Goal: Communication & Community: Answer question/provide support

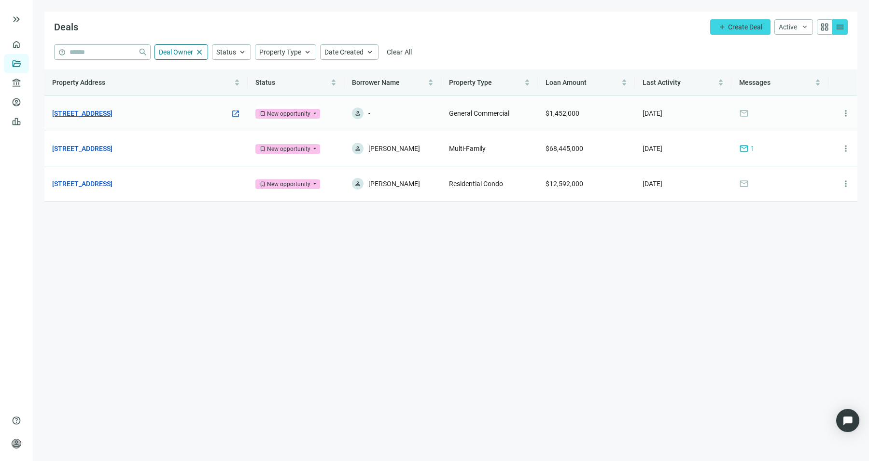
click at [112, 111] on link "500 Old Country Rd, Westbury, NY 11590" at bounding box center [82, 113] width 60 height 11
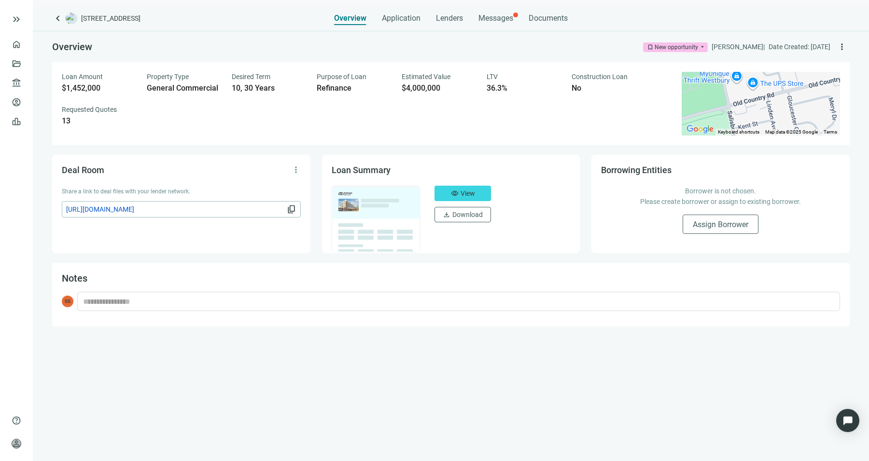
click at [497, 26] on div "keyboard_arrow_left 500 Old Country Rd, Westbury, NY 11590 Overview Application…" at bounding box center [451, 234] width 836 height 456
click at [496, 14] on span "Messages" at bounding box center [495, 18] width 35 height 9
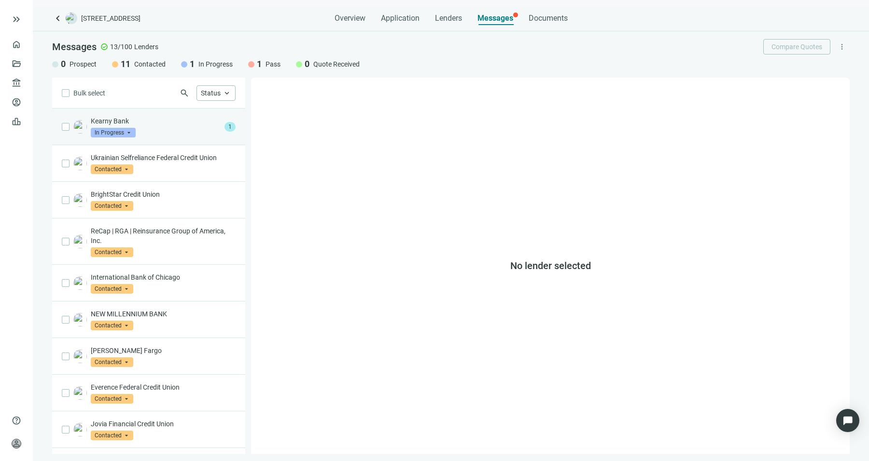
click at [170, 128] on div "Kearny Bank In Progress arrow_drop_down" at bounding box center [156, 126] width 130 height 21
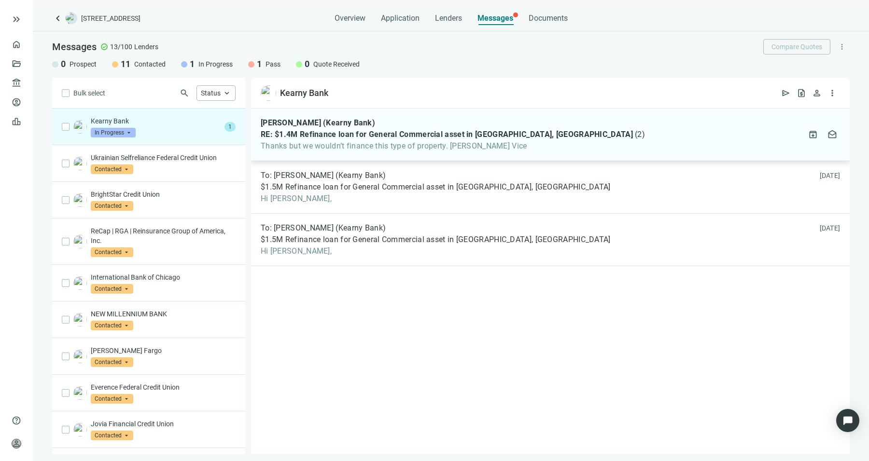
click at [396, 155] on div "Francis McCauley (Kearny Bank) RE: $1.4M Refinance loan for General Commercial …" at bounding box center [550, 135] width 598 height 53
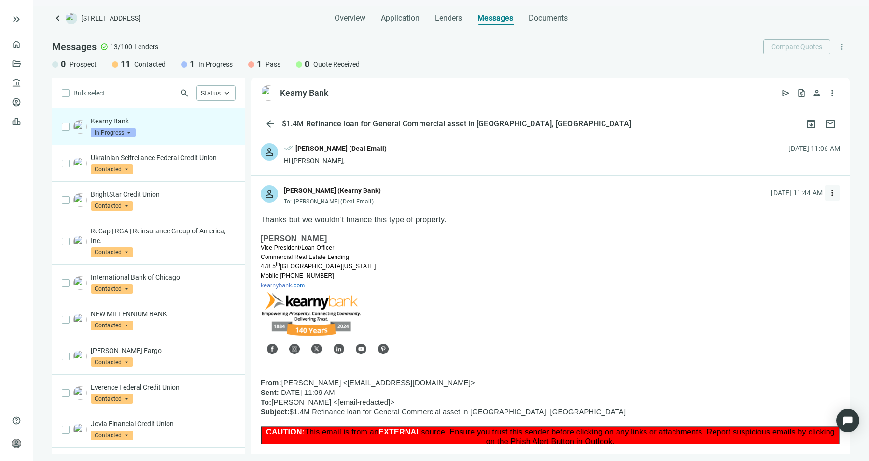
click at [827, 196] on span "more_vert" at bounding box center [832, 193] width 10 height 10
click at [794, 231] on div "reply_all Reply all" at bounding box center [779, 231] width 102 height 17
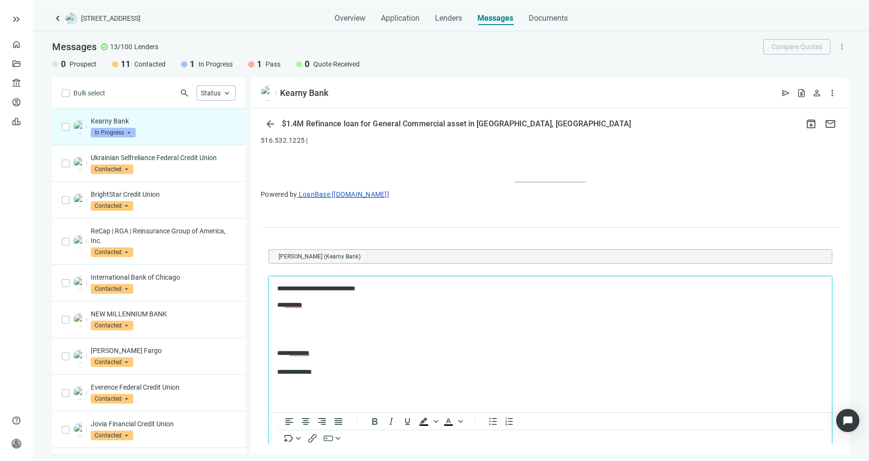
click at [293, 311] on body "**********" at bounding box center [550, 330] width 547 height 93
click at [320, 338] on div "problem" at bounding box center [340, 338] width 41 height 12
click at [316, 322] on p "Rich Text Area. Press ALT-0 for help." at bounding box center [550, 322] width 546 height 10
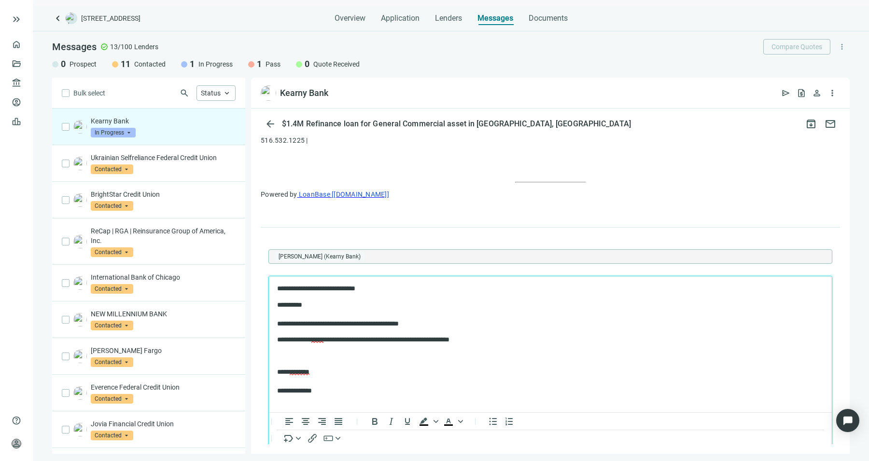
click at [503, 343] on p "**********" at bounding box center [545, 340] width 537 height 10
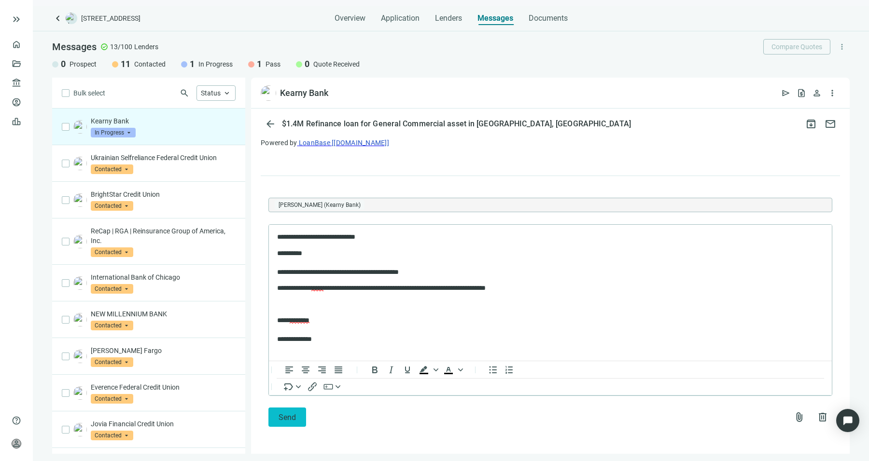
click at [285, 416] on span "Send" at bounding box center [286, 417] width 17 height 9
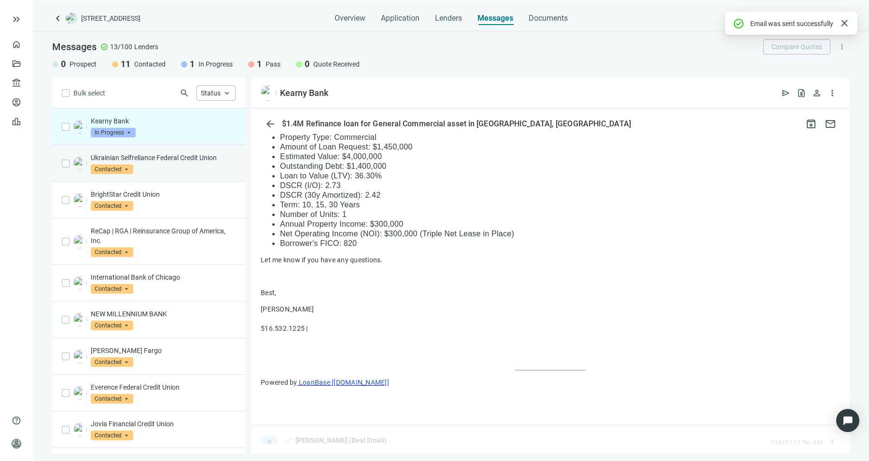
scroll to position [645, 0]
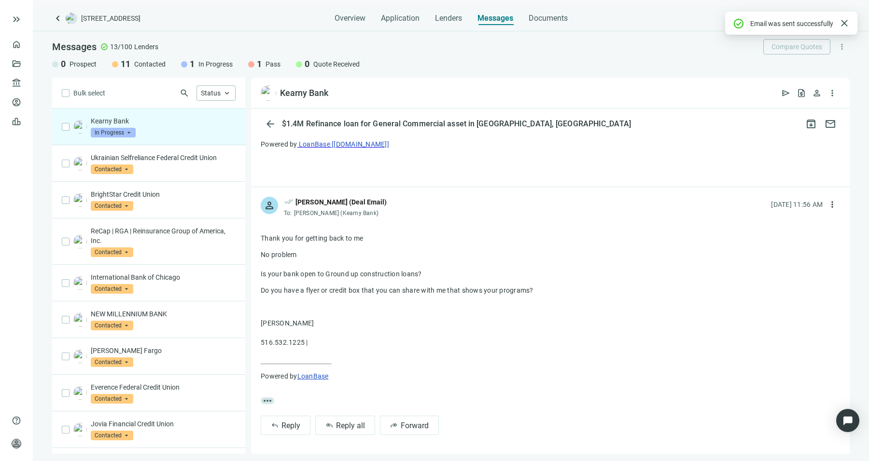
click at [126, 131] on span "In Progress" at bounding box center [113, 133] width 45 height 10
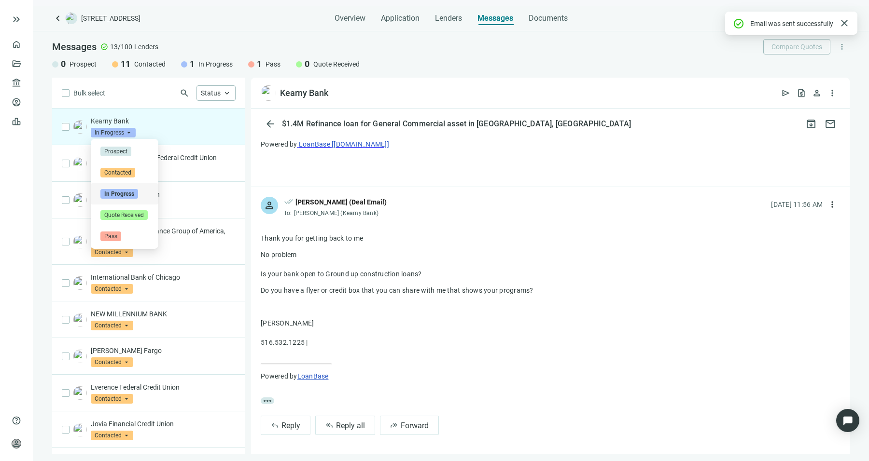
click at [127, 131] on span "In Progress" at bounding box center [113, 133] width 45 height 10
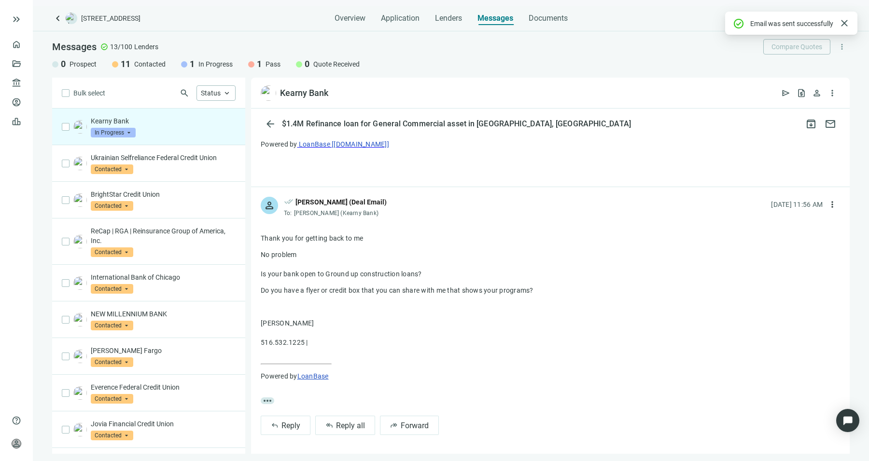
click at [116, 130] on span "In Progress" at bounding box center [113, 133] width 45 height 10
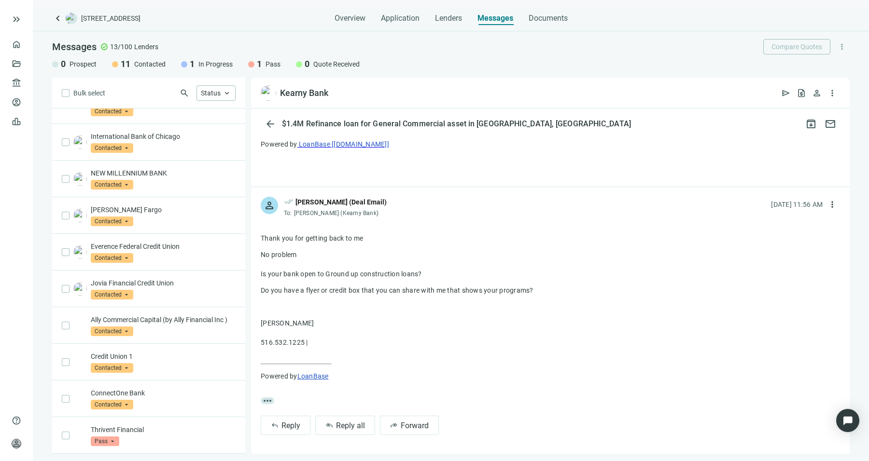
scroll to position [0, 0]
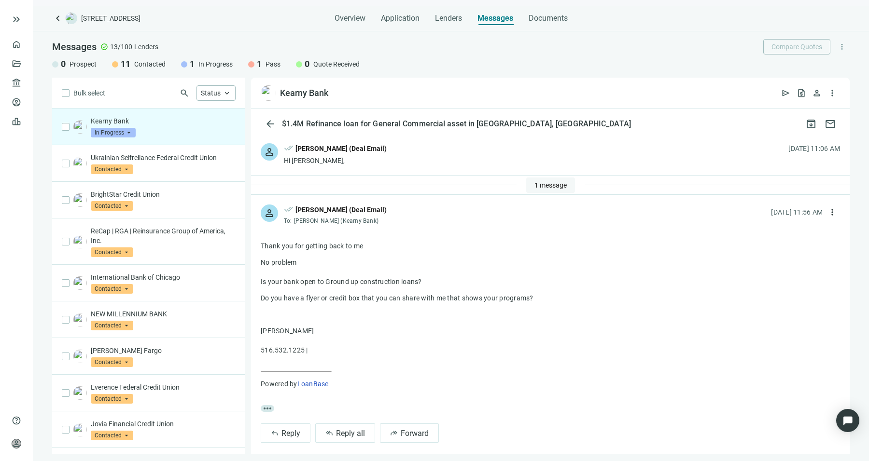
click at [534, 188] on span "1 message" at bounding box center [550, 185] width 32 height 8
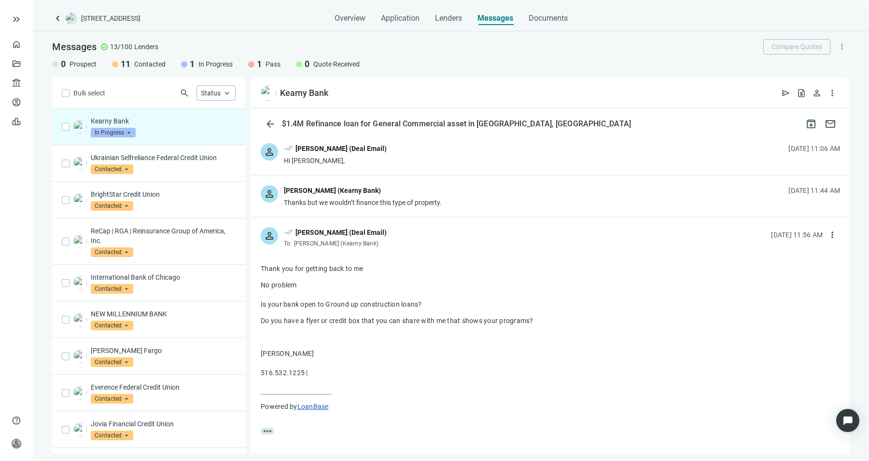
click at [455, 203] on div "person Francis McCauley (Kearny Bank) Thanks but we wouldn’t finance this type …" at bounding box center [550, 197] width 598 height 42
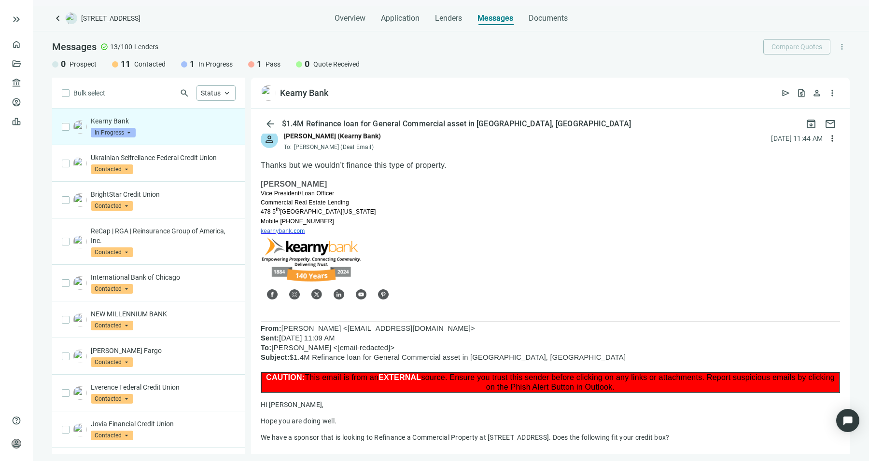
scroll to position [10, 0]
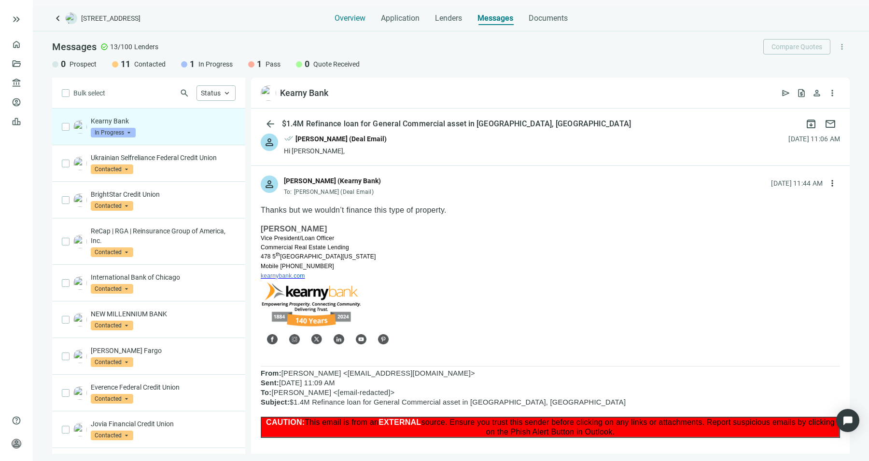
click at [335, 20] on span "Overview" at bounding box center [349, 19] width 31 height 10
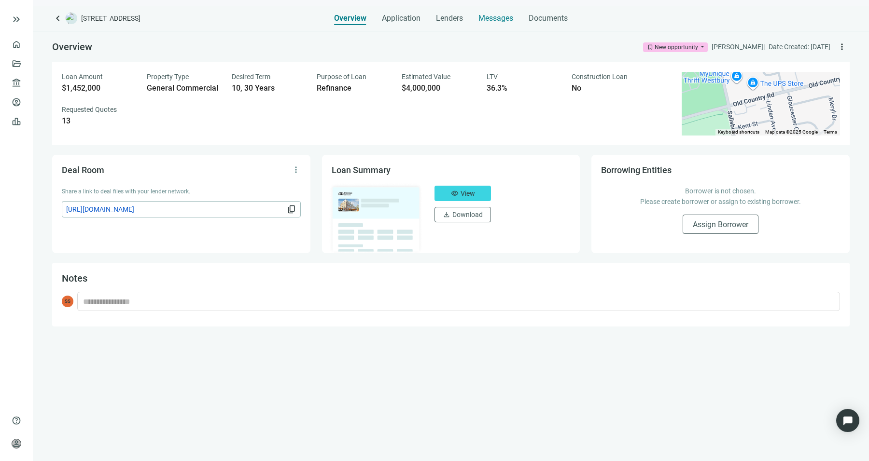
click at [482, 20] on span "Messages" at bounding box center [495, 18] width 35 height 9
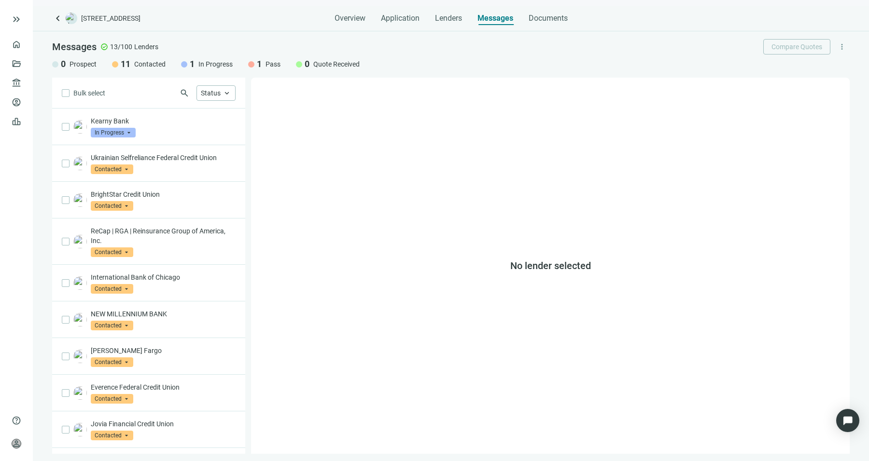
click at [432, 19] on div "Overview Application Lenders Messages Documents" at bounding box center [450, 15] width 233 height 19
click at [433, 19] on div "Overview Application Lenders Messages Documents" at bounding box center [450, 15] width 233 height 19
click at [437, 18] on span "Lenders" at bounding box center [448, 19] width 27 height 10
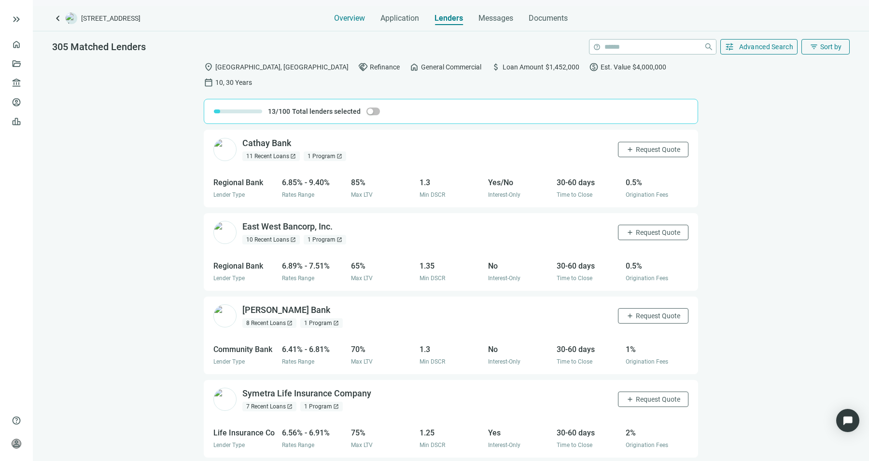
click at [356, 21] on span "Overview" at bounding box center [349, 19] width 31 height 10
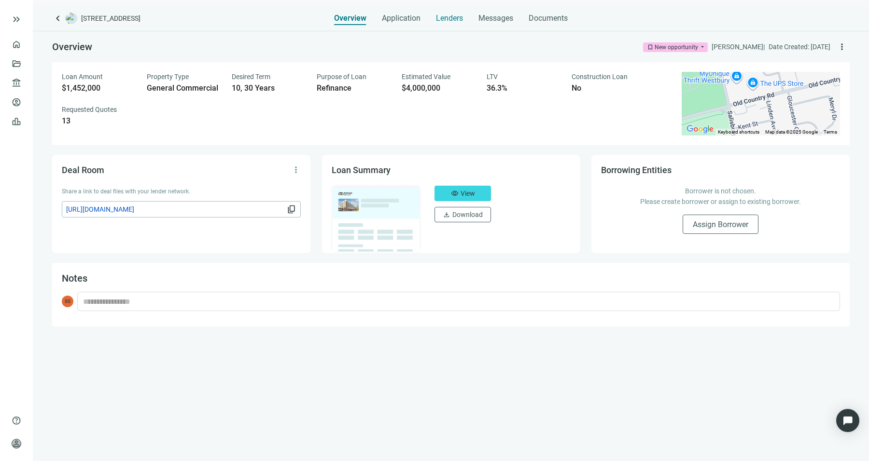
click at [454, 17] on span "Lenders" at bounding box center [449, 19] width 27 height 10
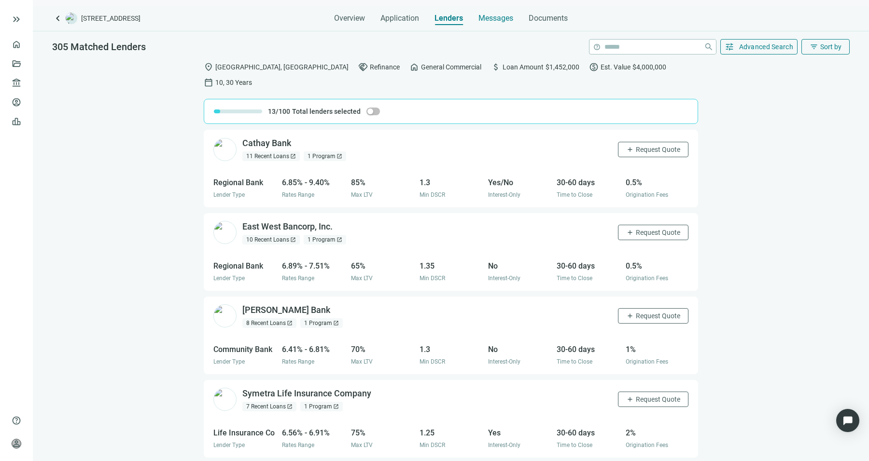
click at [493, 20] on span "Messages" at bounding box center [495, 18] width 35 height 9
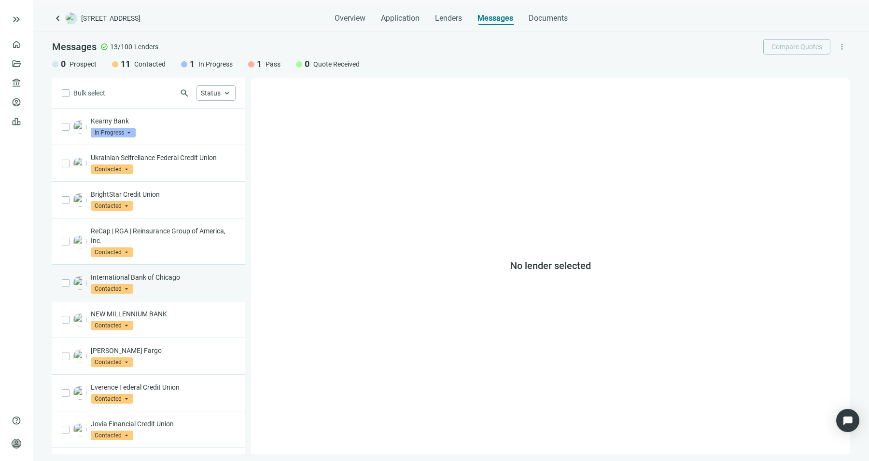
scroll to position [148, 0]
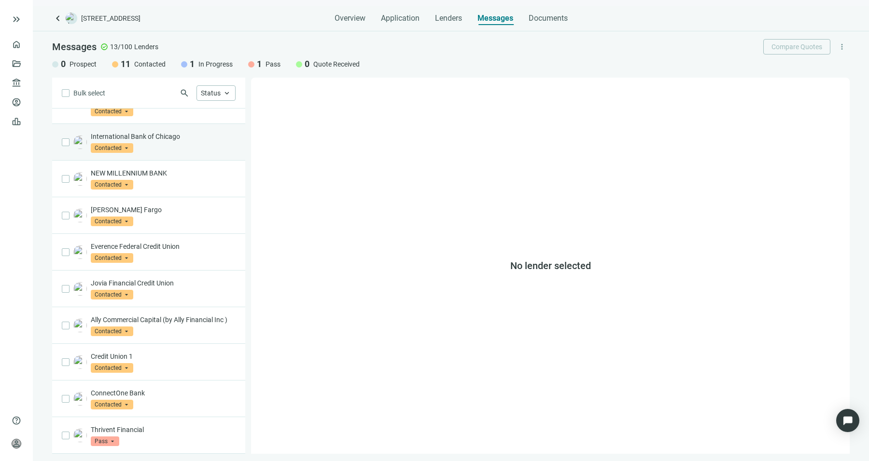
click at [179, 271] on div "Jovia Financial Credit Union Contacted arrow_drop_down" at bounding box center [148, 289] width 193 height 37
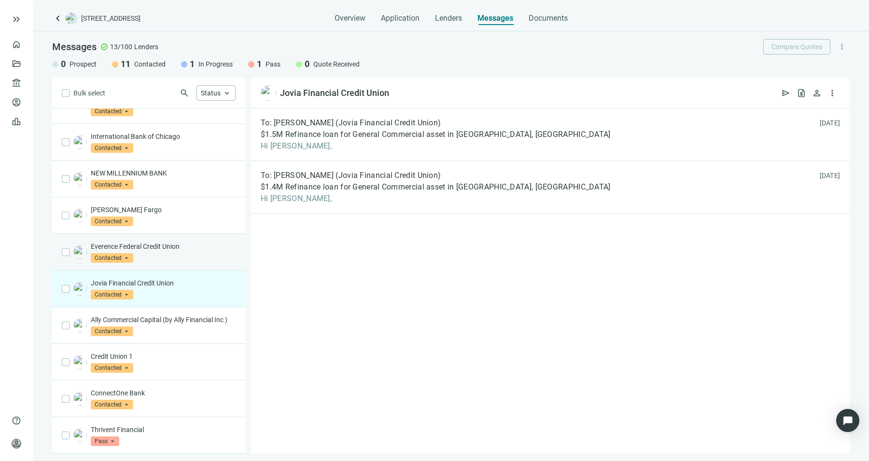
click at [179, 255] on div "Everence Federal Credit Union Contacted arrow_drop_down" at bounding box center [148, 252] width 193 height 37
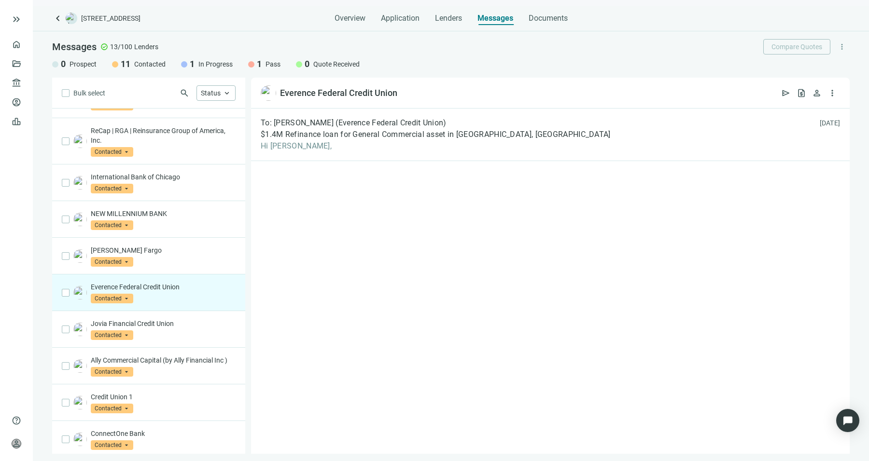
click at [179, 255] on div "Wells Fargo Contacted arrow_drop_down" at bounding box center [163, 256] width 145 height 21
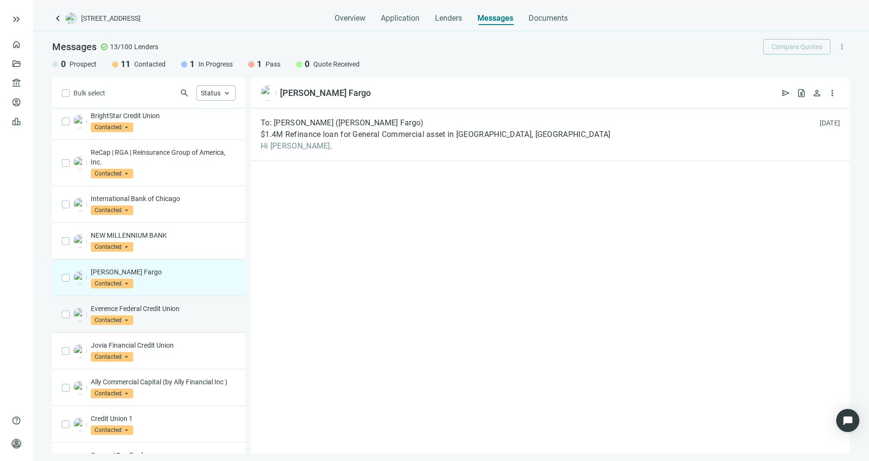
scroll to position [77, 0]
click at [179, 255] on div "NEW MILLENNIUM BANK Contacted arrow_drop_down" at bounding box center [148, 242] width 193 height 37
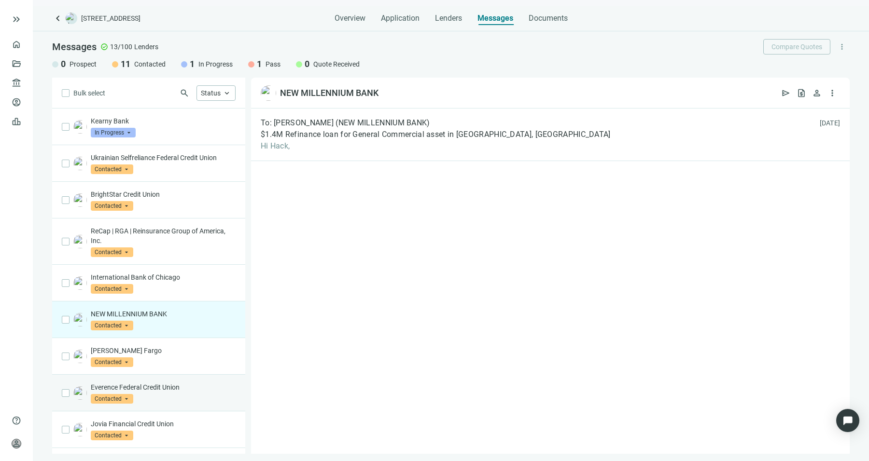
scroll to position [148, 0]
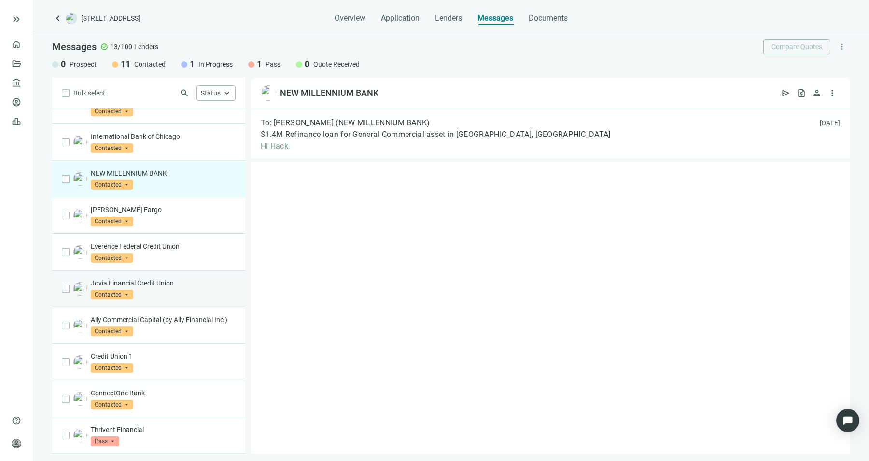
click at [172, 271] on div "Jovia Financial Credit Union Contacted arrow_drop_down" at bounding box center [148, 289] width 193 height 37
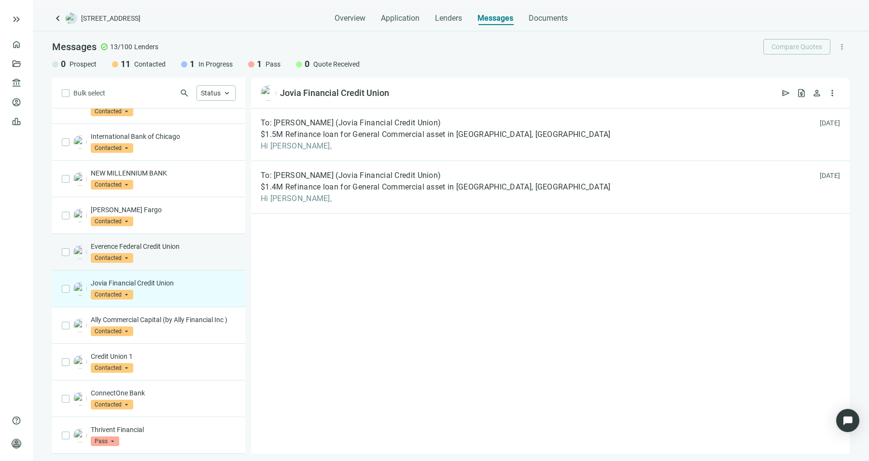
click at [218, 242] on p "Everence Federal Credit Union" at bounding box center [163, 247] width 145 height 10
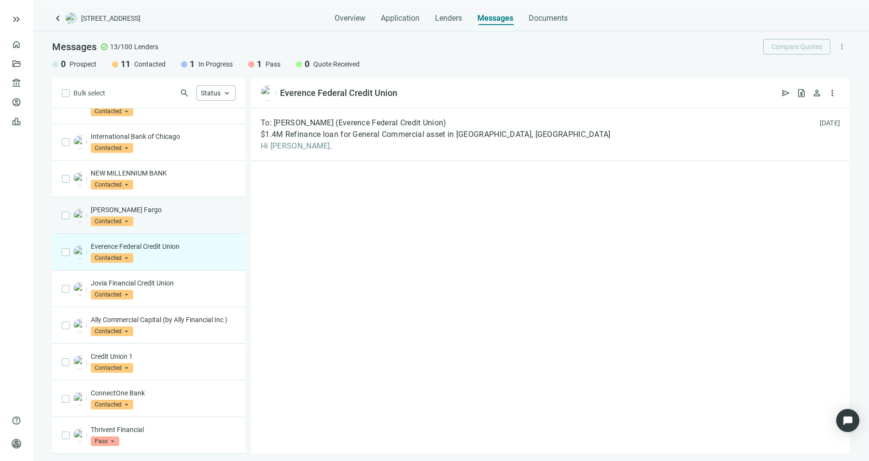
click at [186, 212] on div "Wells Fargo Contacted arrow_drop_down" at bounding box center [163, 215] width 145 height 21
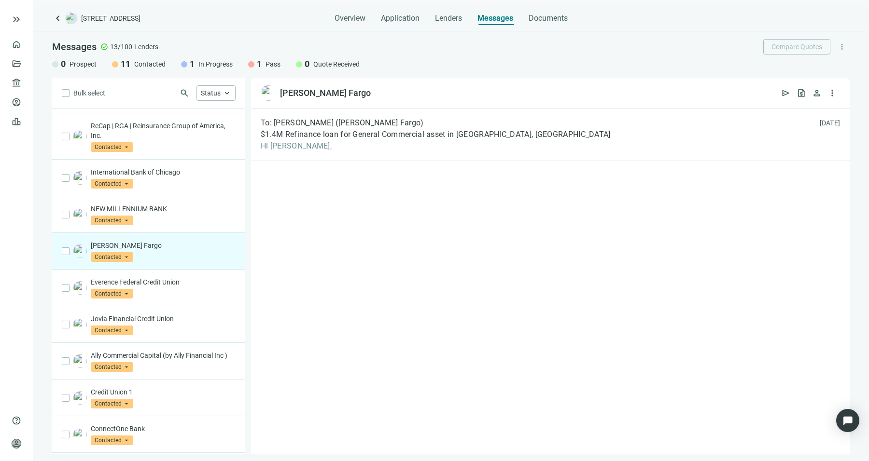
scroll to position [105, 0]
click at [173, 288] on div "Everence Federal Credit Union Contacted arrow_drop_down" at bounding box center [163, 288] width 145 height 21
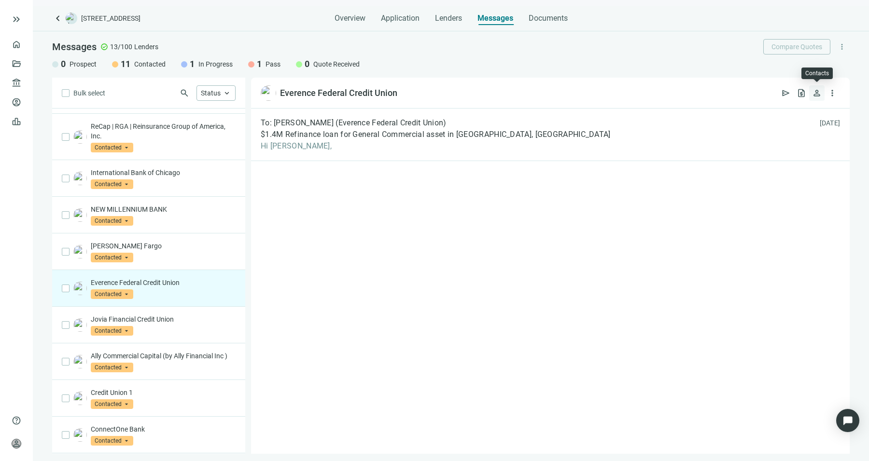
click at [815, 93] on span "person" at bounding box center [817, 93] width 10 height 10
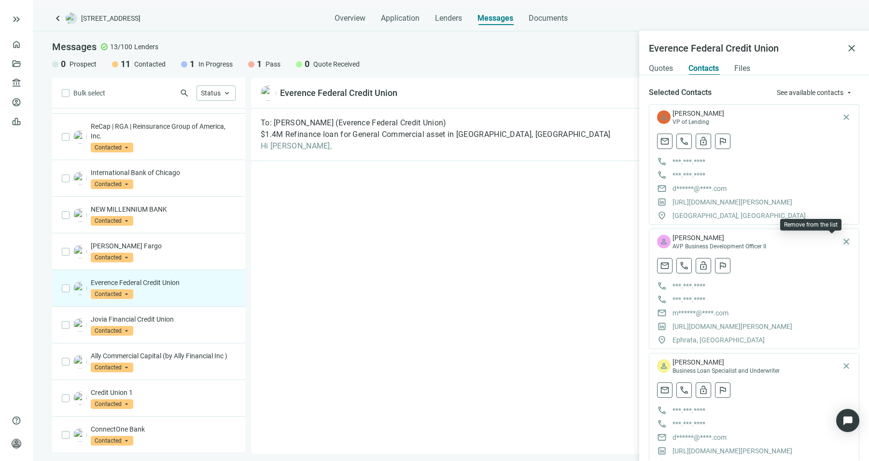
click at [841, 240] on span "close" at bounding box center [846, 242] width 10 height 10
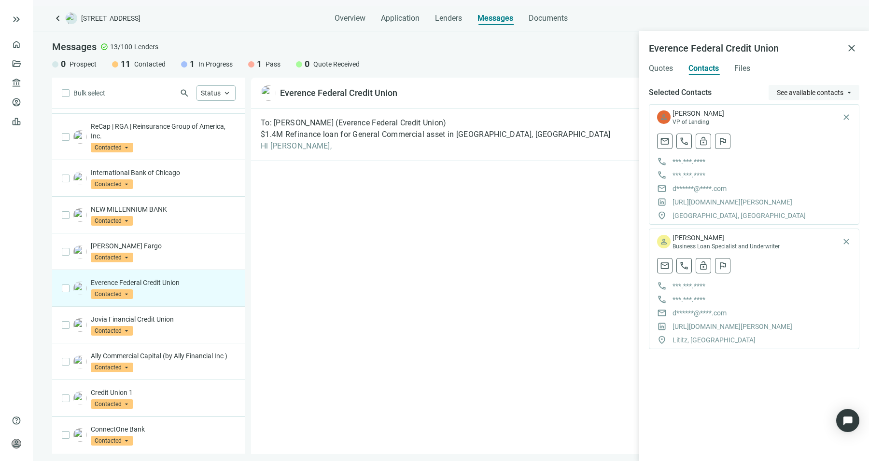
click at [815, 100] on button "See available contacts arrow_drop_down" at bounding box center [813, 92] width 91 height 15
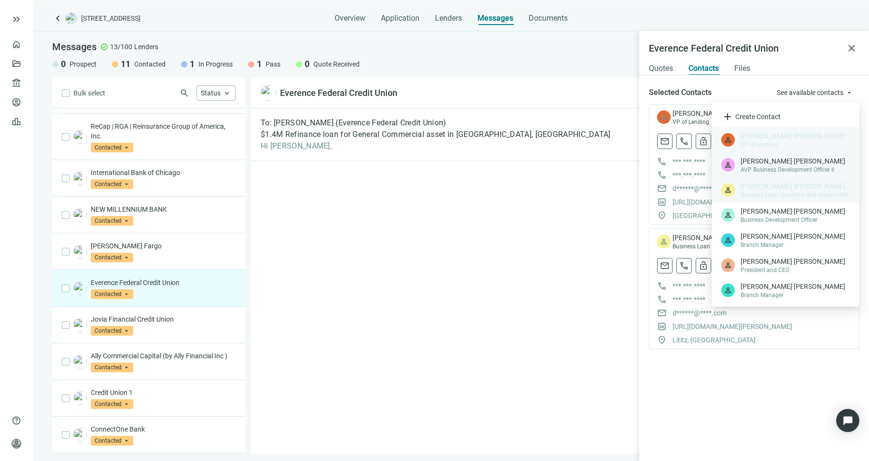
click at [812, 165] on span "Matt Smith" at bounding box center [794, 161] width 109 height 10
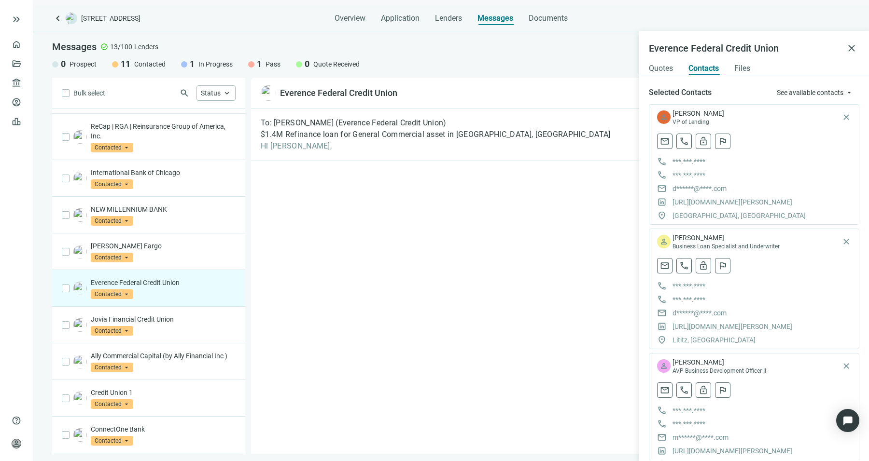
click at [579, 300] on div "To: David Brubaker (Everence Federal Credit Union) $1.4M Refinance loan for Gen…" at bounding box center [550, 282] width 598 height 346
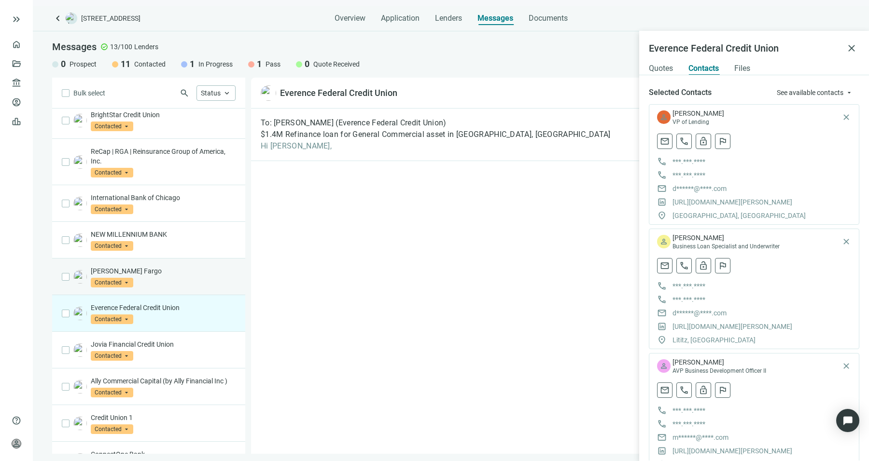
click at [178, 279] on div "Wells Fargo Contacted arrow_drop_down" at bounding box center [163, 276] width 145 height 21
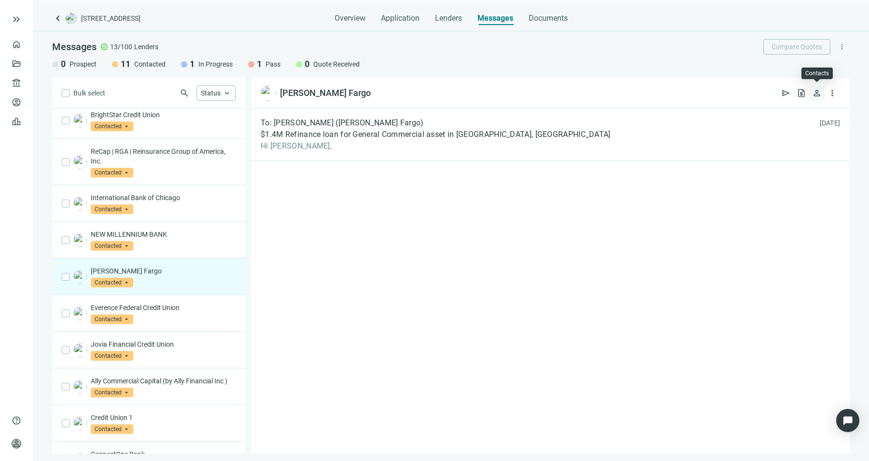
click at [813, 99] on button "person" at bounding box center [816, 92] width 15 height 15
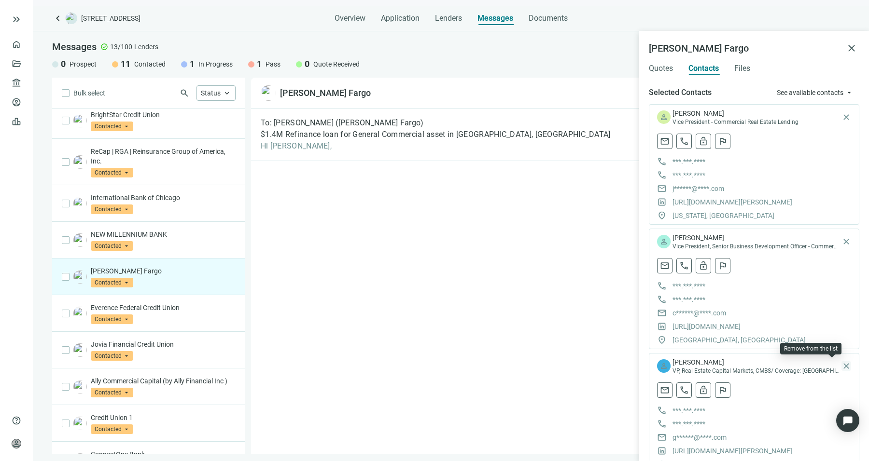
click at [841, 363] on span "close" at bounding box center [846, 367] width 10 height 10
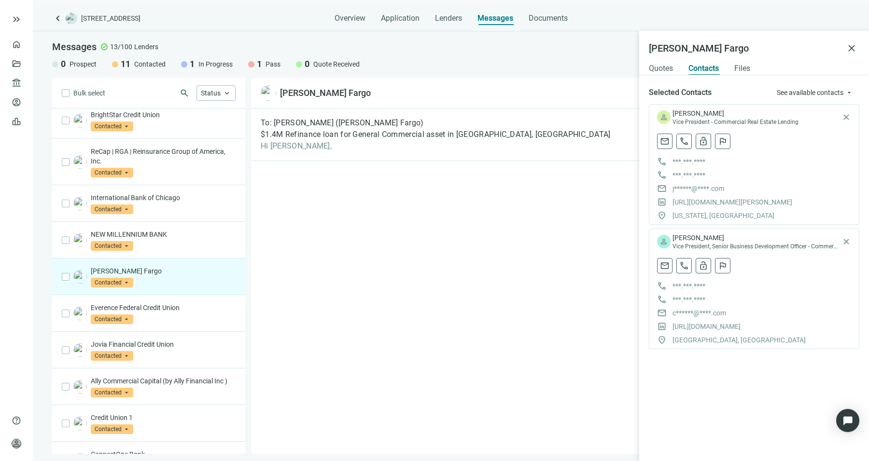
click at [785, 83] on div "Selected Contacts See available contacts arrow_drop_down person John Fagan Vice…" at bounding box center [754, 268] width 230 height 386
click at [785, 87] on button "See available contacts arrow_drop_down" at bounding box center [813, 92] width 91 height 15
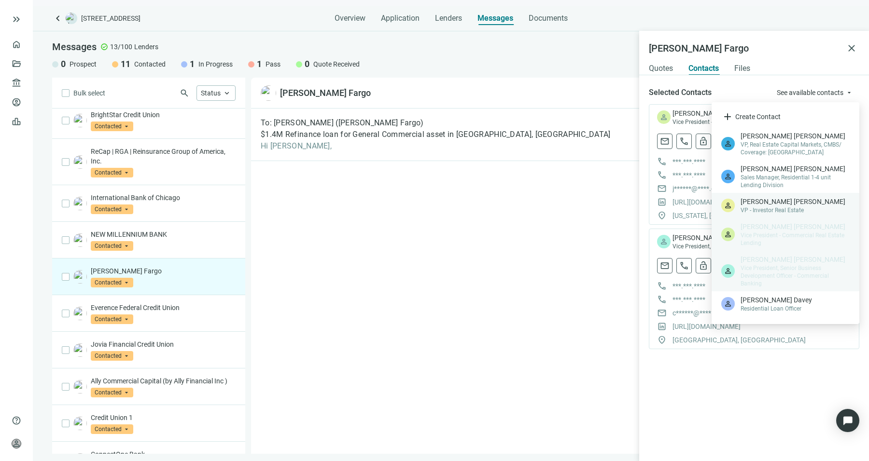
click at [774, 211] on span "VP - Investor Real Estate" at bounding box center [794, 211] width 109 height 8
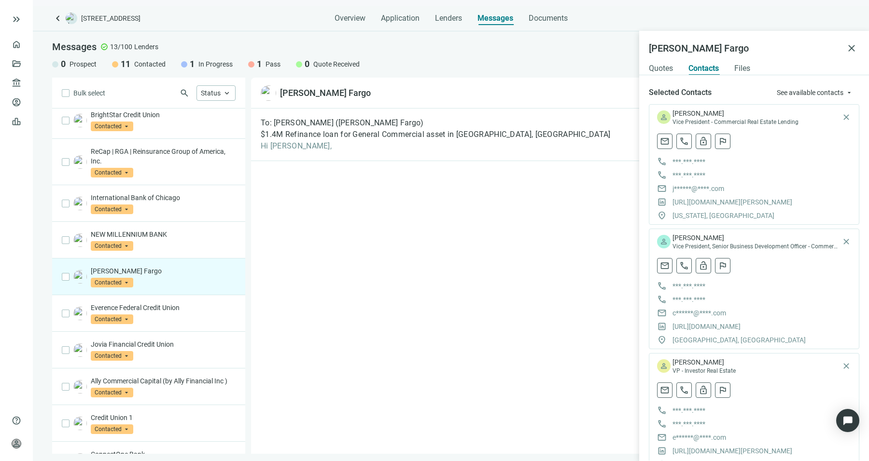
click at [482, 273] on div "To: John Fagan (Wells Fargo) $1.4M Refinance loan for General Commercial asset …" at bounding box center [550, 282] width 598 height 346
click at [184, 246] on div "NEW MILLENNIUM BANK Contacted arrow_drop_down" at bounding box center [163, 240] width 145 height 21
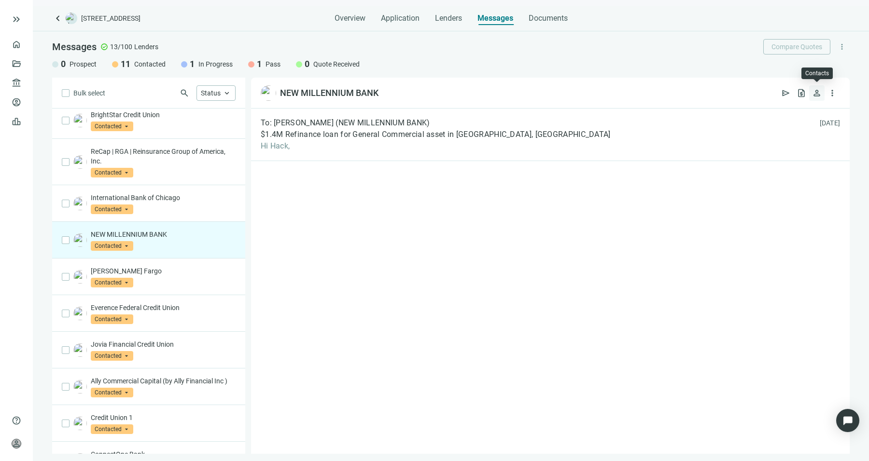
click at [818, 95] on span "person" at bounding box center [817, 93] width 10 height 10
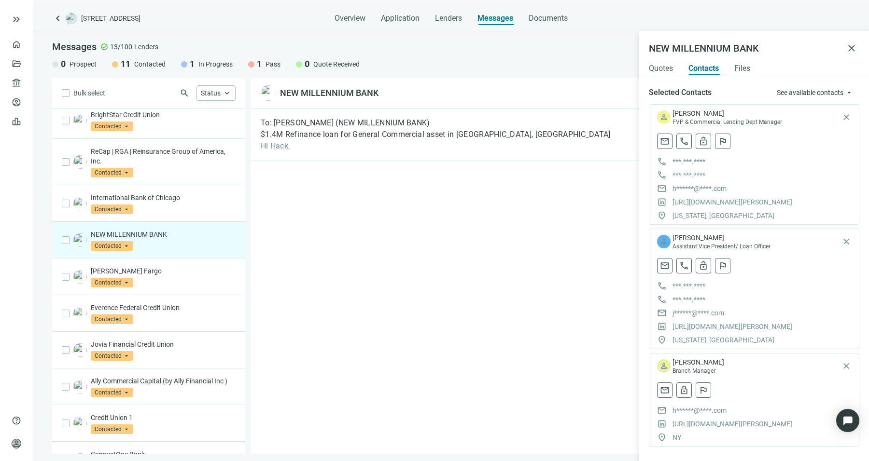
scroll to position [7, 0]
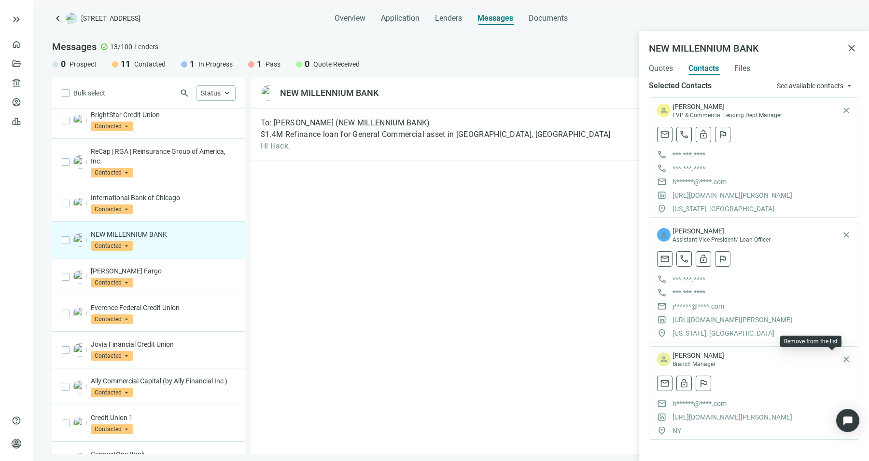
click at [841, 357] on span "close" at bounding box center [846, 360] width 10 height 10
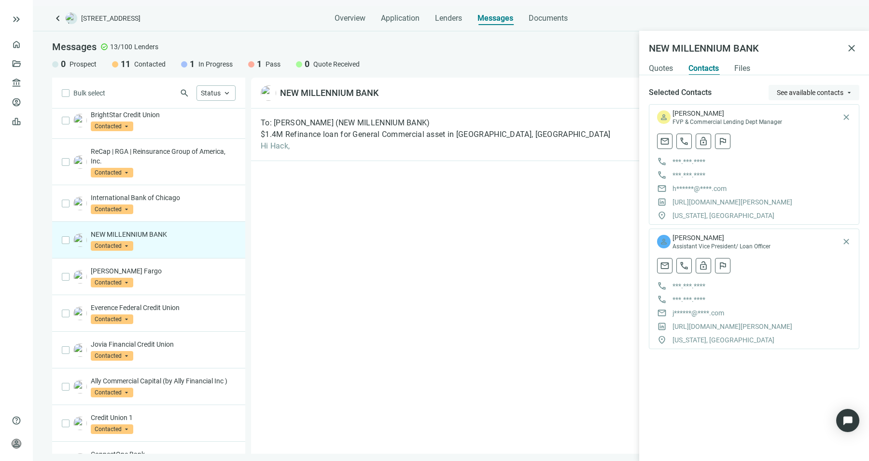
click at [803, 92] on span "See available contacts" at bounding box center [810, 93] width 67 height 8
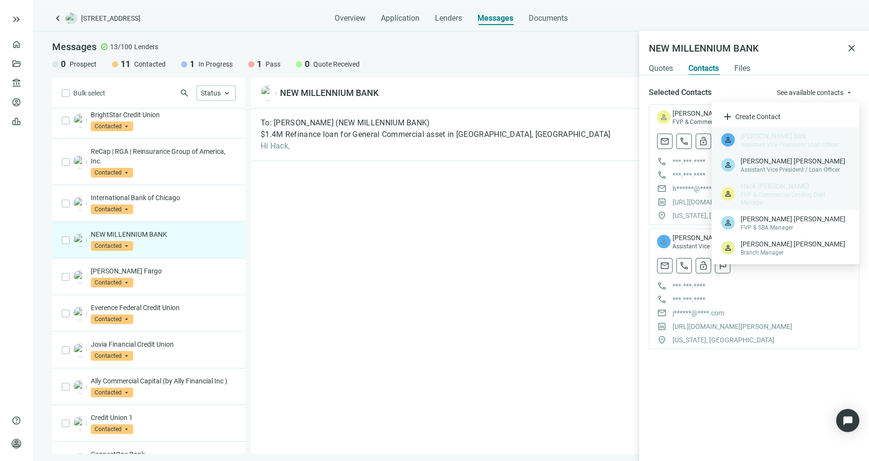
click at [768, 176] on div "person Ilshin Han Assistant Vice President / Loan Officer" at bounding box center [785, 165] width 148 height 25
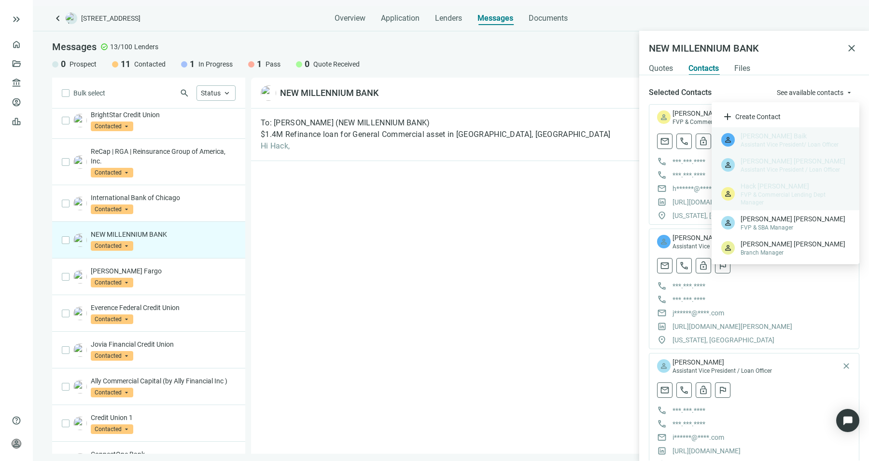
click at [483, 264] on div "To: Hack Kim (NEW MILLENNIUM BANK) $1.4M Refinance loan for General Commercial …" at bounding box center [550, 282] width 598 height 346
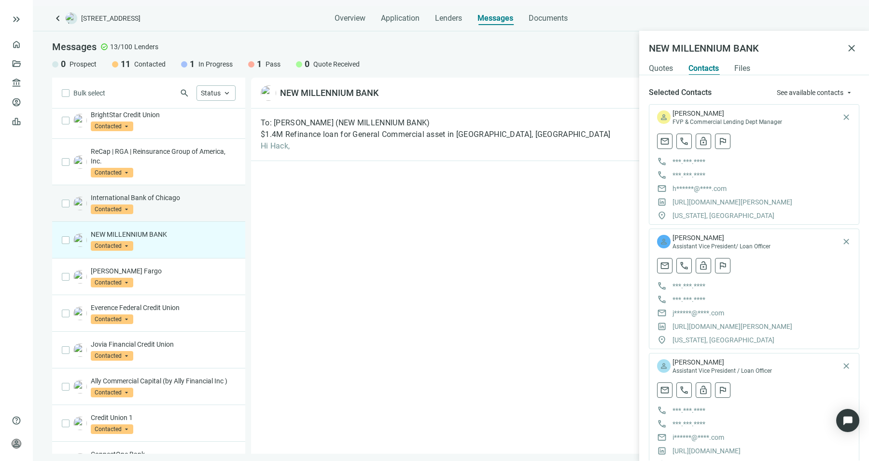
click at [141, 209] on div "International Bank of Chicago Contacted arrow_drop_down" at bounding box center [163, 203] width 145 height 21
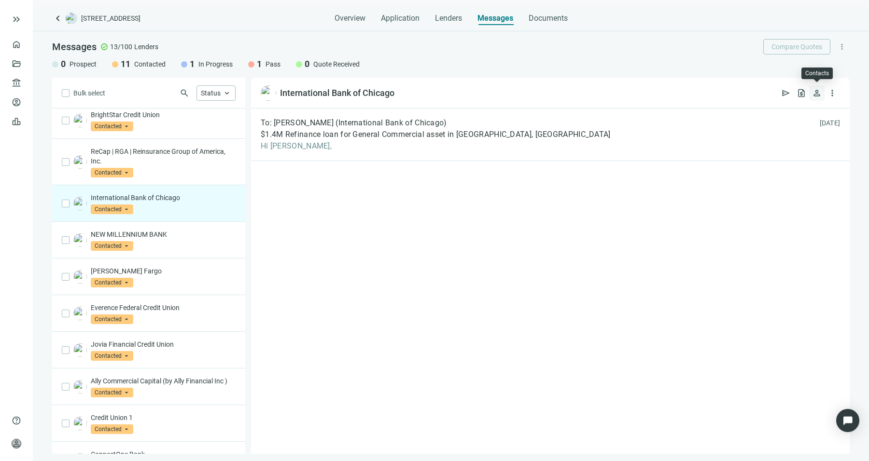
click at [818, 97] on span "person" at bounding box center [817, 93] width 10 height 10
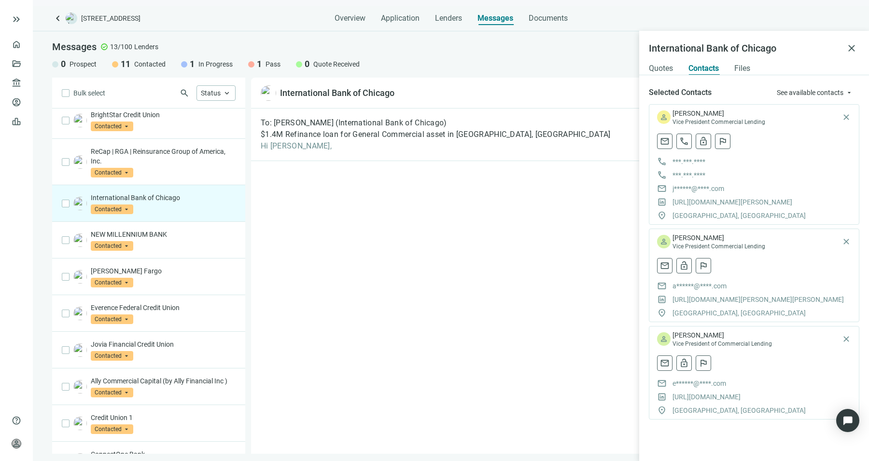
click at [376, 309] on div "To: Jody Falcone (International Bank of Chicago) $1.4M Refinance loan for Gener…" at bounding box center [550, 282] width 598 height 346
click at [821, 92] on span "See available contacts" at bounding box center [810, 93] width 67 height 8
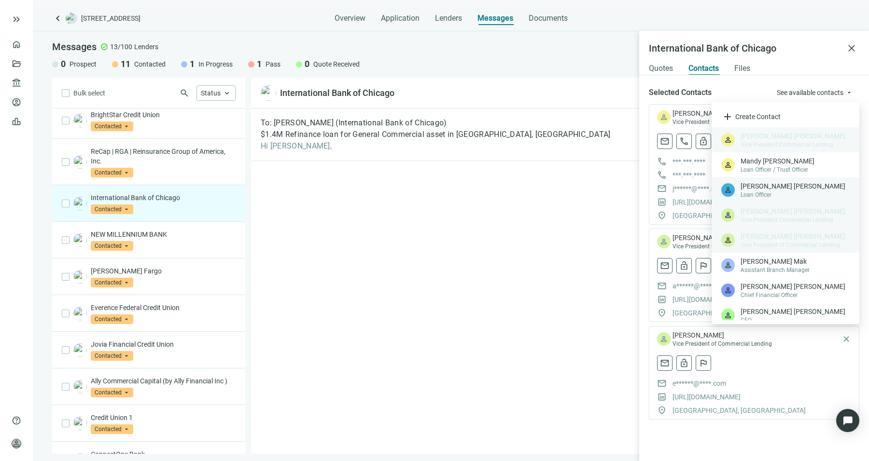
click at [782, 193] on span "Loan Officer" at bounding box center [794, 195] width 109 height 8
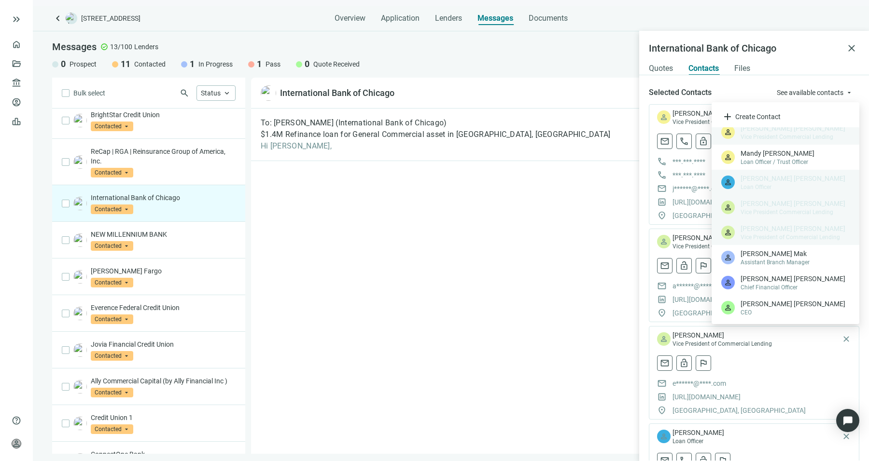
click at [499, 326] on div "To: Jody Falcone (International Bank of Chicago) $1.4M Refinance loan for Gener…" at bounding box center [550, 282] width 598 height 346
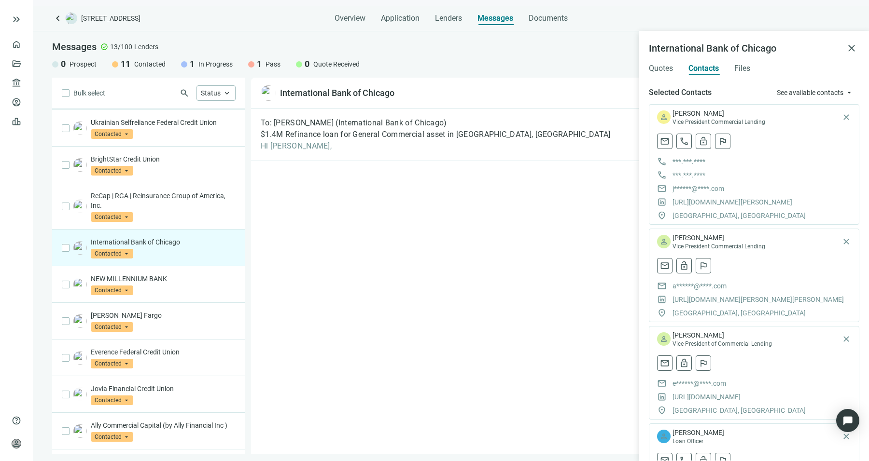
scroll to position [35, 0]
click at [143, 201] on p "ReCap | RGA | Reinsurance Group of America, Inc." at bounding box center [163, 201] width 145 height 19
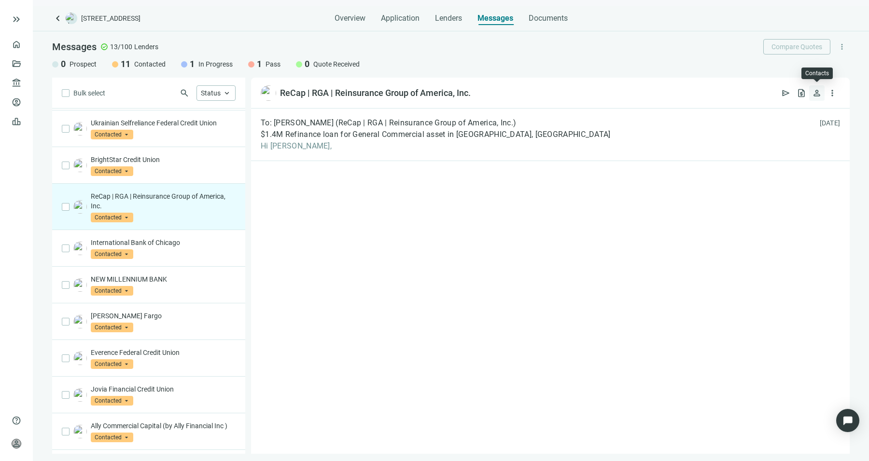
click at [814, 91] on span "person" at bounding box center [817, 93] width 10 height 10
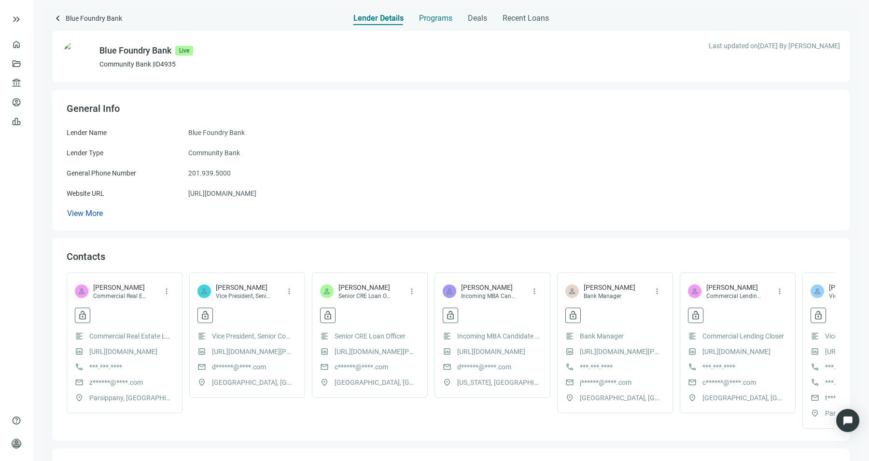
click at [436, 22] on span "Programs" at bounding box center [435, 19] width 33 height 10
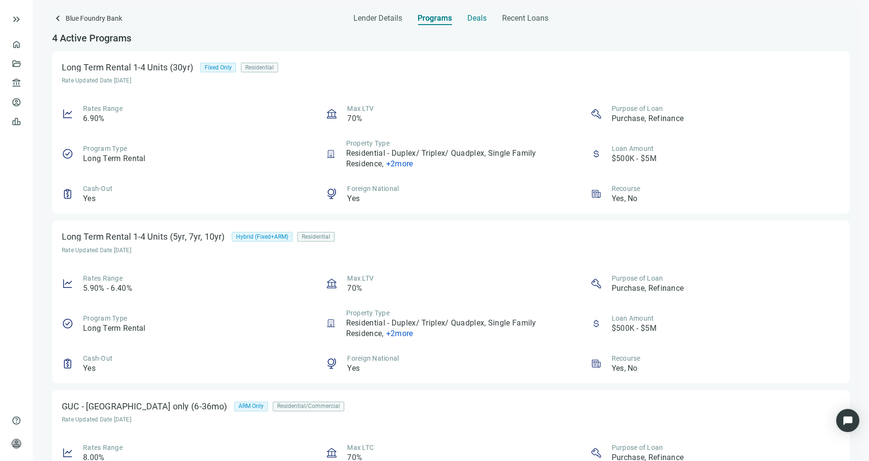
click at [483, 16] on span "Deals" at bounding box center [476, 19] width 19 height 10
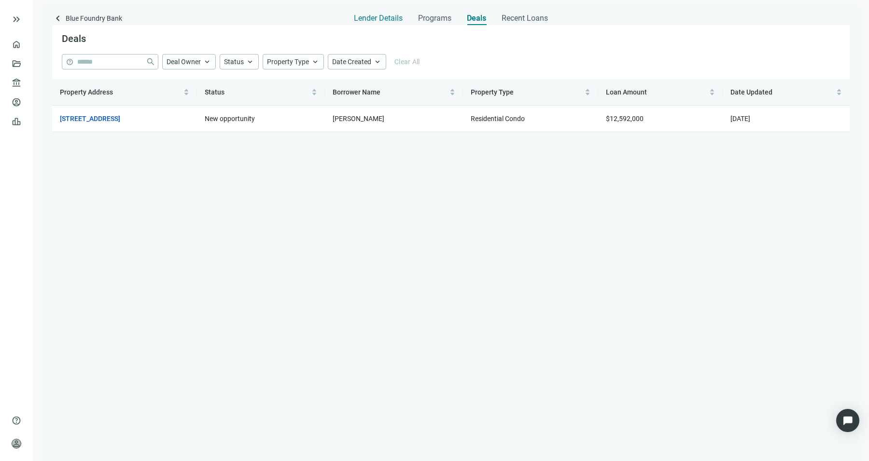
click at [399, 16] on span "Lender Details" at bounding box center [378, 19] width 49 height 10
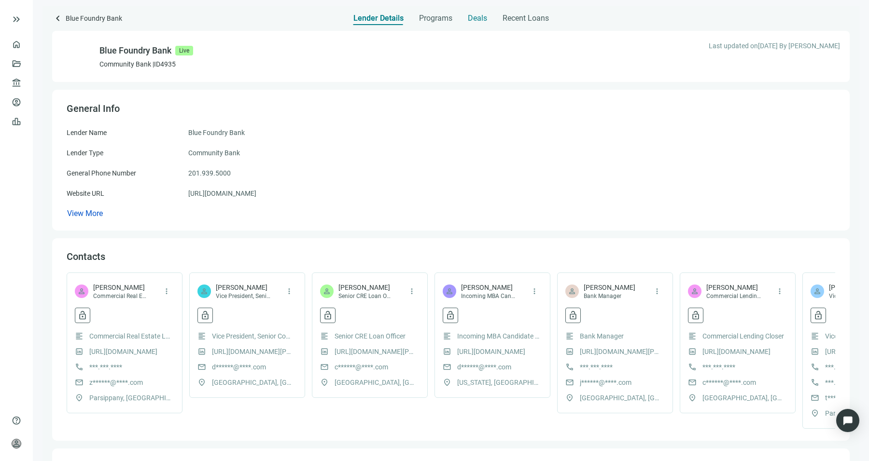
click at [475, 21] on span "Deals" at bounding box center [477, 19] width 19 height 10
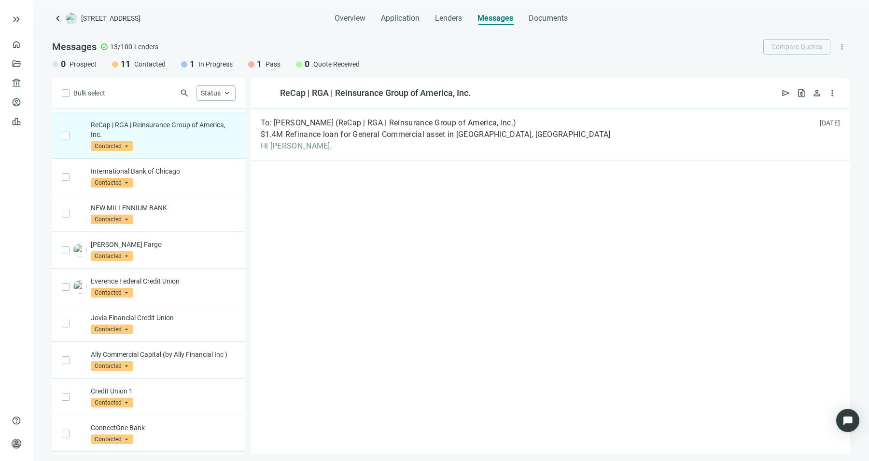
scroll to position [109, 0]
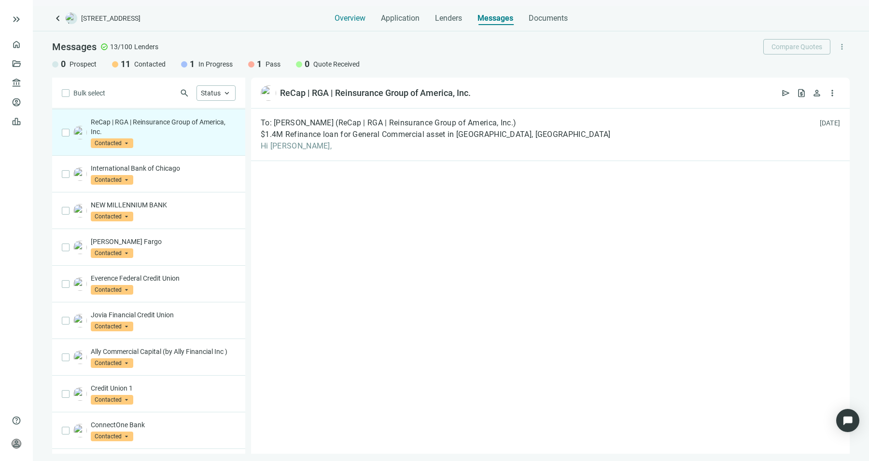
click at [351, 19] on span "Overview" at bounding box center [349, 19] width 31 height 10
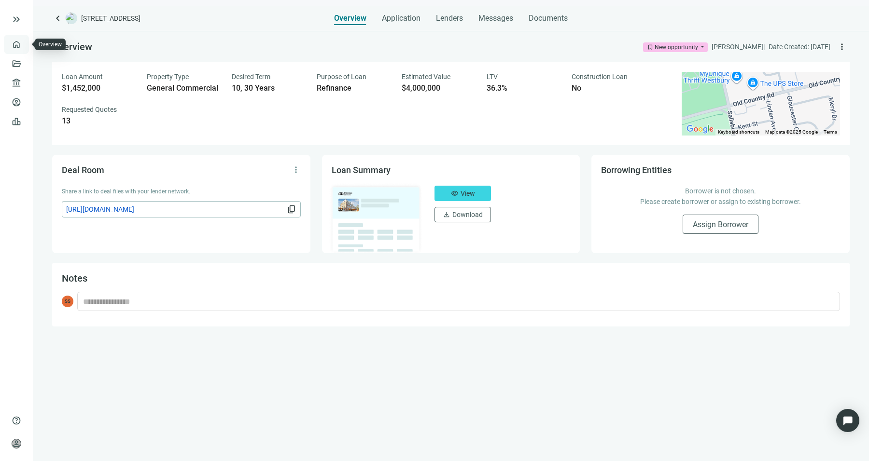
click at [24, 46] on link "Overview" at bounding box center [38, 45] width 28 height 8
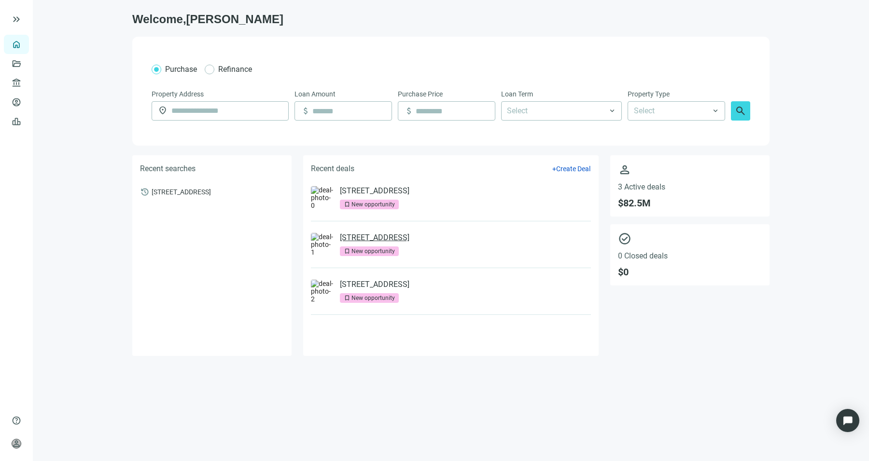
click at [409, 235] on link "197 Ave E, Bayonne, NJ 07002" at bounding box center [375, 238] width 70 height 10
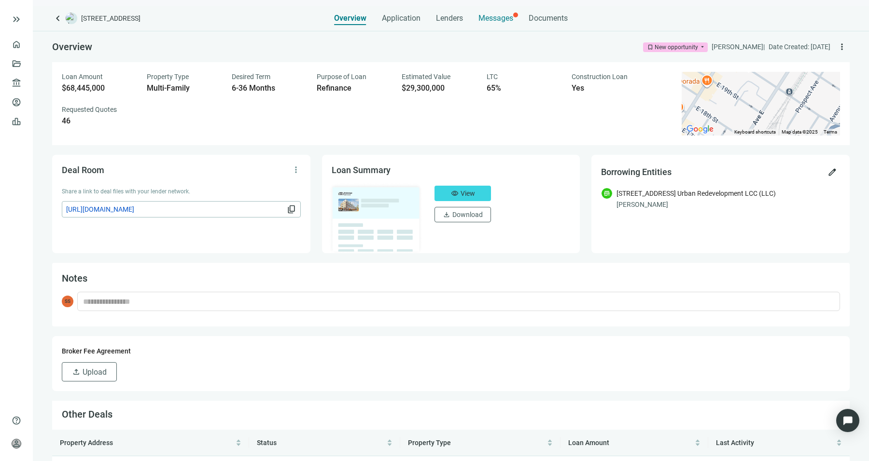
click at [501, 16] on span "Messages" at bounding box center [495, 18] width 35 height 9
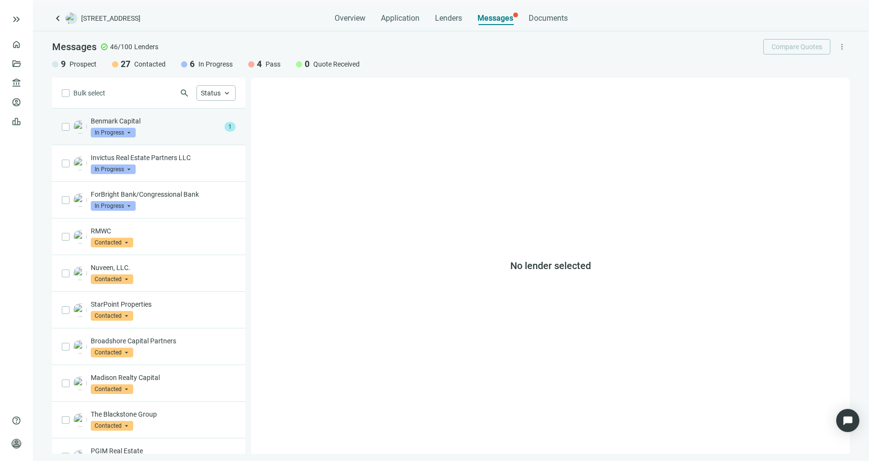
click at [179, 133] on div "Benmark Capital In Progress arrow_drop_down" at bounding box center [156, 126] width 130 height 21
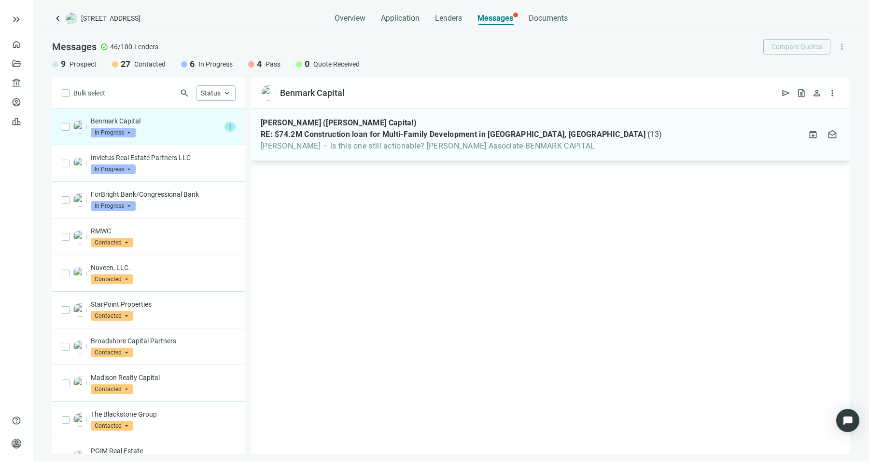
click at [377, 153] on div "Marshall Dickson (Benmark Capital) RE: $74.2M Construction loan for Multi-Famil…" at bounding box center [550, 135] width 598 height 53
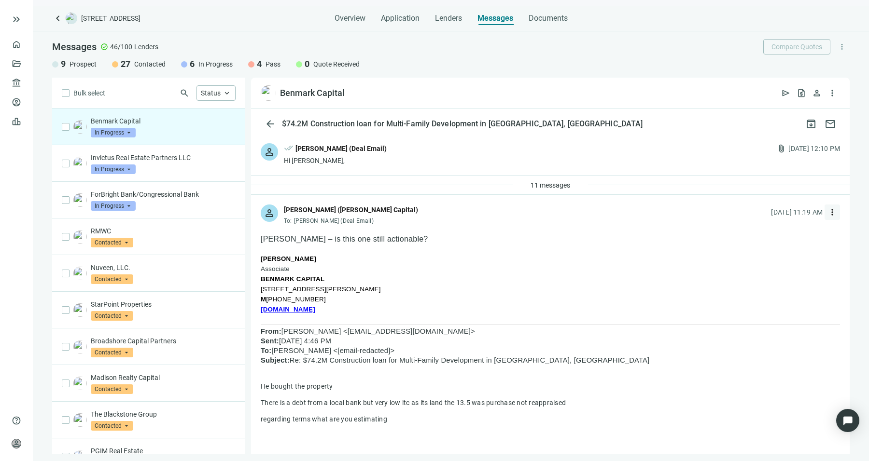
click at [827, 213] on span "more_vert" at bounding box center [832, 213] width 10 height 10
click at [779, 248] on div "reply_all Reply all" at bounding box center [779, 251] width 102 height 17
type textarea "**********"
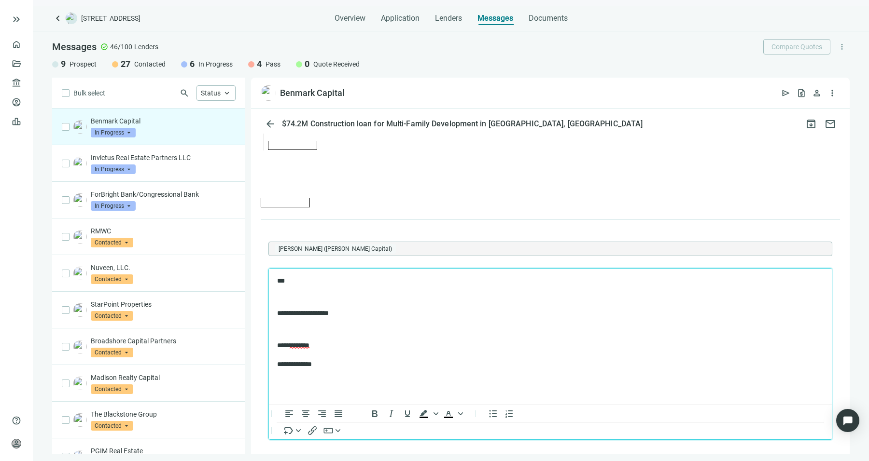
scroll to position [2525, 0]
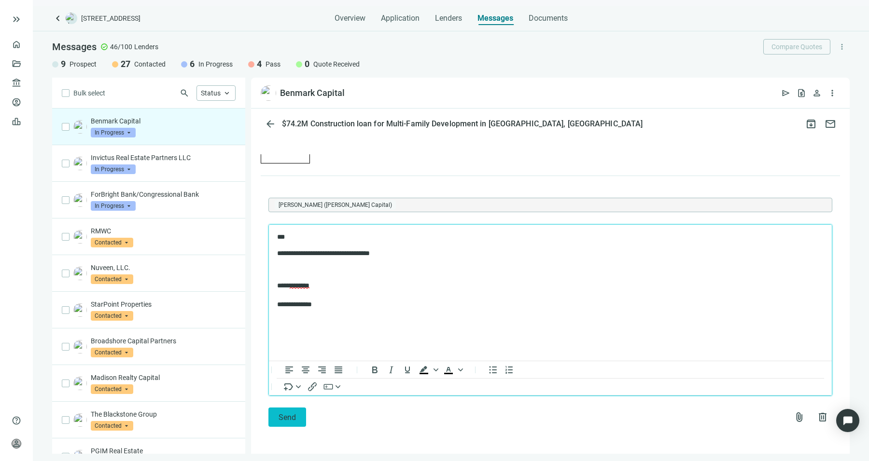
click at [282, 416] on span "Send" at bounding box center [286, 417] width 17 height 9
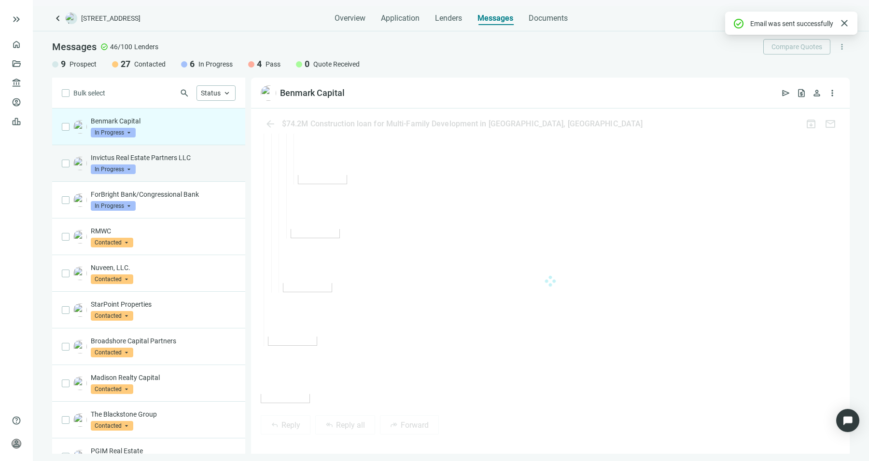
scroll to position [2488, 0]
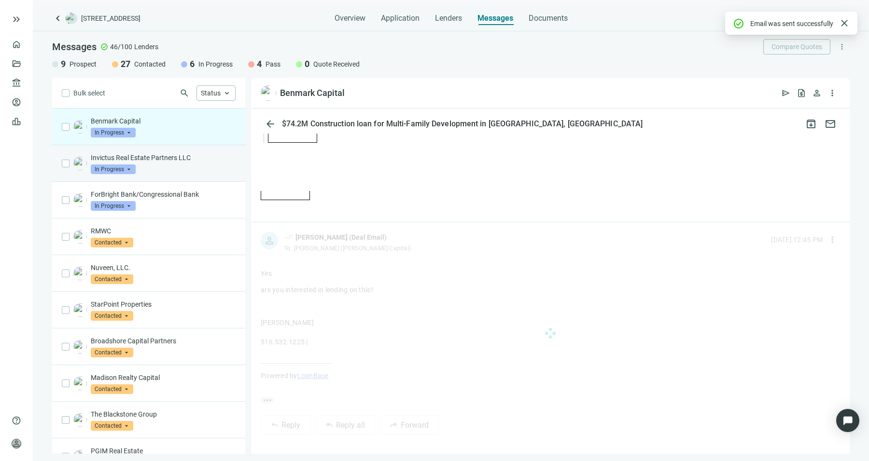
click at [150, 166] on div "Invictus Real Estate Partners LLC In Progress arrow_drop_down" at bounding box center [163, 163] width 145 height 21
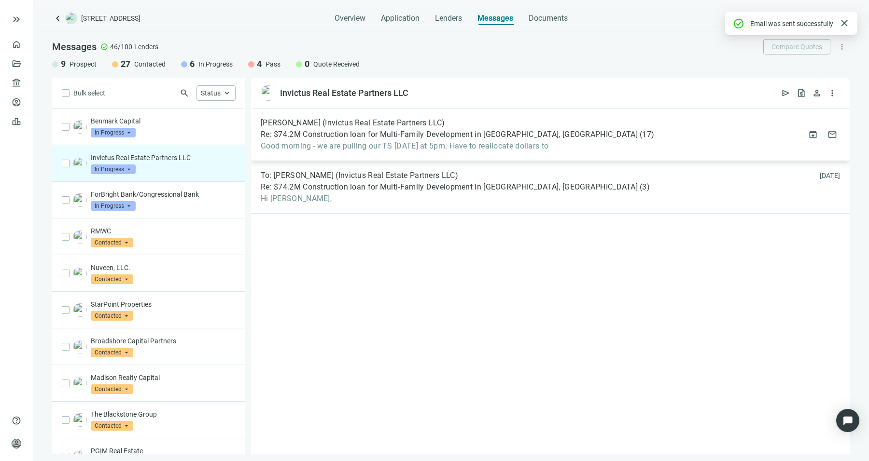
click at [347, 154] on div "Mike Wolfson (Invictus Real Estate Partners LLC) Re: $74.2M Construction loan f…" at bounding box center [550, 135] width 598 height 53
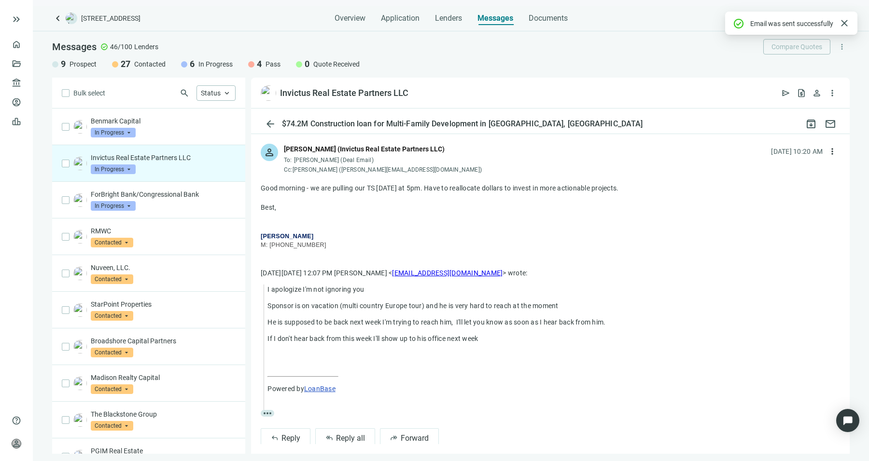
scroll to position [73, 0]
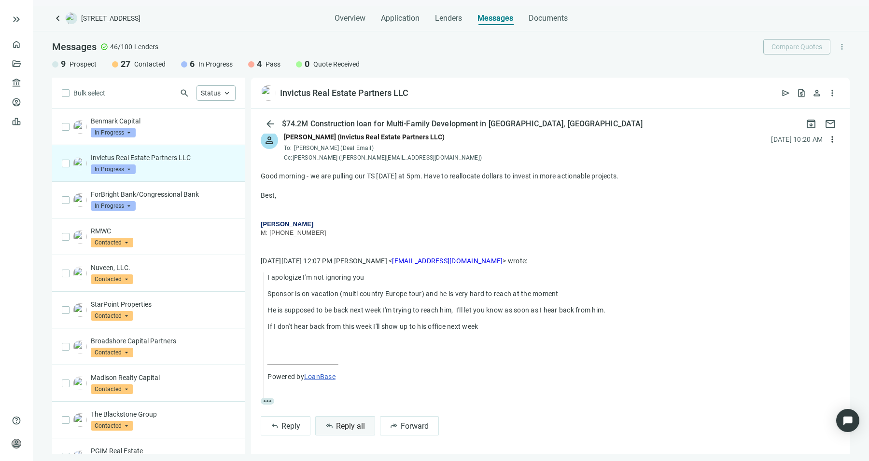
click at [355, 429] on span "Reply all" at bounding box center [350, 426] width 29 height 9
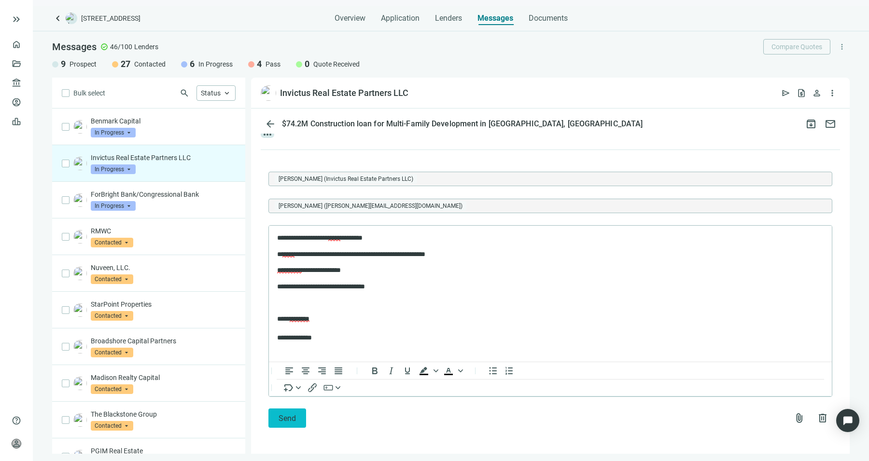
click at [280, 414] on span "Send" at bounding box center [286, 418] width 17 height 9
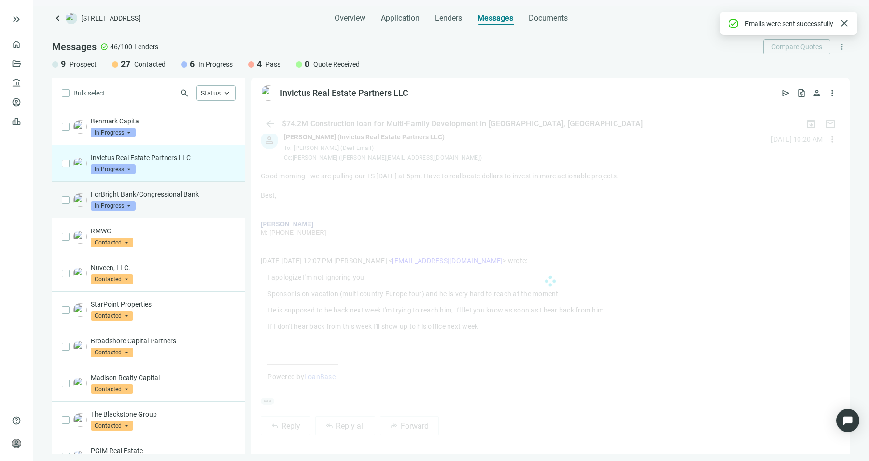
scroll to position [318, 0]
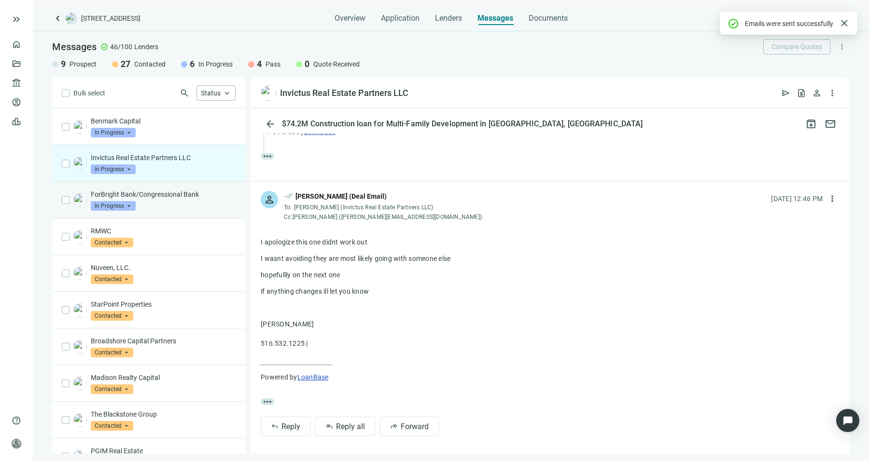
click at [158, 198] on p "ForBright Bank/Congressional Bank" at bounding box center [163, 195] width 145 height 10
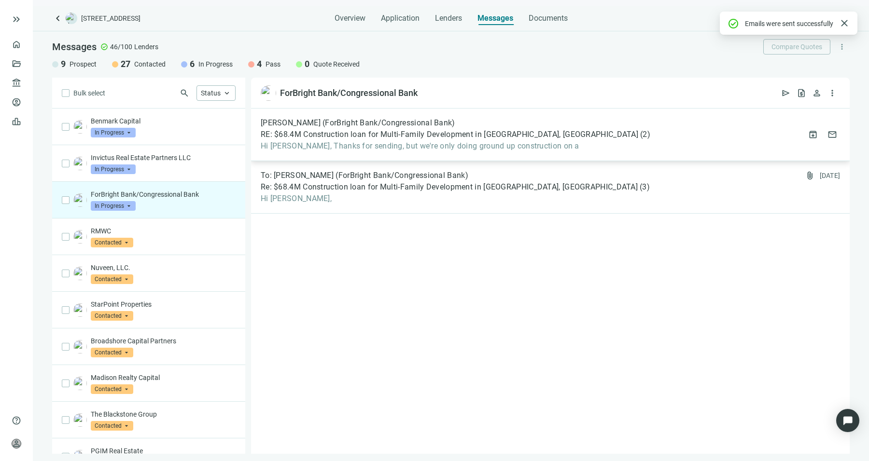
click at [338, 153] on div "Katherine Lew (ForBright Bank/Congressional Bank) RE: $68.4M Construction loan …" at bounding box center [550, 135] width 598 height 53
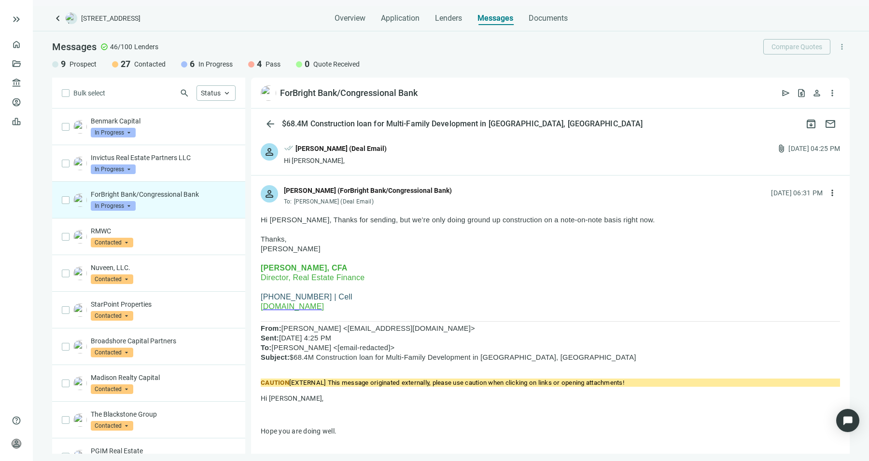
click at [437, 168] on div "person done_all Sean Shahkohi (Deal Email) Hi Katherine, attach_file 08.15.2025…" at bounding box center [550, 155] width 598 height 42
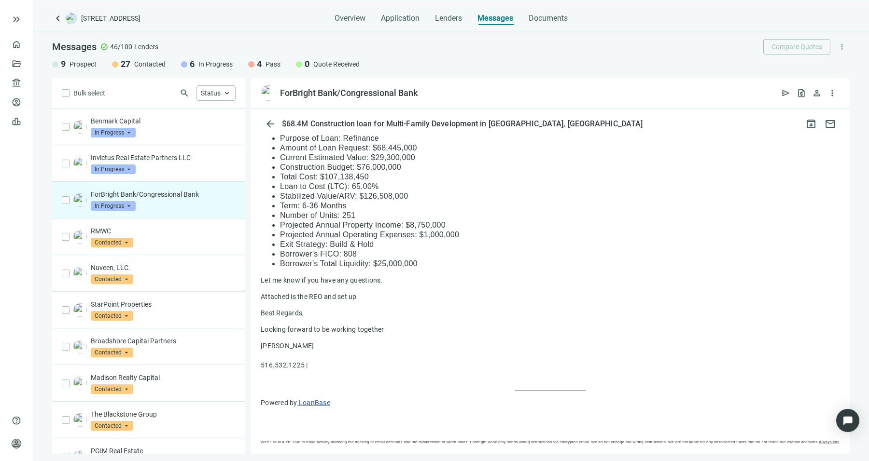
scroll to position [1006, 0]
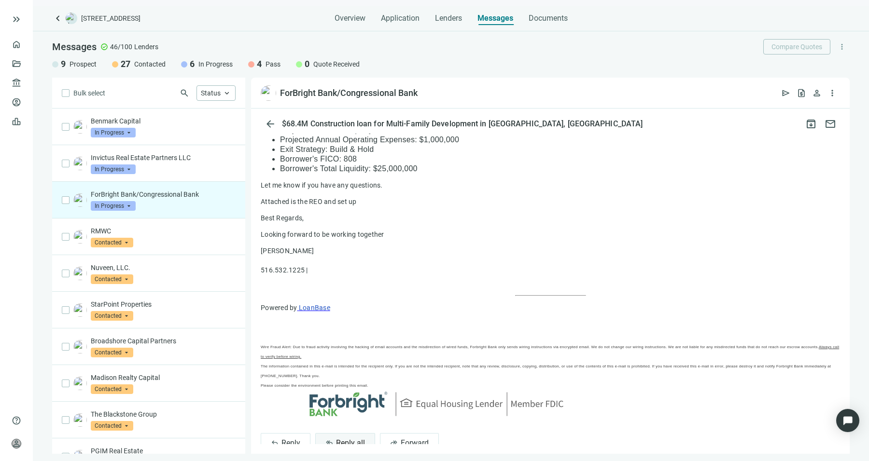
click at [350, 439] on span "Reply all" at bounding box center [350, 443] width 29 height 9
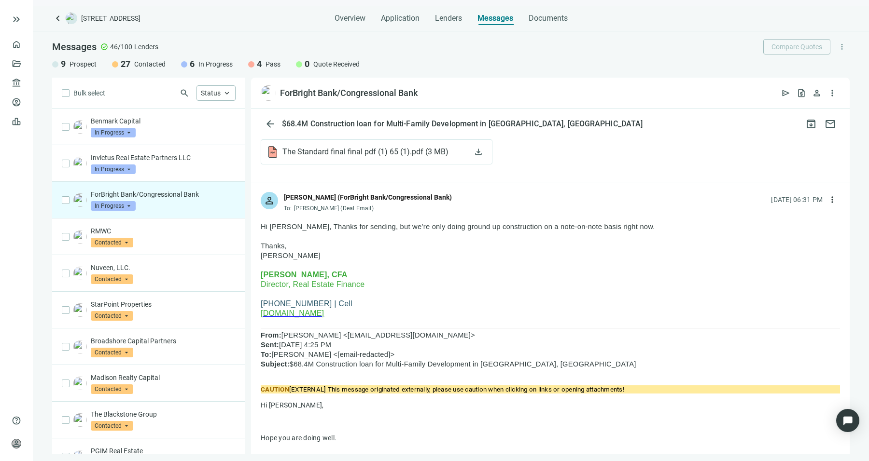
scroll to position [496, 0]
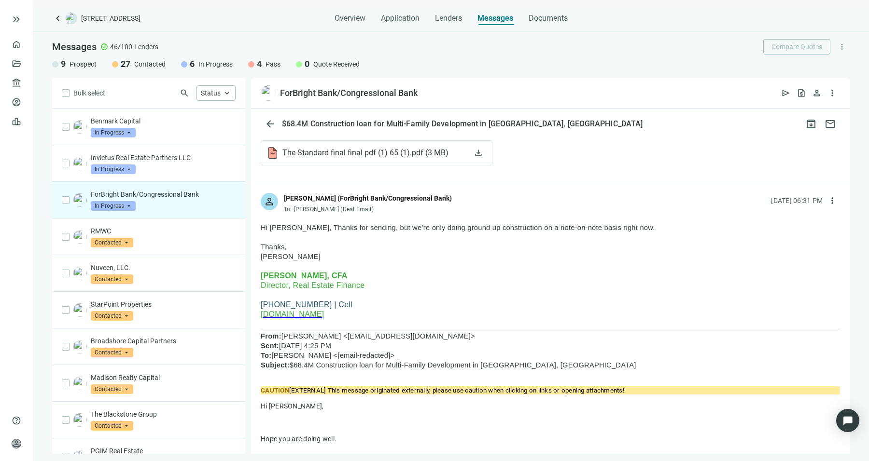
click at [300, 310] on span "www.forbrightbank.com" at bounding box center [292, 314] width 63 height 8
click at [324, 310] on span "www.forbrightbank.com" at bounding box center [292, 314] width 63 height 8
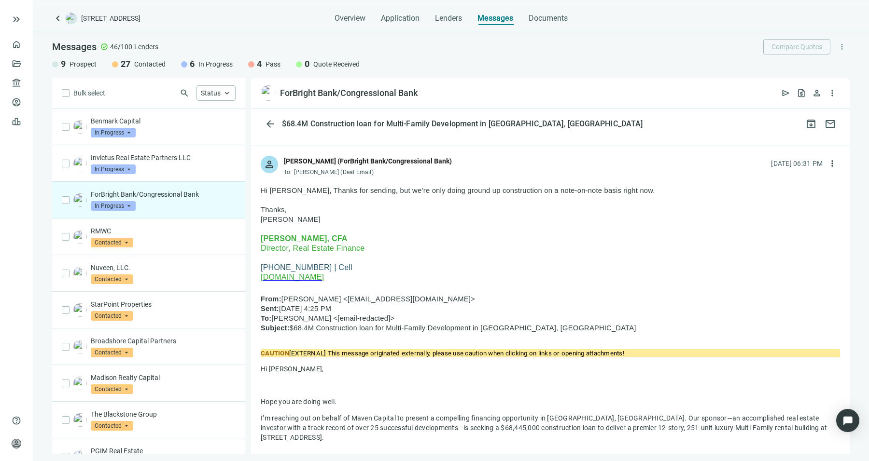
scroll to position [532, 0]
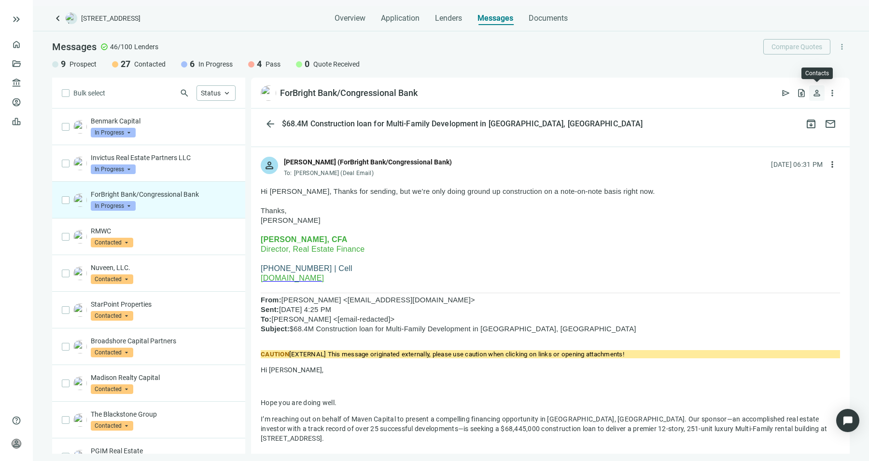
click at [821, 95] on span "person" at bounding box center [817, 93] width 10 height 10
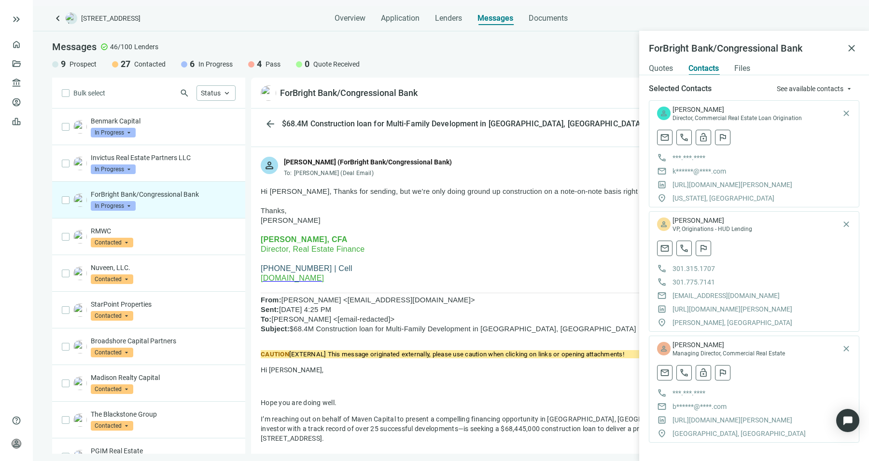
scroll to position [7, 0]
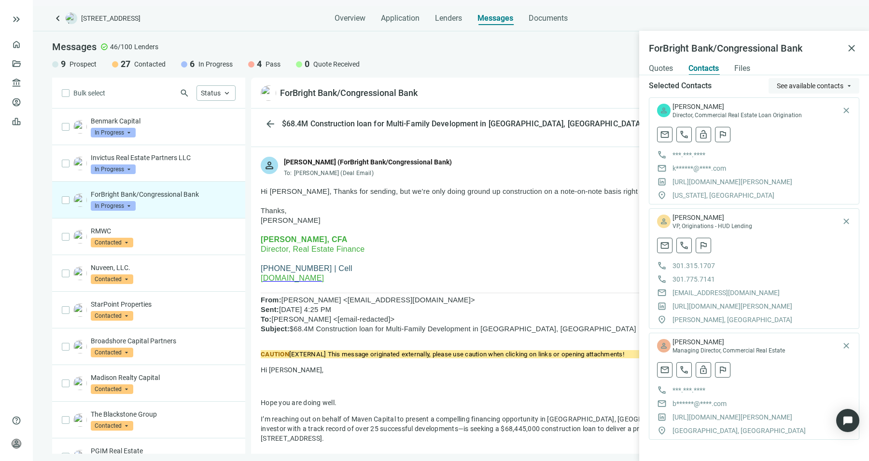
click at [788, 87] on span "See available contacts" at bounding box center [810, 86] width 67 height 8
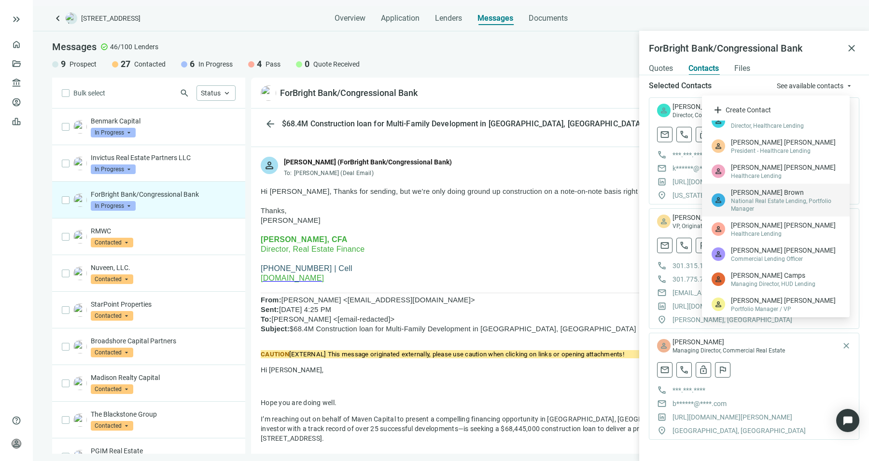
scroll to position [137, 0]
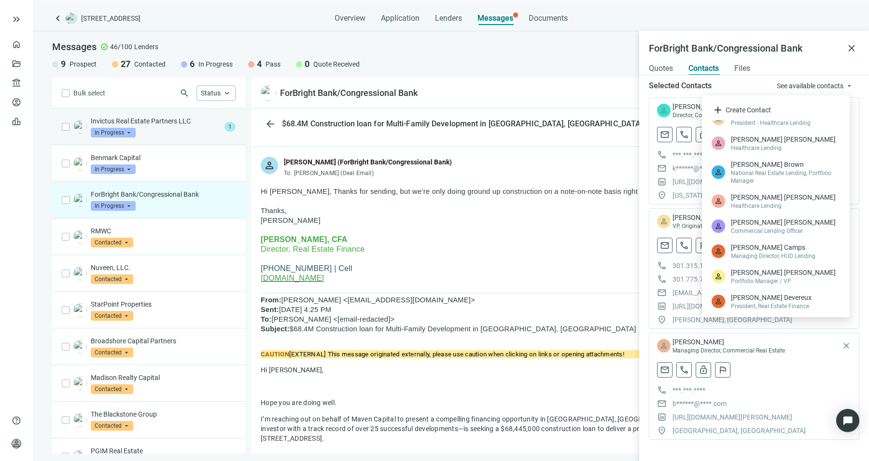
click at [189, 111] on div "Invictus Real Estate Partners LLC In Progress arrow_drop_down 1" at bounding box center [148, 127] width 193 height 37
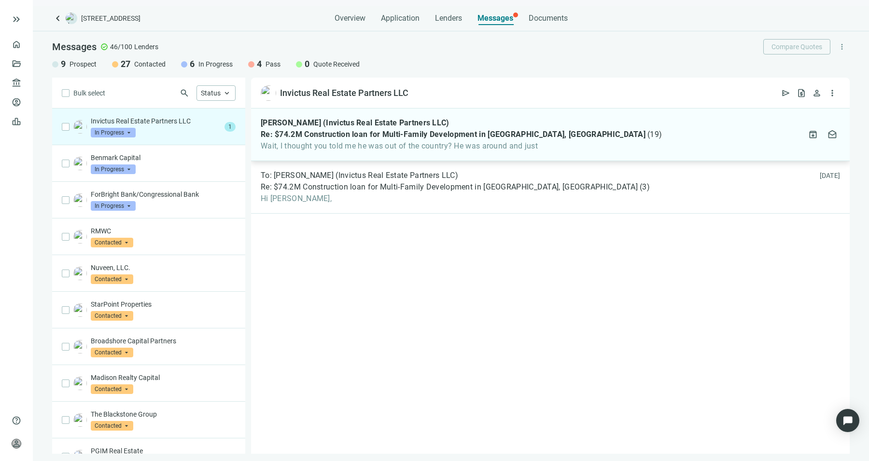
click at [365, 147] on span "Wait, I thought you told me he was out of the country? He was around and just" at bounding box center [461, 146] width 401 height 10
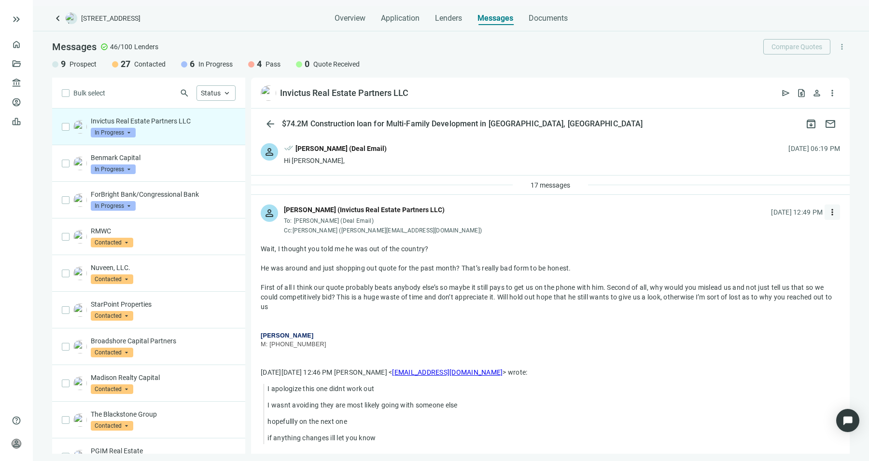
click at [827, 211] on span "more_vert" at bounding box center [832, 213] width 10 height 10
click at [795, 250] on div "reply_all Reply all" at bounding box center [779, 251] width 102 height 17
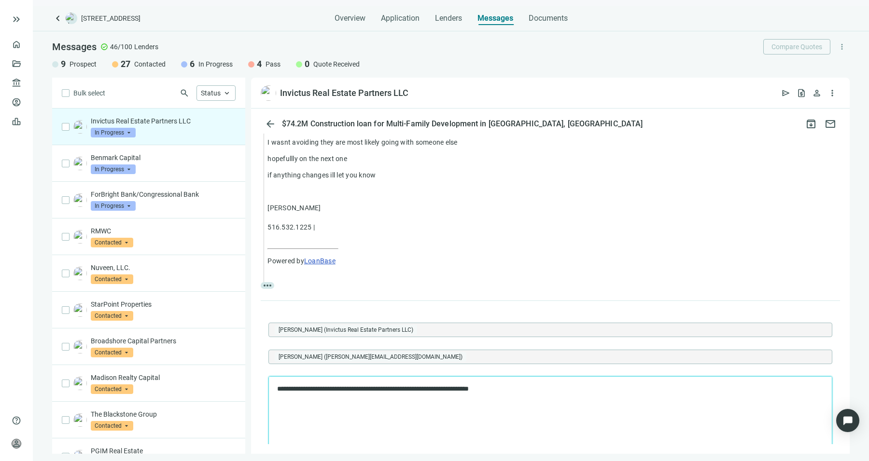
scroll to position [265, 0]
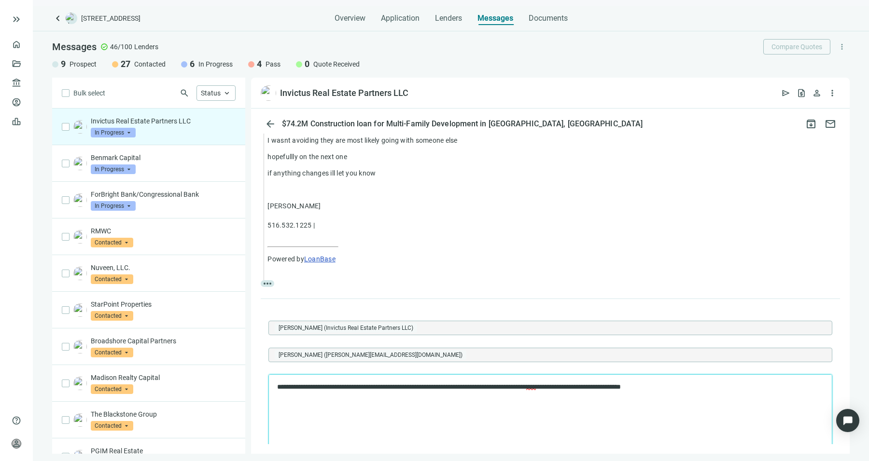
click at [582, 391] on p "**********" at bounding box center [545, 388] width 537 height 10
click at [653, 390] on p "**********" at bounding box center [545, 388] width 537 height 10
click at [714, 389] on p "**********" at bounding box center [545, 388] width 537 height 10
click at [809, 392] on p "**********" at bounding box center [545, 388] width 537 height 10
click at [460, 393] on body "**********" at bounding box center [550, 429] width 547 height 93
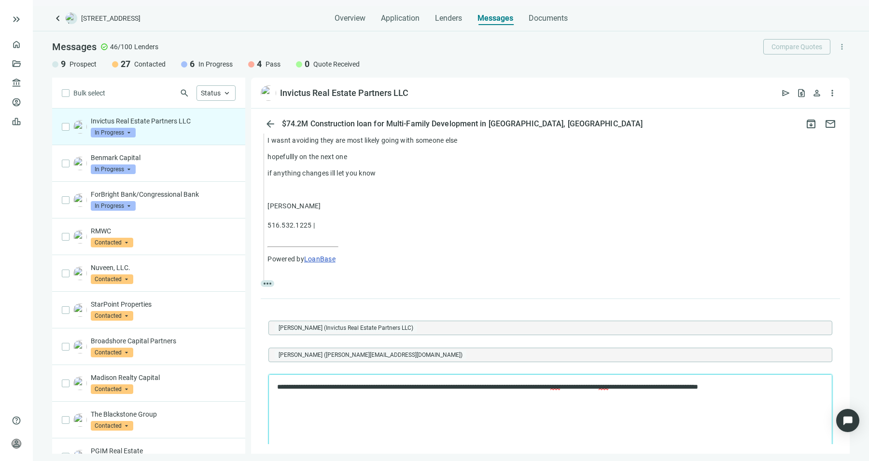
click at [477, 388] on p "**********" at bounding box center [545, 388] width 537 height 10
click at [276, 388] on html "**********" at bounding box center [550, 429] width 563 height 109
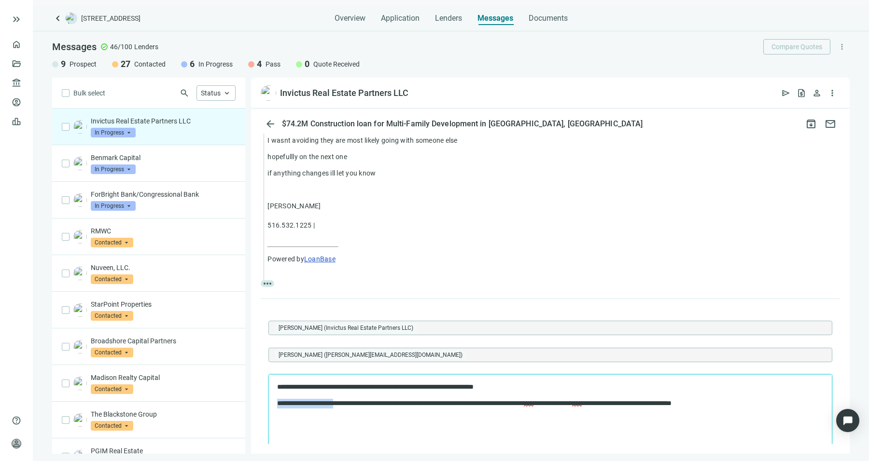
drag, startPoint x: 352, startPoint y: 406, endPoint x: 273, endPoint y: 404, distance: 78.7
click at [273, 404] on html "**********" at bounding box center [550, 437] width 563 height 125
click at [547, 378] on html "**********" at bounding box center [550, 437] width 563 height 125
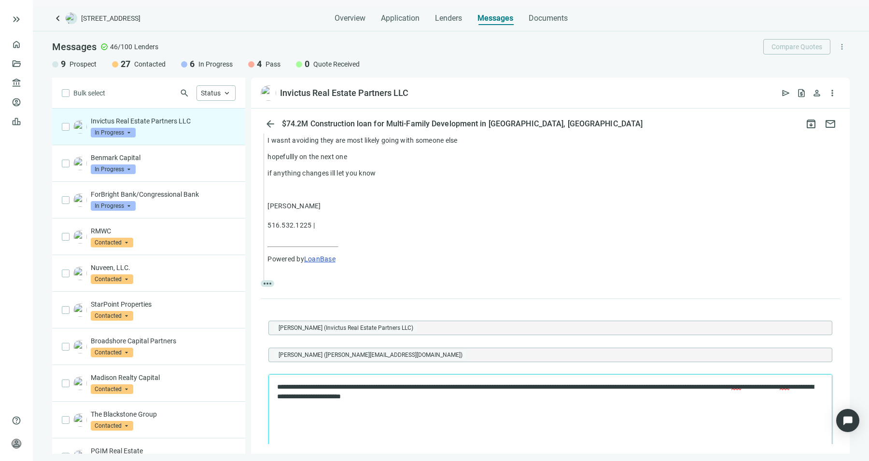
click at [714, 394] on p "**********" at bounding box center [545, 392] width 537 height 19
drag, startPoint x: 725, startPoint y: 391, endPoint x: 687, endPoint y: 386, distance: 38.6
click at [687, 386] on p "**********" at bounding box center [545, 392] width 537 height 19
click at [437, 219] on p "Sean Shahkohi 516.532.1225 |" at bounding box center [553, 215] width 572 height 29
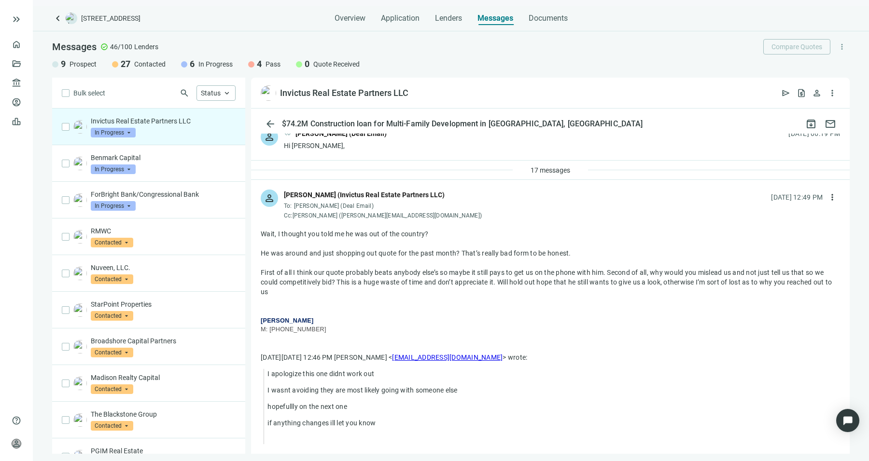
scroll to position [0, 0]
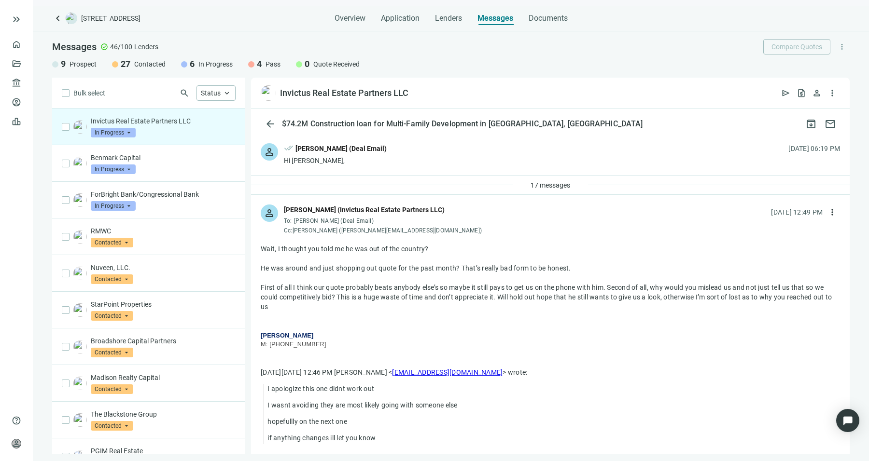
click at [489, 298] on div "First of all I think our quote probably beats anybody else’s so maybe it still …" at bounding box center [550, 297] width 579 height 29
click at [383, 276] on div at bounding box center [550, 278] width 579 height 10
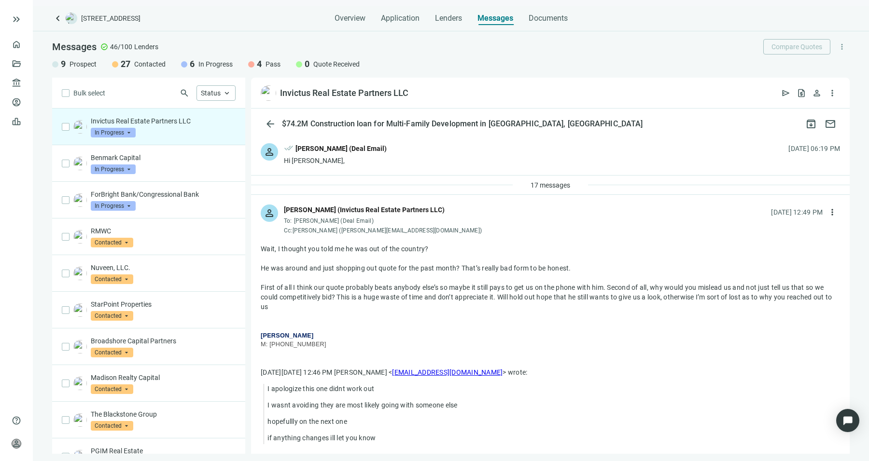
click at [375, 266] on div "He was around and just shopping out quote for the past month? That’s really bad…" at bounding box center [550, 269] width 579 height 10
click at [362, 284] on div "First of all I think our quote probably beats anybody else’s so maybe it still …" at bounding box center [550, 297] width 579 height 29
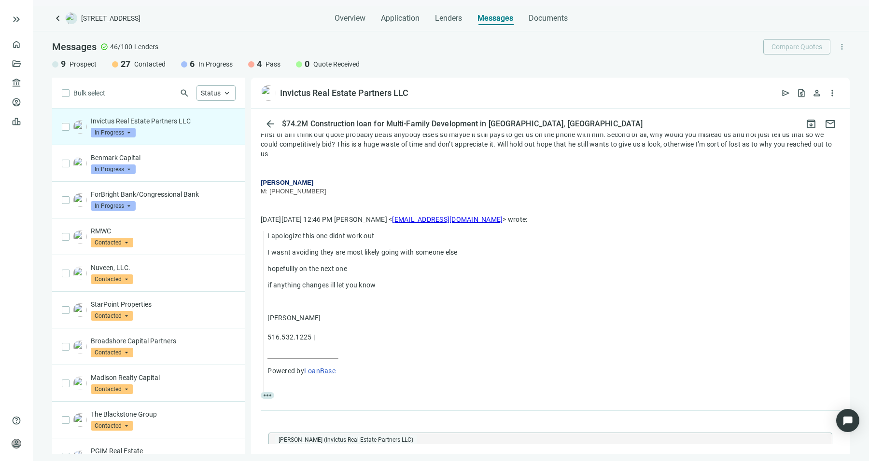
scroll to position [170, 0]
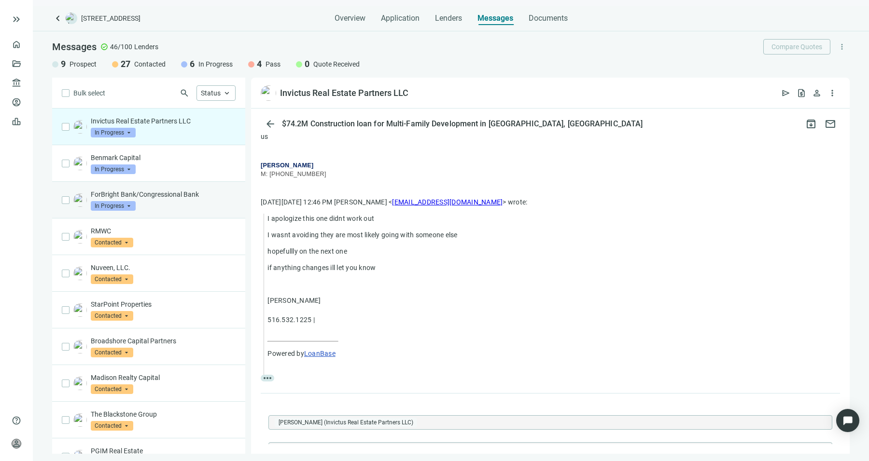
click at [147, 195] on p "ForBright Bank/Congressional Bank" at bounding box center [163, 195] width 145 height 10
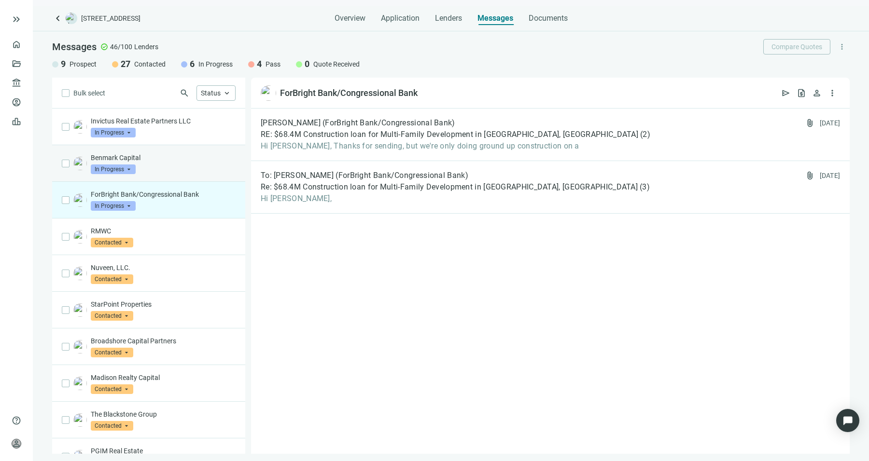
click at [174, 162] on p "Benmark Capital" at bounding box center [163, 158] width 145 height 10
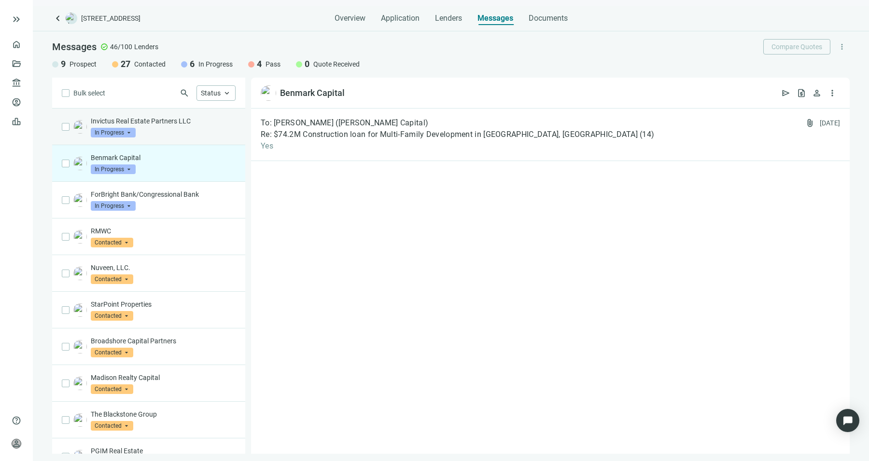
click at [175, 132] on div "Invictus Real Estate Partners LLC In Progress arrow_drop_down" at bounding box center [163, 126] width 145 height 21
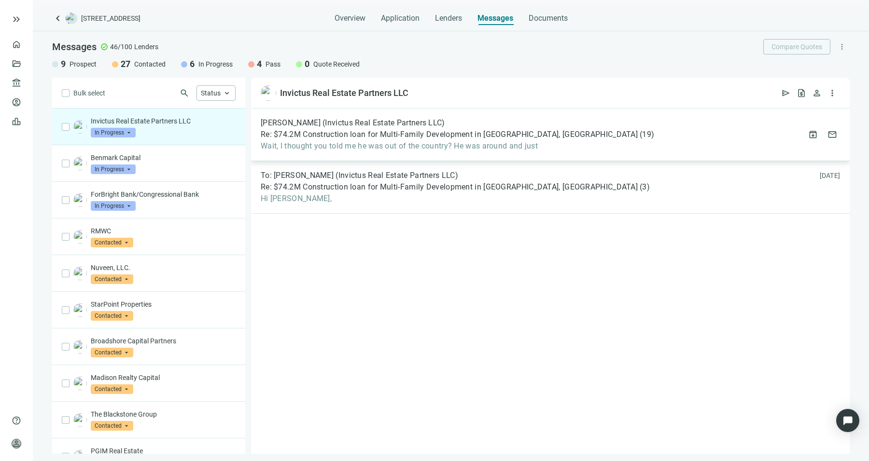
click at [438, 141] on span "Wait, I thought you told me he was out of the country? He was around and just" at bounding box center [457, 146] width 393 height 10
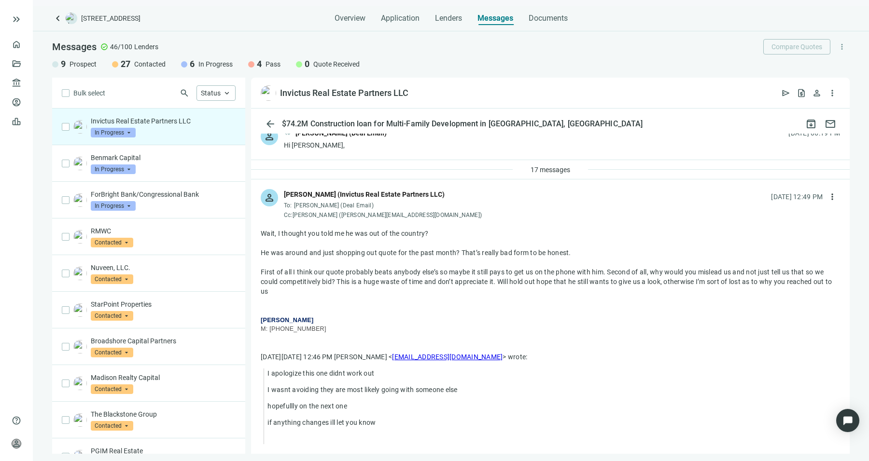
scroll to position [15, 0]
click at [827, 192] on span "more_vert" at bounding box center [832, 197] width 10 height 10
click at [766, 234] on span "Reply all" at bounding box center [764, 236] width 25 height 8
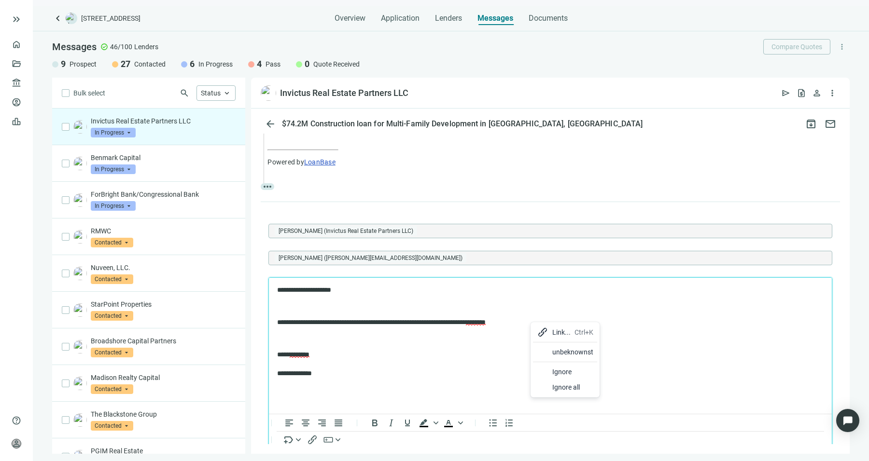
click at [548, 348] on div "unbeknownst" at bounding box center [565, 352] width 64 height 15
click at [430, 317] on body "**********" at bounding box center [550, 332] width 547 height 93
click at [352, 327] on p "**********" at bounding box center [545, 323] width 537 height 10
click at [358, 325] on p "**********" at bounding box center [545, 323] width 537 height 10
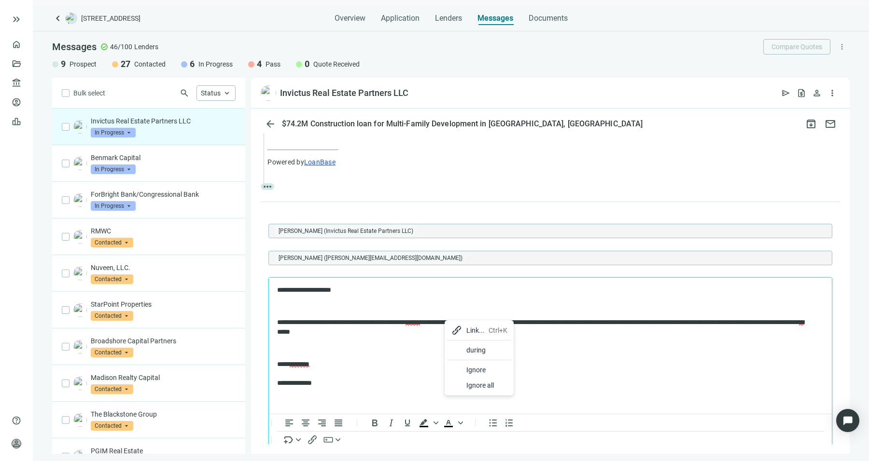
click at [463, 355] on div "during" at bounding box center [479, 350] width 64 height 15
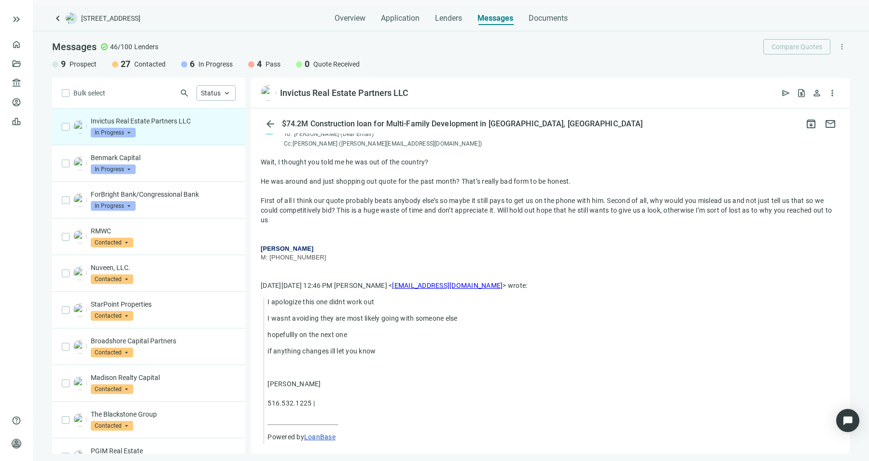
scroll to position [87, 0]
click at [589, 205] on div "First of all I think our quote probably beats anybody else’s so maybe it still …" at bounding box center [550, 209] width 579 height 29
click at [624, 203] on div "First of all I think our quote probably beats anybody else’s so maybe it still …" at bounding box center [550, 209] width 579 height 29
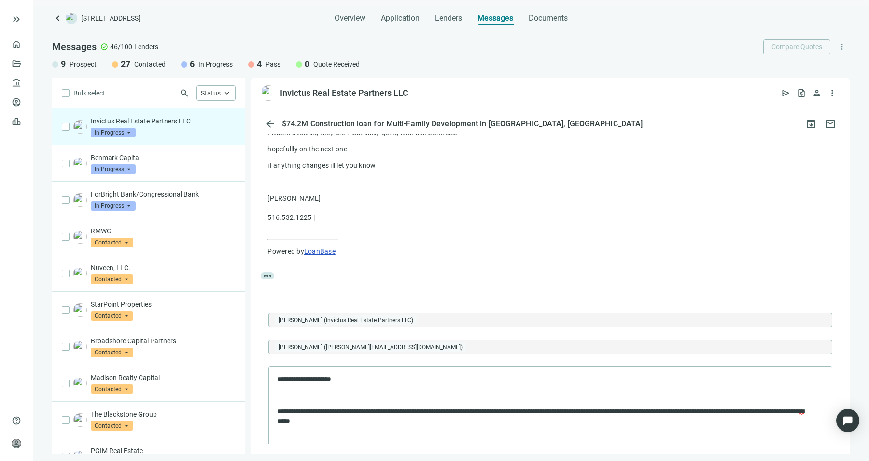
scroll to position [326, 0]
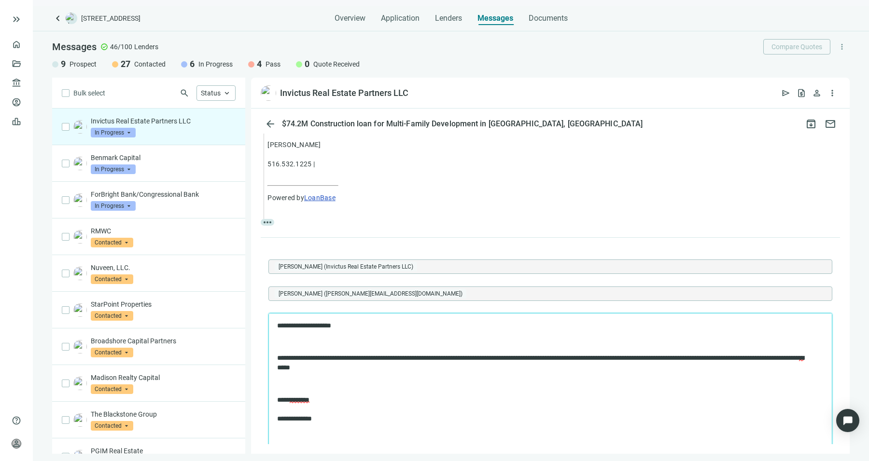
click at [593, 383] on p "Rich Text Area. Press ALT-0 for help." at bounding box center [550, 384] width 546 height 10
click at [601, 374] on body "**********" at bounding box center [550, 372] width 547 height 102
click at [580, 368] on p "**********" at bounding box center [545, 363] width 537 height 19
click at [760, 363] on p "**********" at bounding box center [545, 363] width 537 height 19
click at [768, 362] on p "**********" at bounding box center [545, 363] width 537 height 19
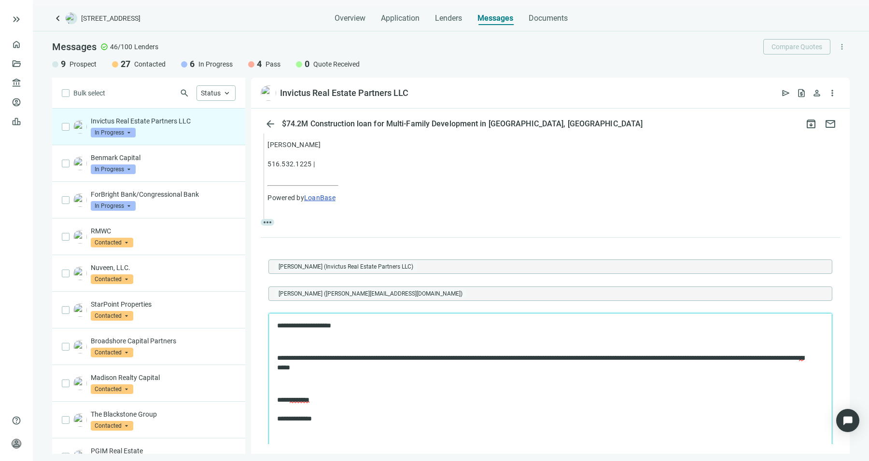
click at [760, 379] on p "Rich Text Area. Press ALT-0 for help." at bounding box center [550, 384] width 546 height 10
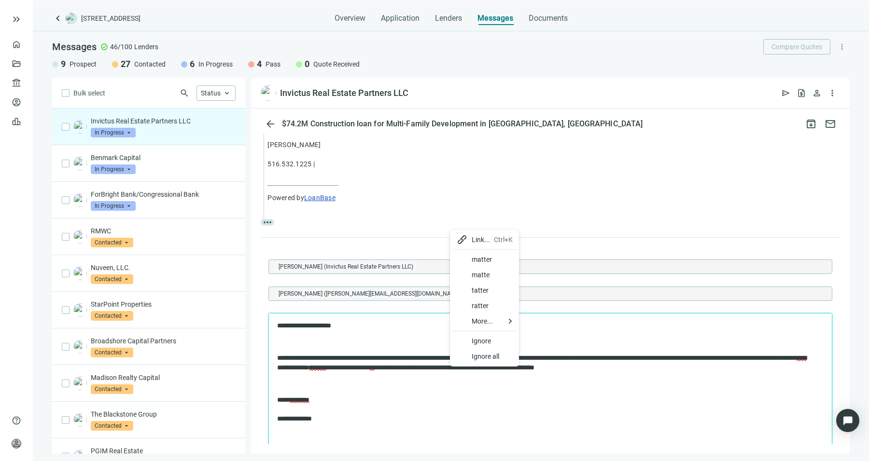
click at [494, 262] on div "matter" at bounding box center [492, 260] width 41 height 12
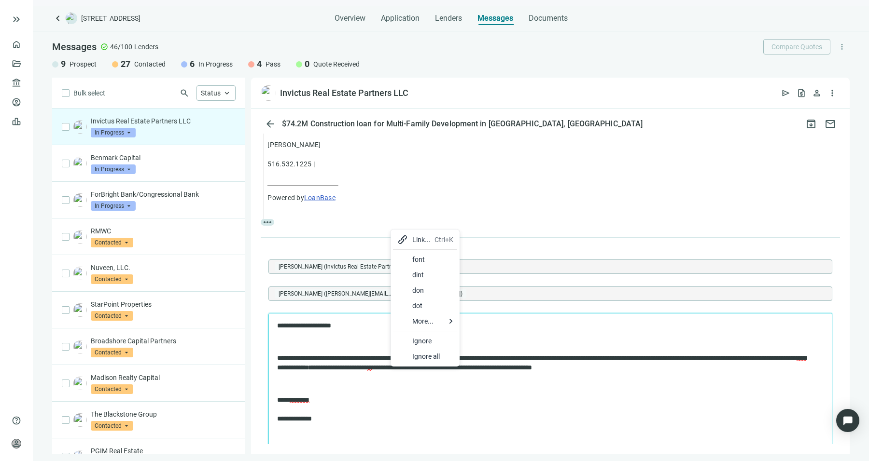
click at [501, 374] on body "**********" at bounding box center [550, 372] width 547 height 102
click at [796, 362] on span "****" at bounding box center [801, 358] width 10 height 7
click at [372, 370] on span "**" at bounding box center [369, 367] width 5 height 7
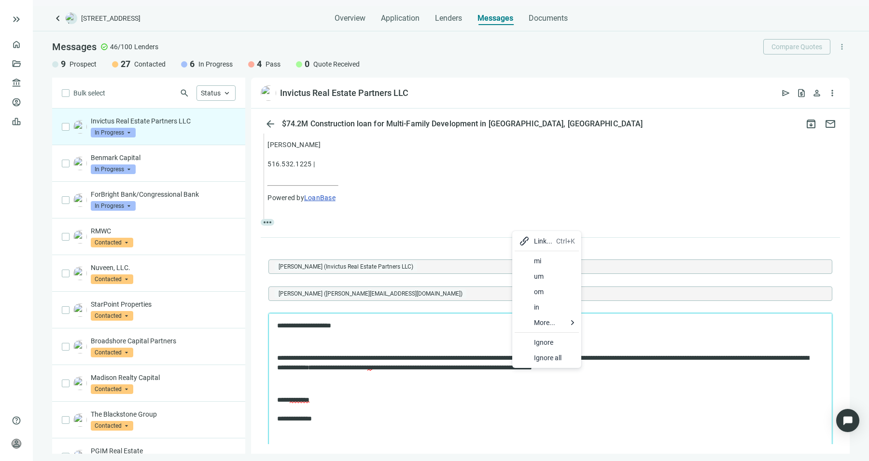
click at [656, 348] on body "**********" at bounding box center [550, 372] width 547 height 102
click at [713, 366] on p "**********" at bounding box center [545, 363] width 537 height 19
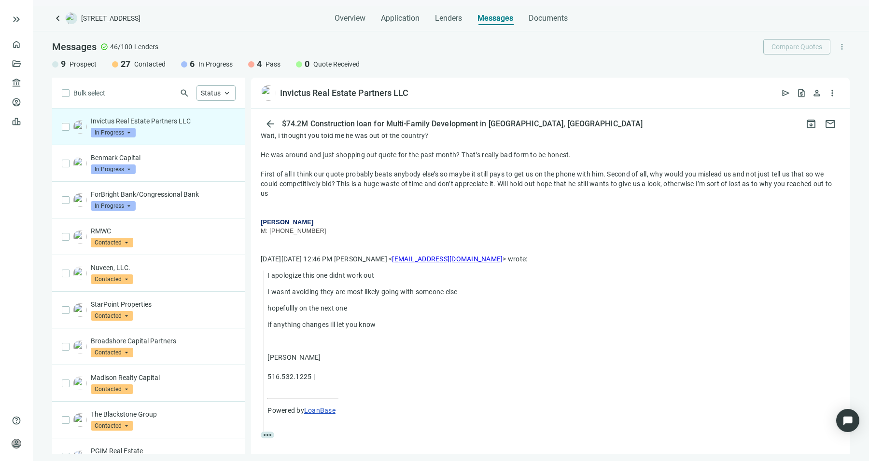
scroll to position [113, 0]
click at [681, 264] on div "On Tue, Sep 9, 2025 at 12:46 PM Sean Shahkohi < assistant@mail.mavencapitalfund…" at bounding box center [550, 344] width 579 height 178
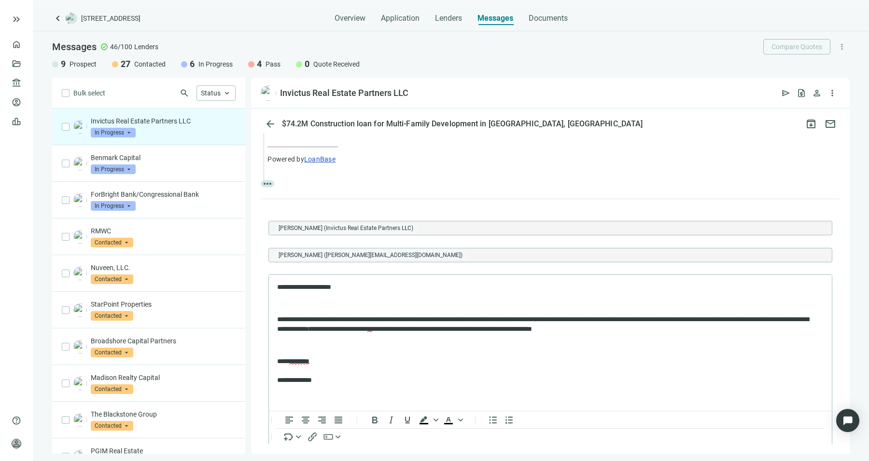
scroll to position [366, 0]
click at [717, 344] on p "Rich Text Area. Press ALT-0 for help." at bounding box center [550, 345] width 546 height 10
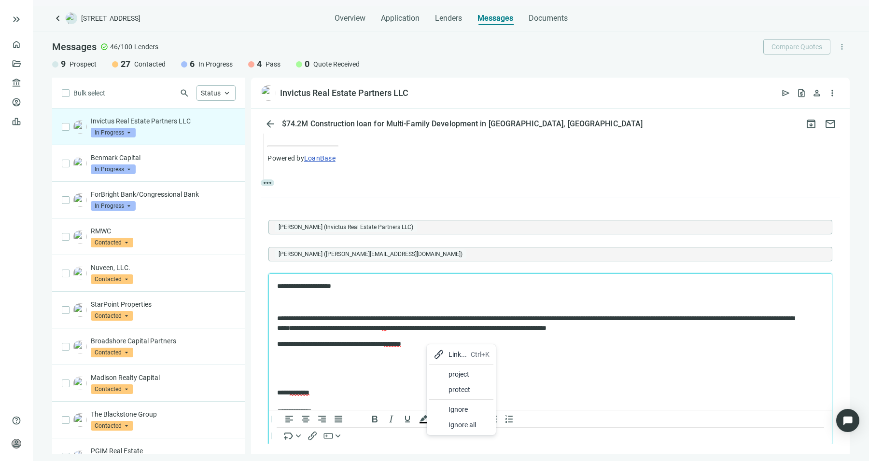
click at [457, 378] on div "project" at bounding box center [468, 375] width 41 height 12
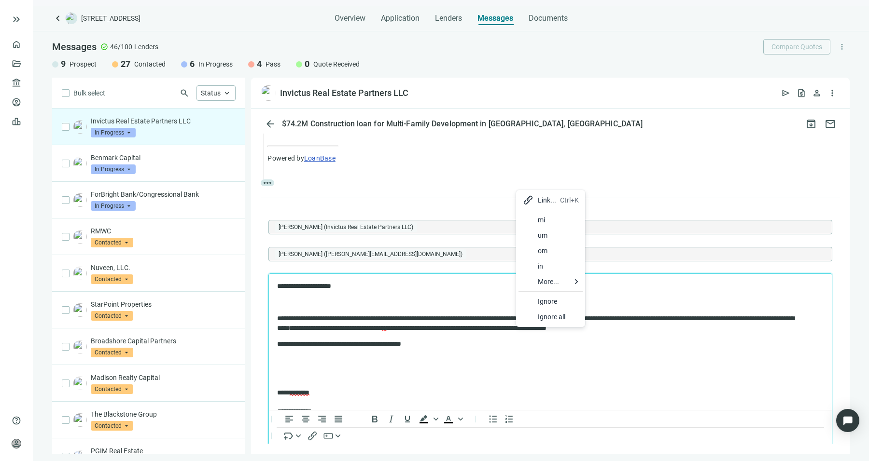
click at [477, 341] on p "**********" at bounding box center [541, 345] width 528 height 10
click at [520, 330] on p "**********" at bounding box center [541, 323] width 528 height 19
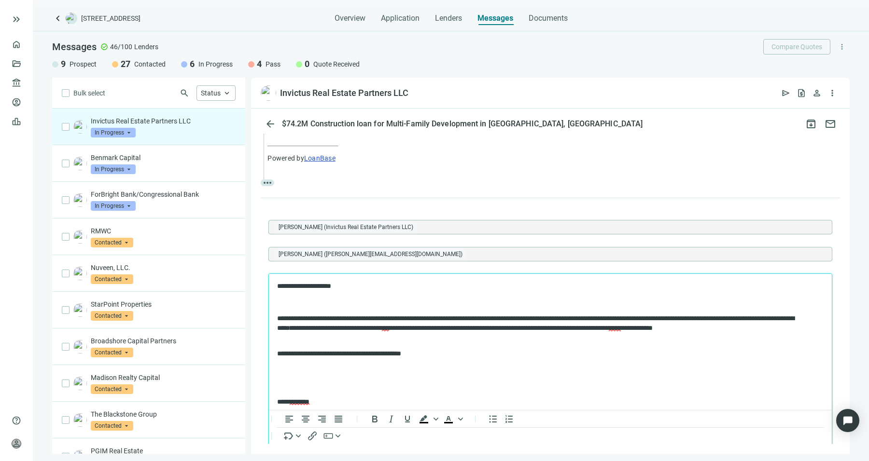
click at [536, 356] on p "**********" at bounding box center [541, 354] width 528 height 10
click at [405, 279] on html "**********" at bounding box center [550, 354] width 563 height 160
drag, startPoint x: 386, startPoint y: 293, endPoint x: 264, endPoint y: 278, distance: 122.5
click at [269, 278] on html "**********" at bounding box center [550, 354] width 563 height 160
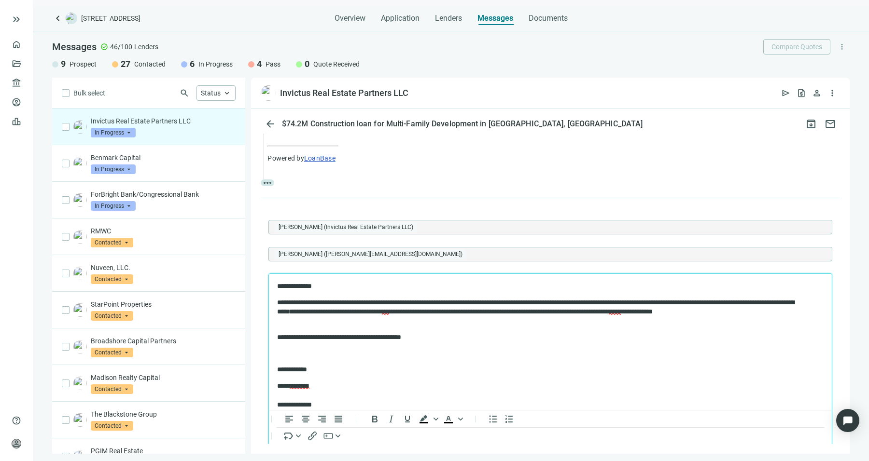
click at [638, 302] on p "**********" at bounding box center [541, 312] width 528 height 28
click at [387, 315] on p "**********" at bounding box center [541, 312] width 528 height 28
click at [421, 317] on p "**********" at bounding box center [541, 312] width 528 height 28
click at [489, 317] on p "**********" at bounding box center [541, 312] width 528 height 28
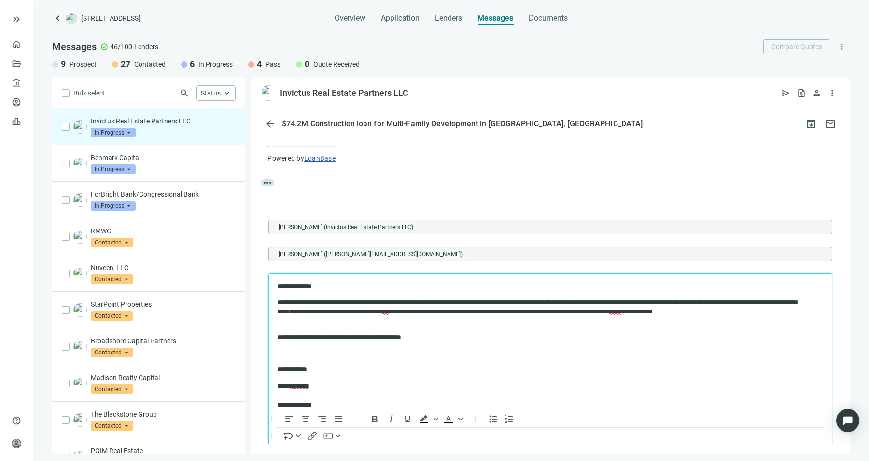
click at [572, 319] on p "**********" at bounding box center [541, 312] width 528 height 28
click at [579, 317] on p "**********" at bounding box center [541, 312] width 528 height 28
click at [606, 317] on p "**********" at bounding box center [541, 312] width 528 height 28
click at [793, 340] on div at bounding box center [792, 343] width 12 height 12
click at [654, 319] on p "**********" at bounding box center [541, 312] width 528 height 28
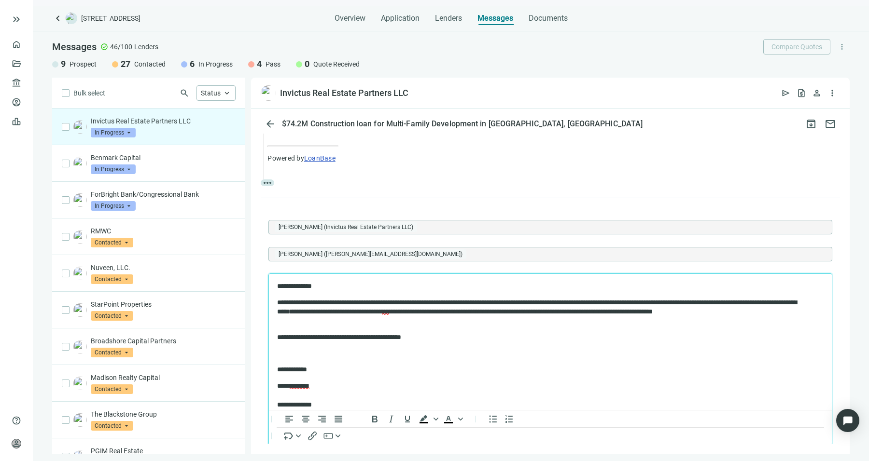
scroll to position [7, 0]
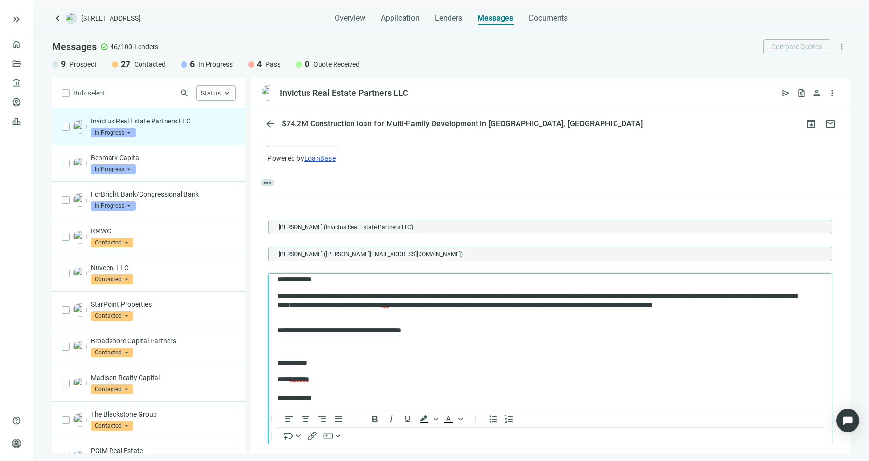
click at [654, 319] on p "**********" at bounding box center [541, 306] width 528 height 28
click at [609, 337] on body "**********" at bounding box center [550, 339] width 547 height 128
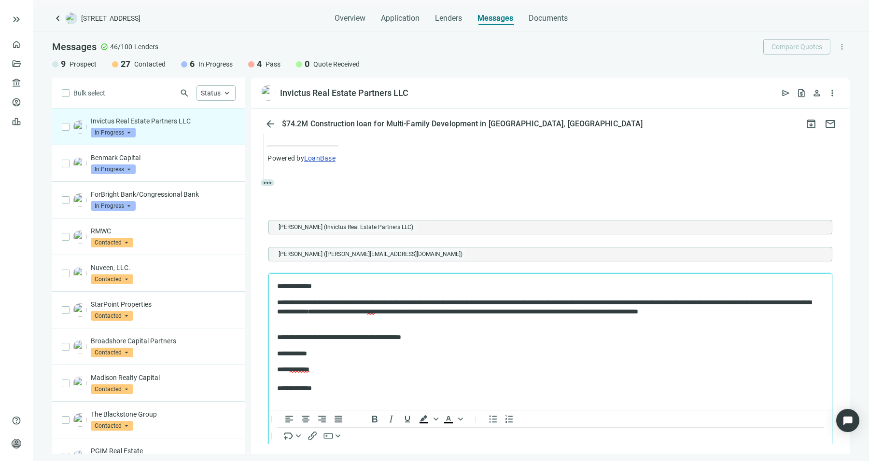
scroll to position [414, 0]
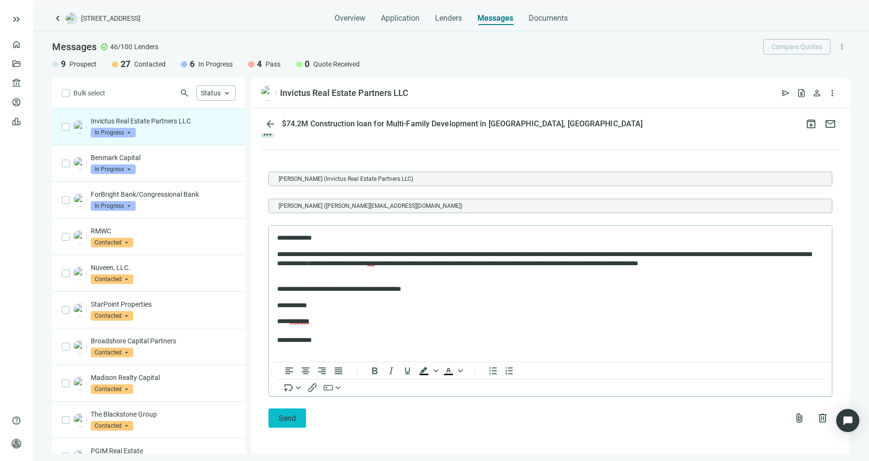
click at [293, 417] on span "Send" at bounding box center [286, 418] width 17 height 9
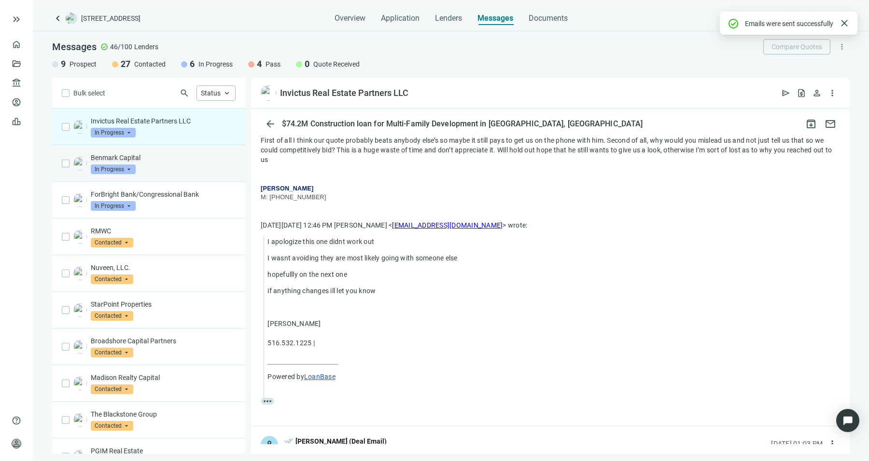
scroll to position [395, 0]
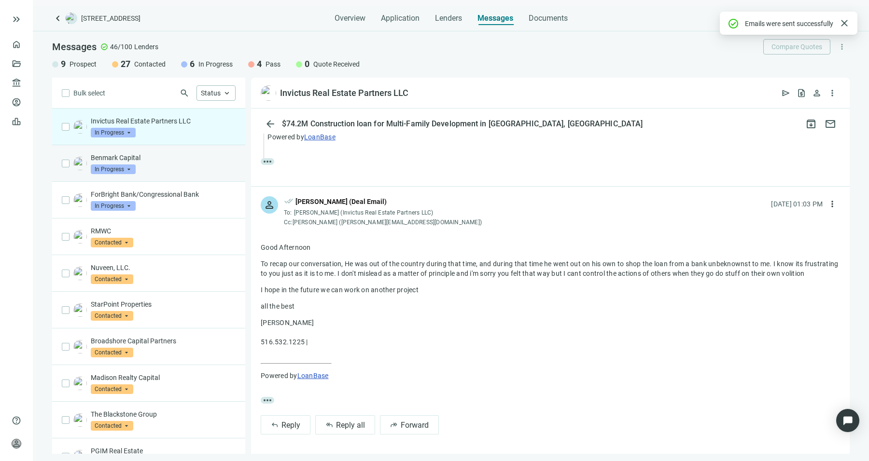
click at [185, 164] on div "Benmark Capital In Progress arrow_drop_down" at bounding box center [163, 163] width 145 height 21
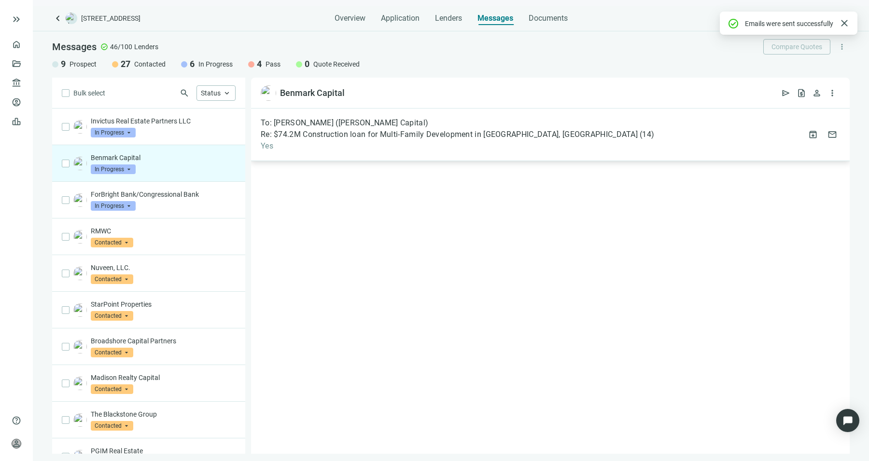
click at [350, 140] on div "To: Marshall Dickson (Benmark Capital) Re: $74.2M Construction loan for Multi-F…" at bounding box center [457, 134] width 393 height 33
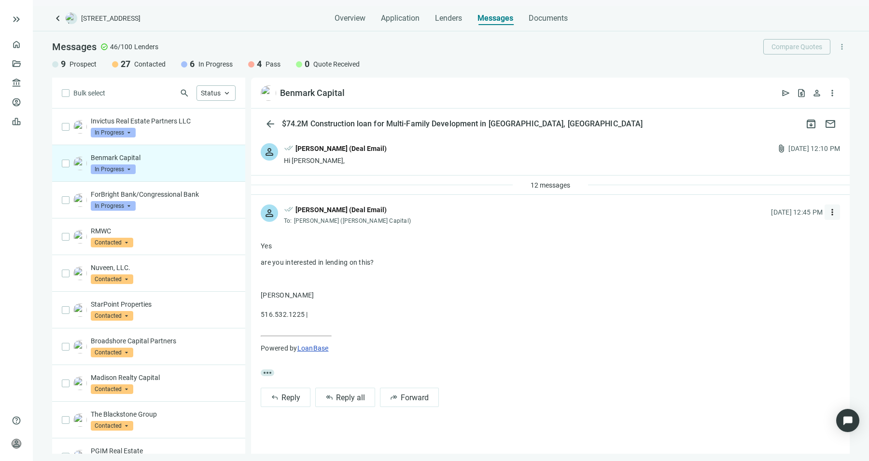
click at [835, 215] on span "more_vert" at bounding box center [832, 213] width 10 height 10
click at [816, 95] on span "person" at bounding box center [817, 93] width 10 height 10
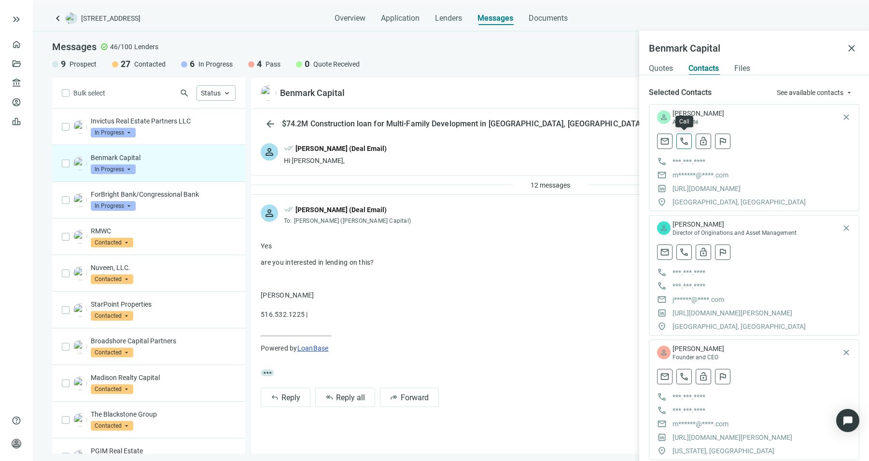
click at [684, 140] on span "call" at bounding box center [684, 142] width 10 height 10
click at [165, 227] on p "RMWC" at bounding box center [163, 231] width 145 height 10
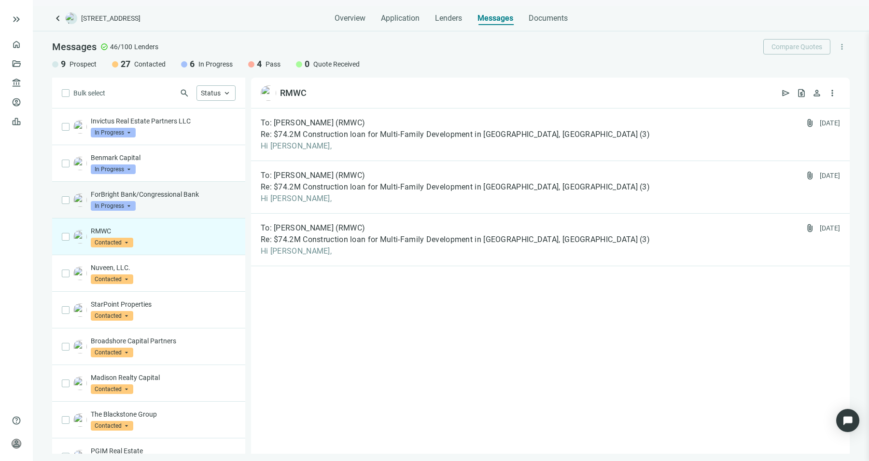
click at [209, 182] on div "ForBright Bank/Congressional Bank In Progress arrow_drop_down" at bounding box center [148, 200] width 193 height 37
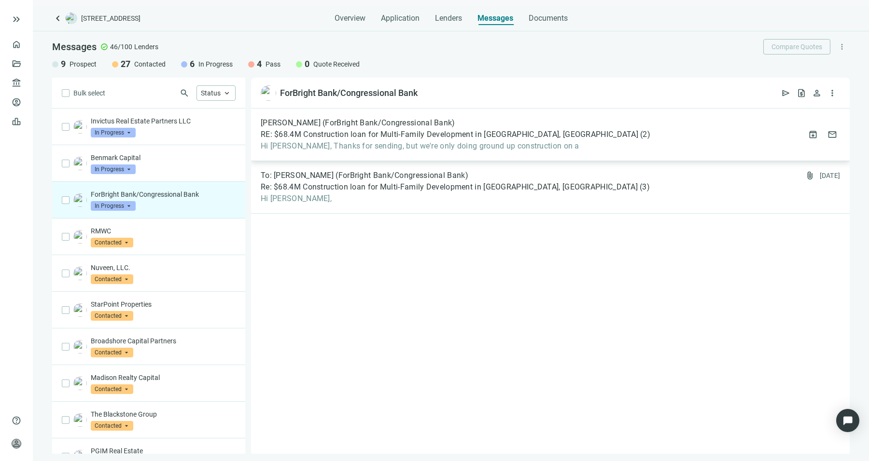
click at [363, 122] on span "Katherine Lew (ForBright Bank/Congressional Bank)" at bounding box center [358, 123] width 195 height 10
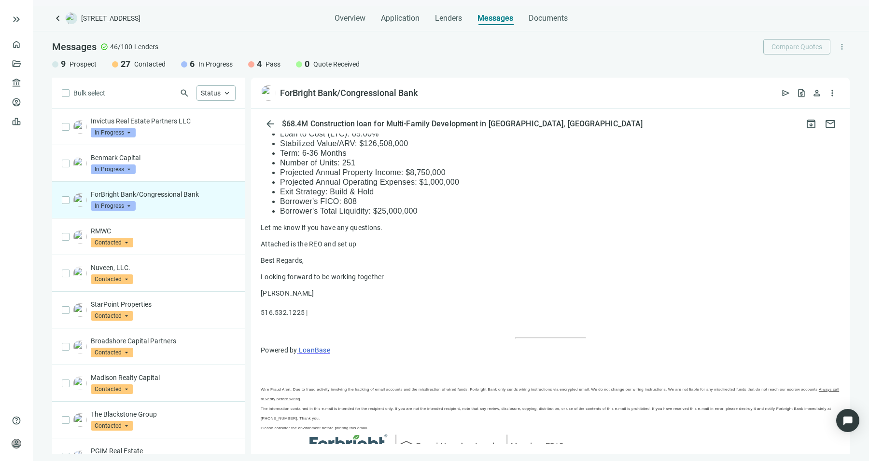
scroll to position [513, 0]
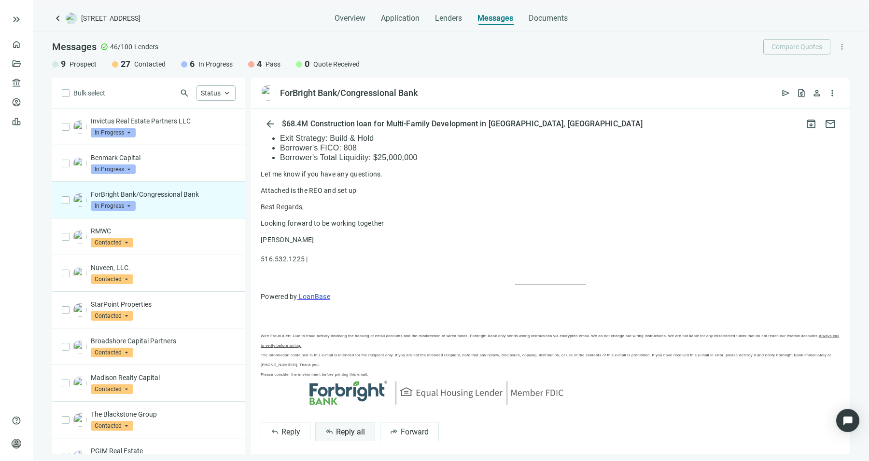
click at [341, 428] on span "Reply all" at bounding box center [350, 432] width 29 height 9
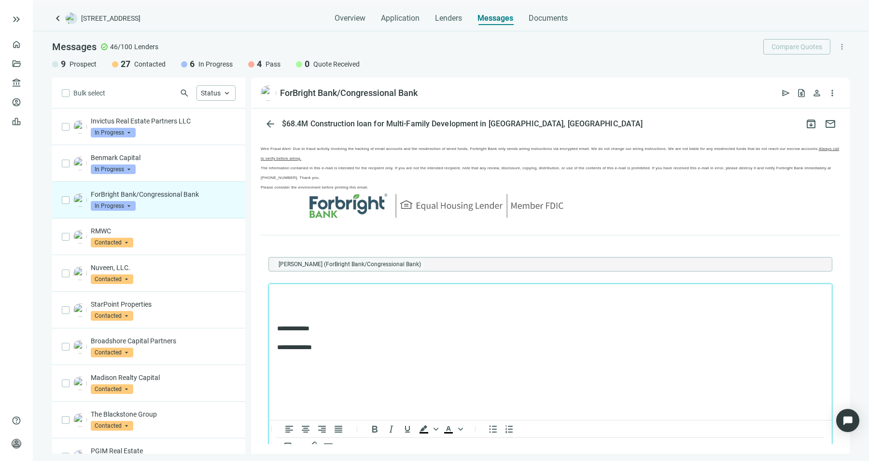
scroll to position [0, 0]
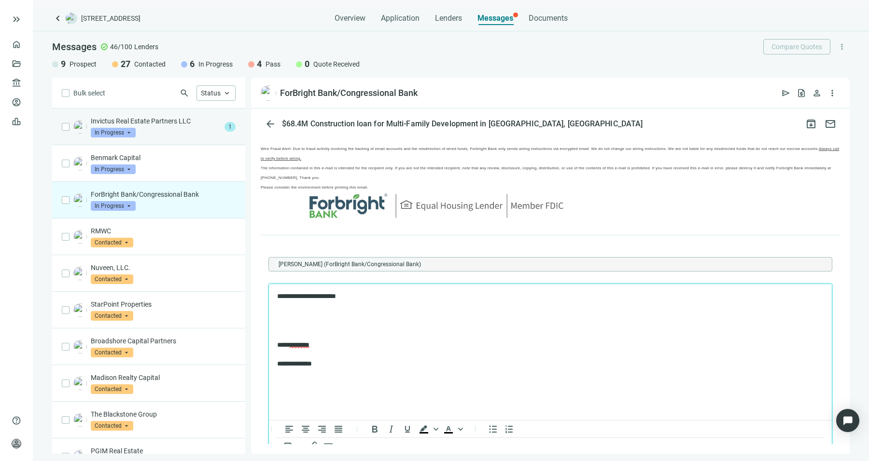
click at [175, 129] on div "Invictus Real Estate Partners LLC In Progress arrow_drop_down" at bounding box center [156, 126] width 130 height 21
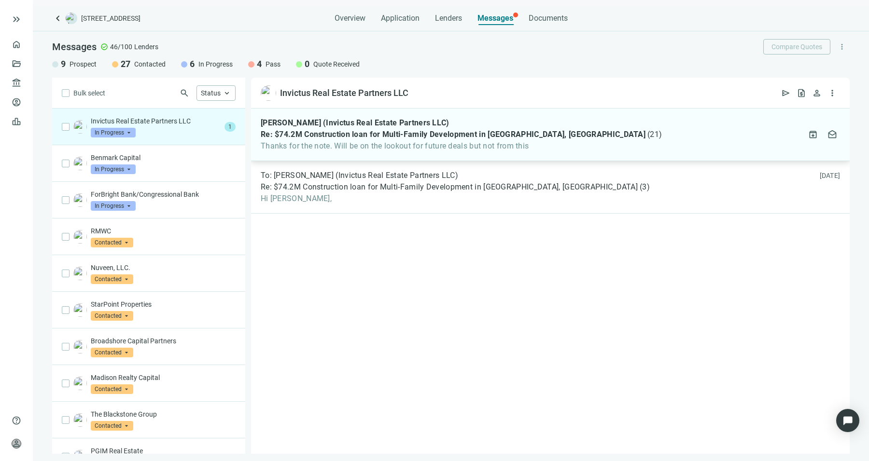
click at [361, 153] on div "Mike Wolfson (Invictus Real Estate Partners LLC) Re: $74.2M Construction loan f…" at bounding box center [550, 135] width 598 height 53
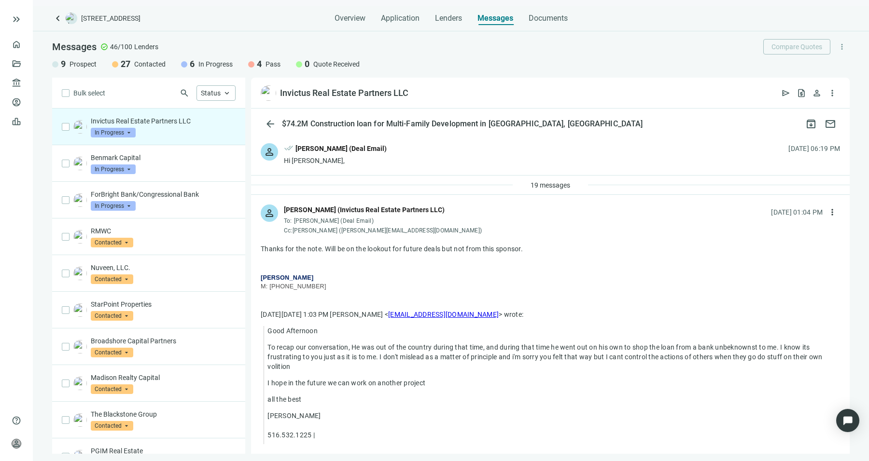
click at [358, 296] on div at bounding box center [550, 296] width 579 height 10
click at [343, 244] on div "Thanks for the note. Will be on the lookout for future deals but not from this …" at bounding box center [550, 249] width 579 height 10
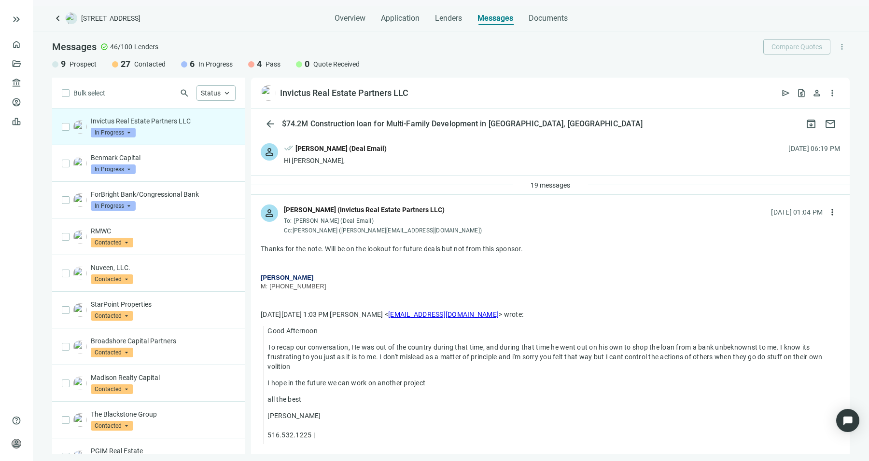
click at [343, 244] on div "Thanks for the note. Will be on the lookout for future deals but not from this …" at bounding box center [550, 249] width 579 height 10
click at [350, 19] on span "Overview" at bounding box center [349, 19] width 31 height 10
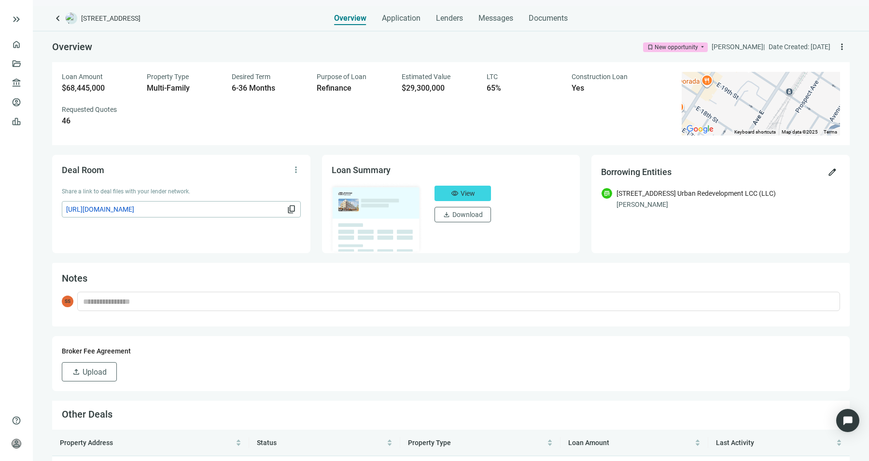
click at [462, 16] on div "Overview Application Lenders Messages Documents" at bounding box center [451, 15] width 234 height 19
click at [459, 17] on span "Lenders" at bounding box center [449, 19] width 27 height 10
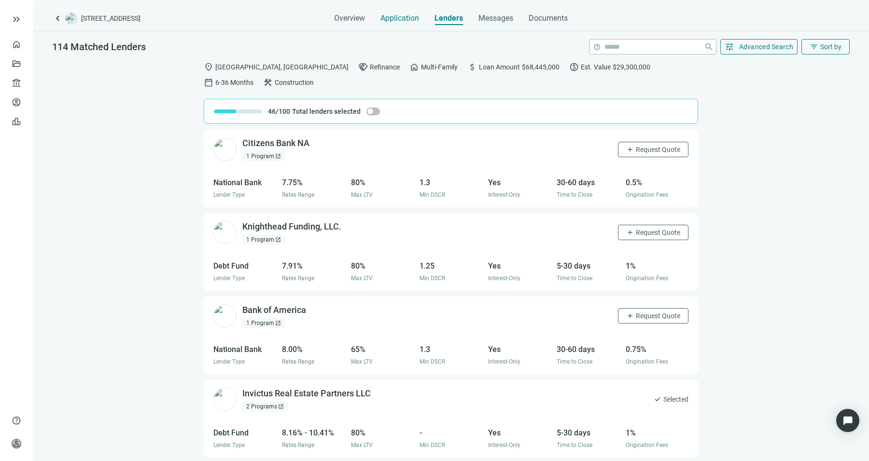
click at [394, 15] on span "Application" at bounding box center [399, 19] width 39 height 10
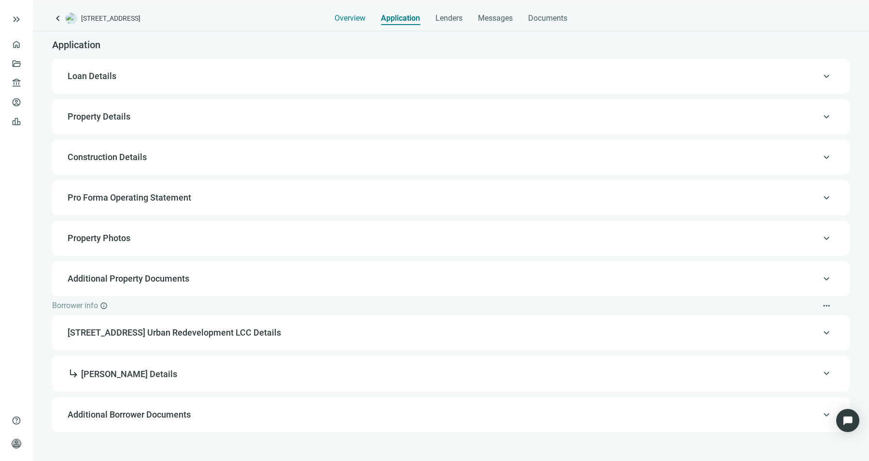
click at [359, 20] on span "Overview" at bounding box center [349, 19] width 31 height 10
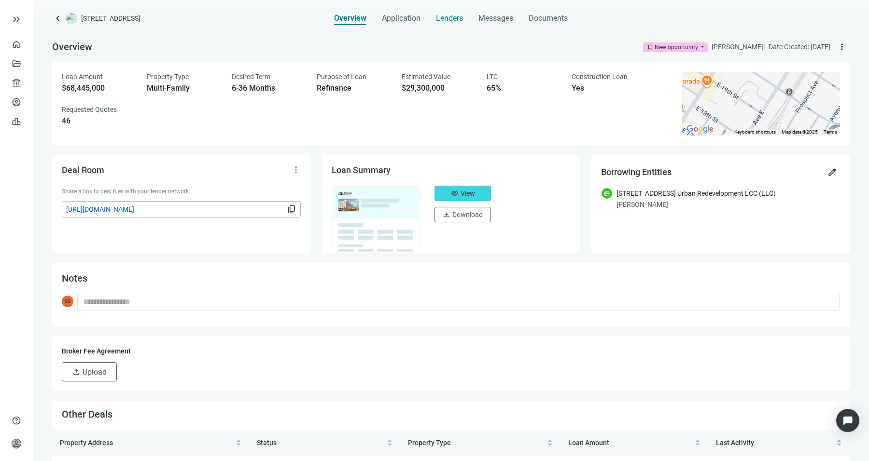
click at [456, 18] on span "Lenders" at bounding box center [449, 19] width 27 height 10
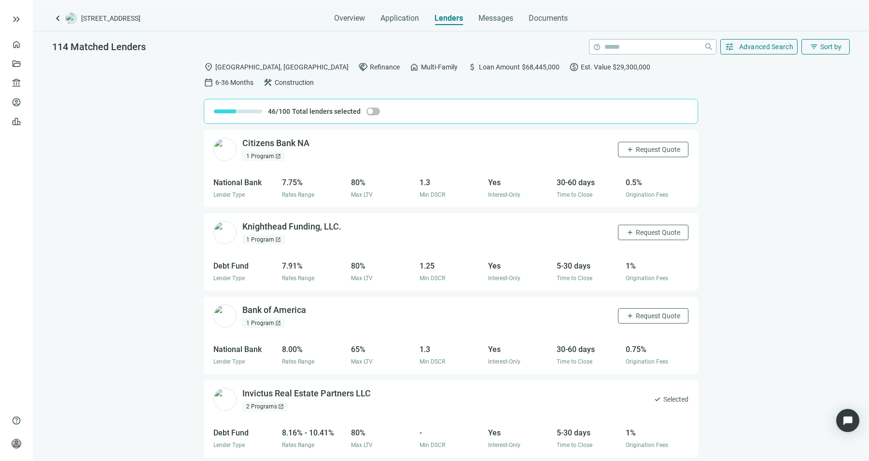
click at [78, 21] on div "keyboard_arrow_left 197 Ave E, Bayonne, NJ 07002" at bounding box center [124, 19] width 145 height 12
click at [63, 21] on span "keyboard_arrow_left" at bounding box center [58, 19] width 12 height 12
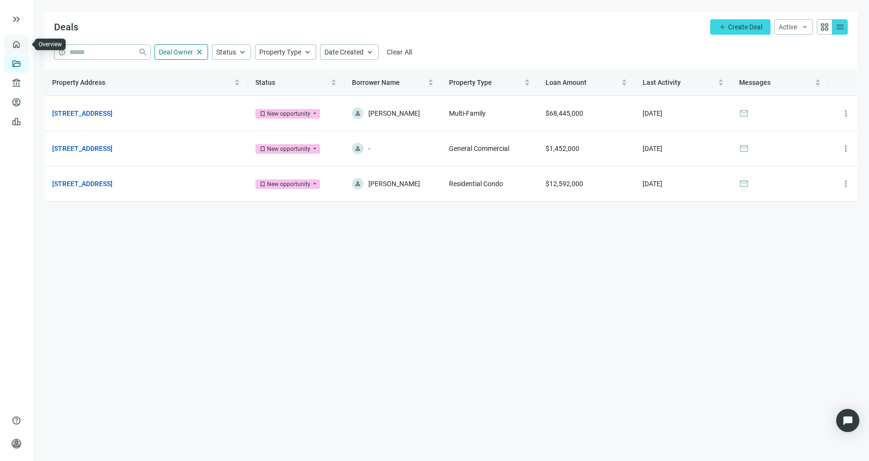
click at [24, 46] on link "Overview" at bounding box center [38, 45] width 28 height 8
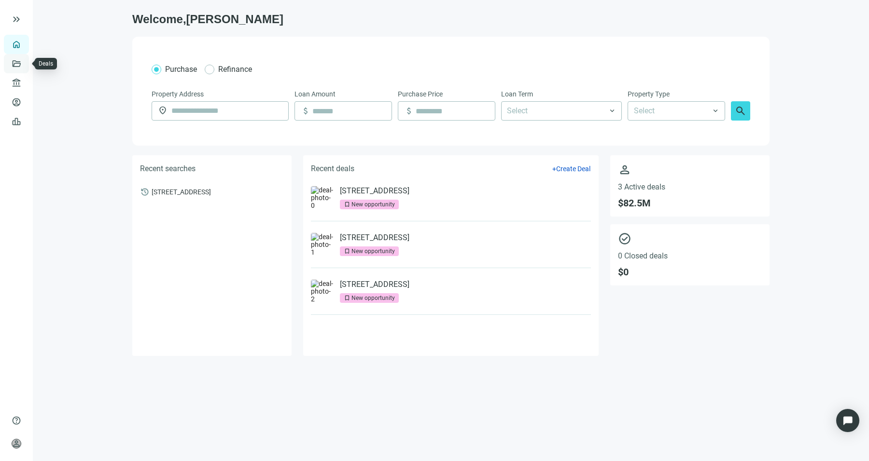
click at [24, 68] on link "Deals" at bounding box center [32, 64] width 17 height 8
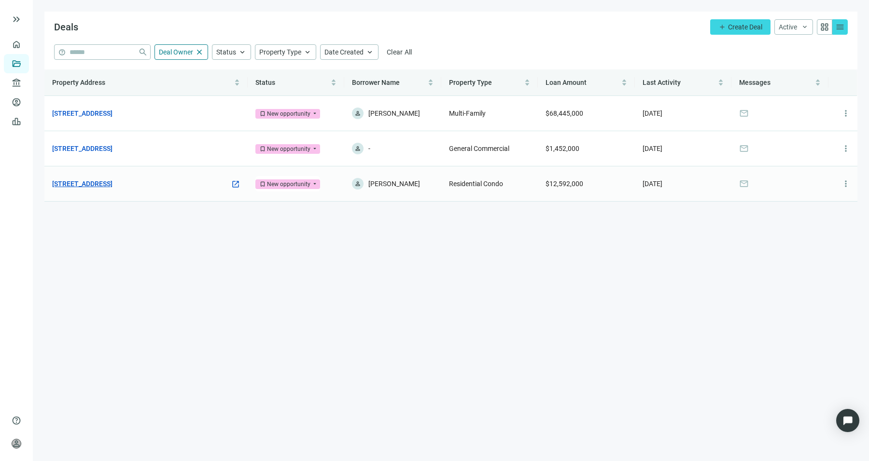
click at [98, 185] on link "1351 DeKalb Ave, Brooklyn, NY 11221" at bounding box center [82, 184] width 60 height 11
click at [52, 86] on link "All Lenders" at bounding box center [58, 83] width 35 height 8
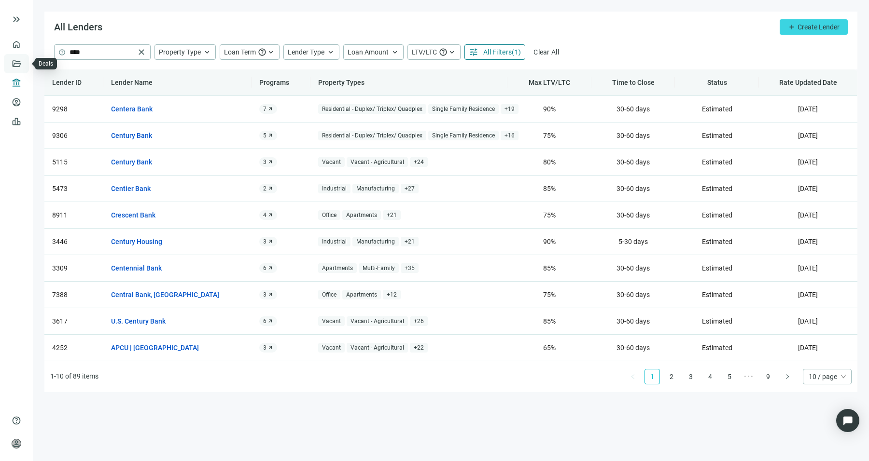
click at [24, 66] on link "Deals" at bounding box center [32, 64] width 17 height 8
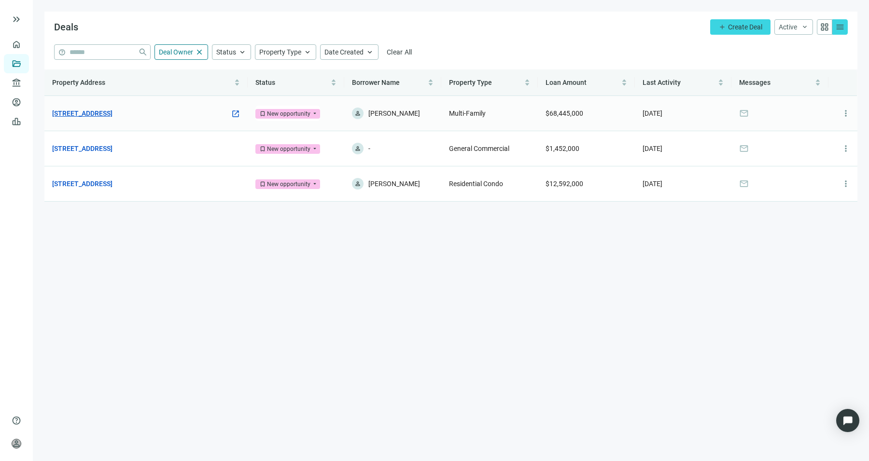
click at [89, 108] on link "197 Ave E, Bayonne, NJ 07002" at bounding box center [82, 113] width 60 height 11
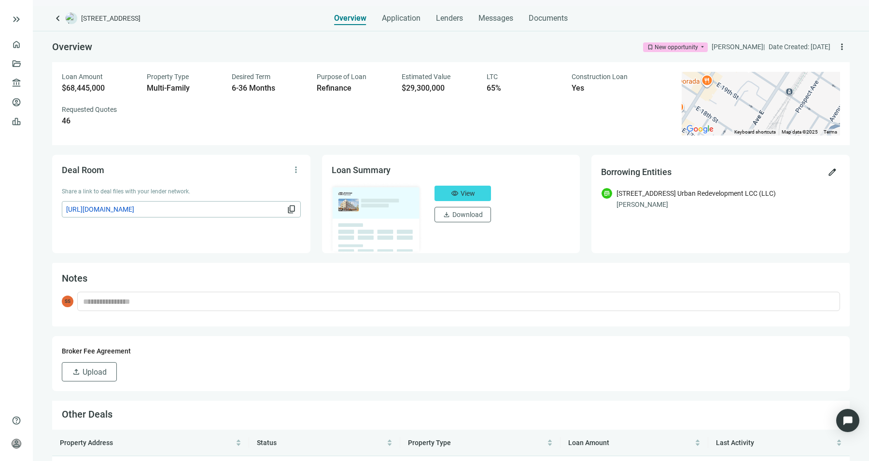
click at [462, 21] on div "Overview Application Lenders Messages Documents" at bounding box center [451, 15] width 234 height 19
click at [455, 19] on span "Lenders" at bounding box center [449, 19] width 27 height 10
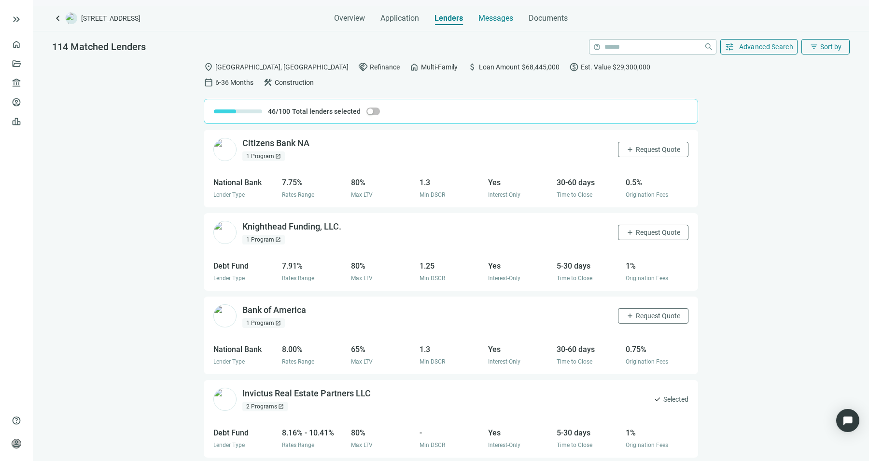
click at [498, 18] on span "Messages" at bounding box center [495, 18] width 35 height 9
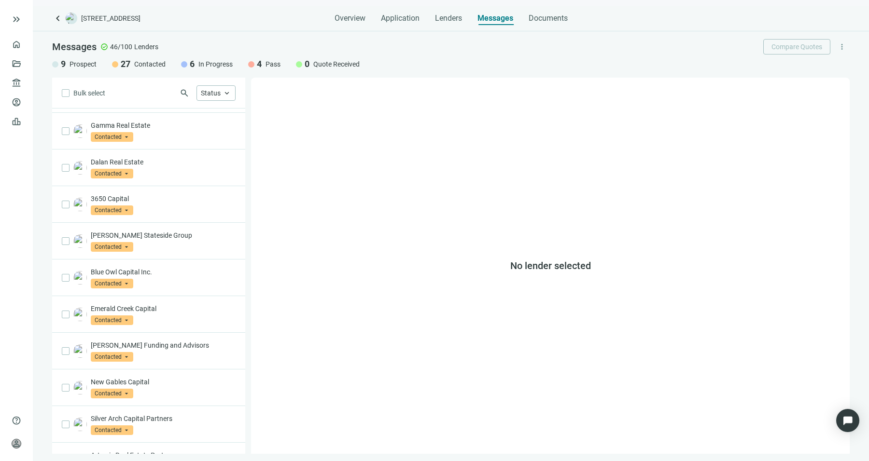
scroll to position [415, 0]
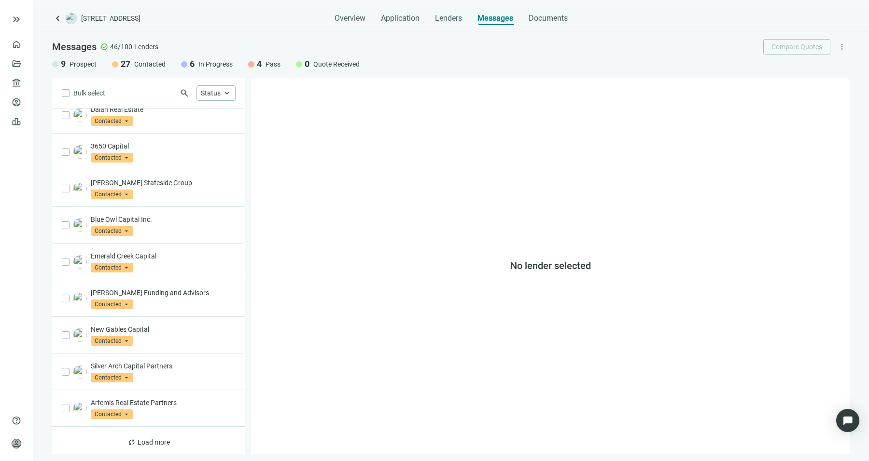
click at [151, 427] on div "sync Load more" at bounding box center [148, 442] width 193 height 31
click at [153, 439] on span "Load more" at bounding box center [154, 443] width 32 height 8
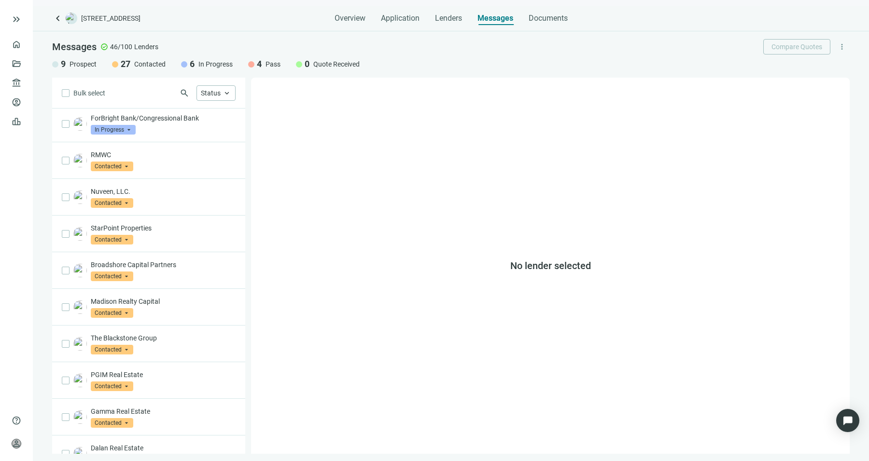
scroll to position [0, 0]
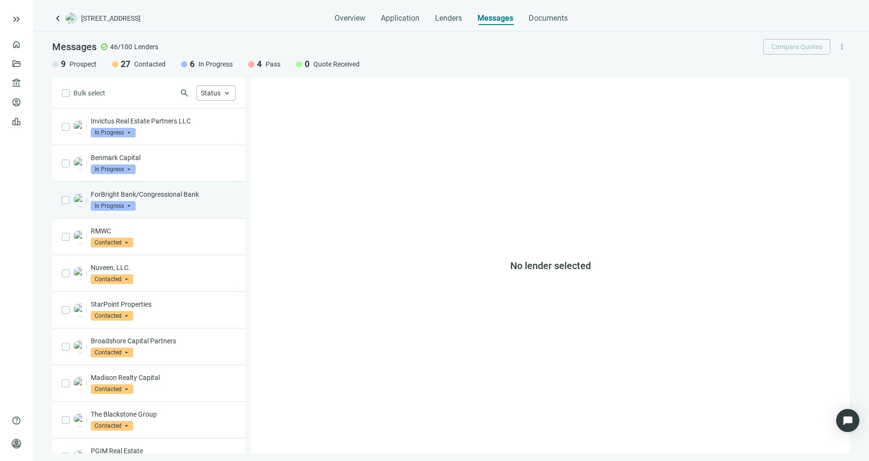
click at [163, 209] on div "ForBright Bank/Congressional Bank In Progress arrow_drop_down" at bounding box center [163, 200] width 145 height 21
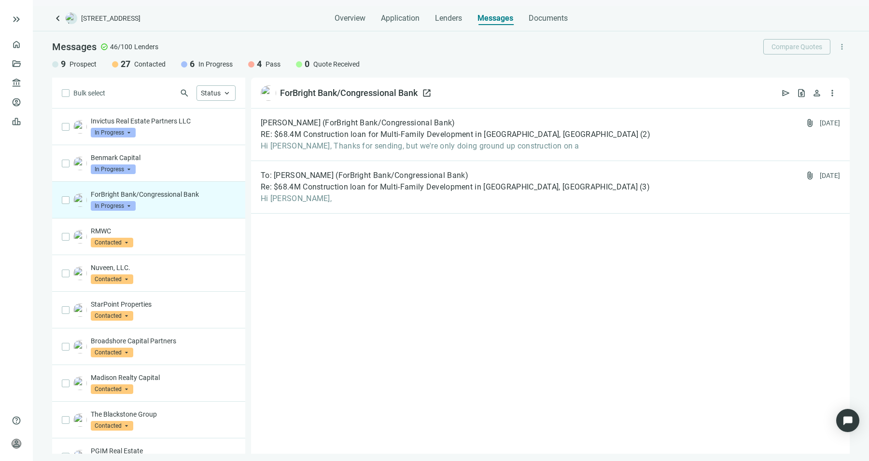
click at [430, 89] on span "open_in_new" at bounding box center [427, 93] width 10 height 10
click at [166, 166] on div "Benmark Capital In Progress arrow_drop_down" at bounding box center [163, 163] width 145 height 21
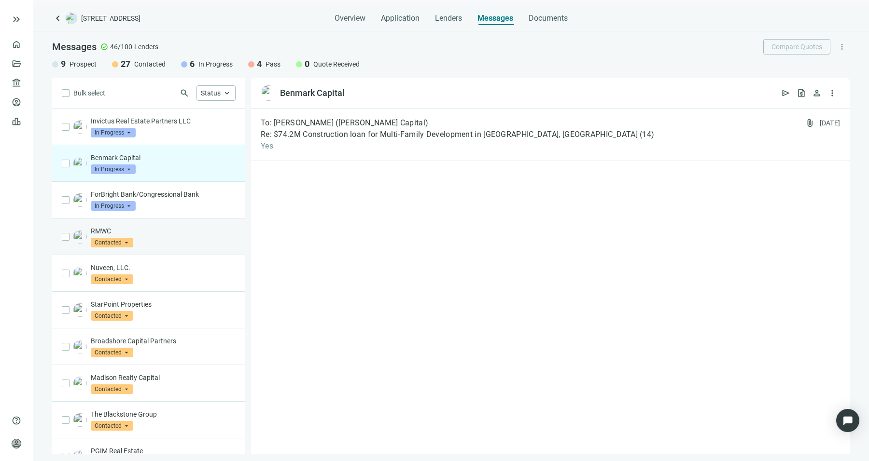
click at [172, 227] on p "RMWC" at bounding box center [163, 231] width 145 height 10
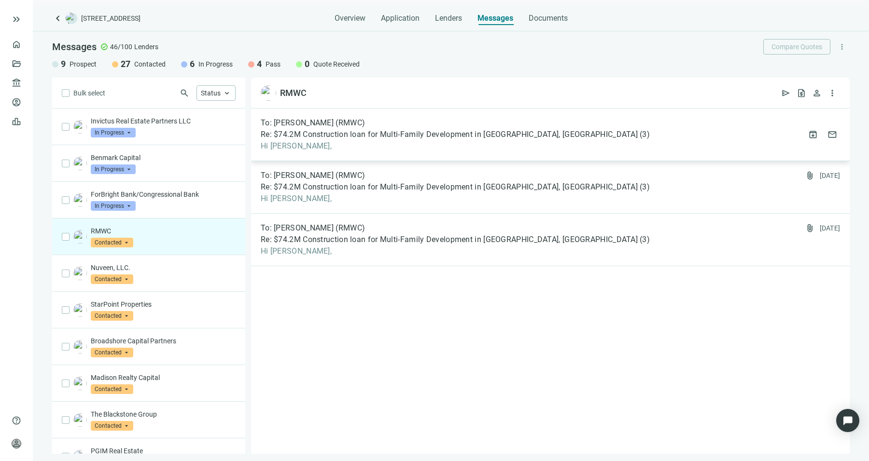
click at [349, 149] on span "Hi Oliver," at bounding box center [455, 146] width 389 height 10
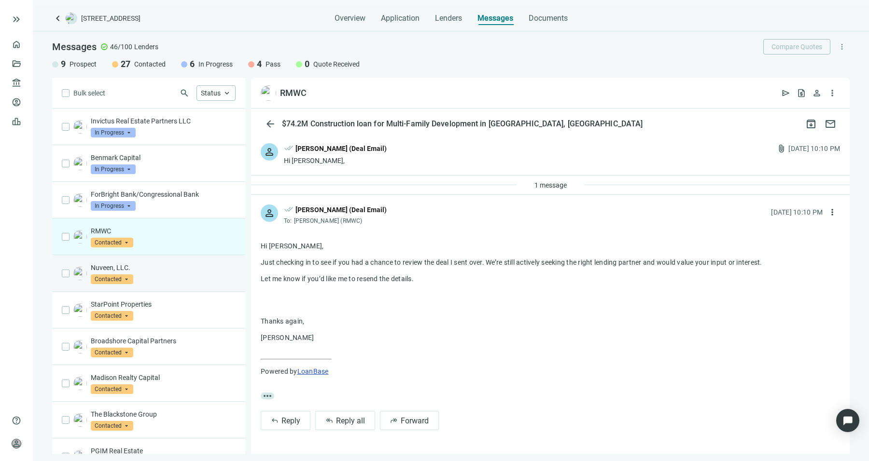
click at [152, 270] on p "Nuveen, LLC." at bounding box center [163, 268] width 145 height 10
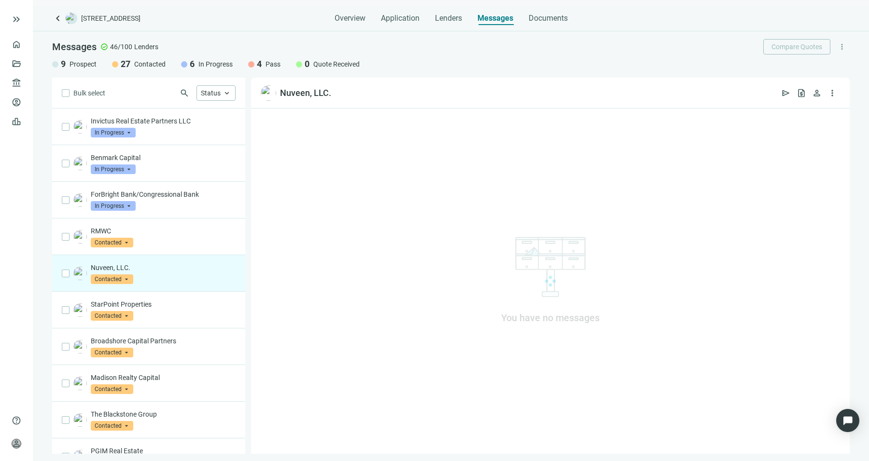
click at [152, 270] on p "Nuveen, LLC." at bounding box center [163, 268] width 145 height 10
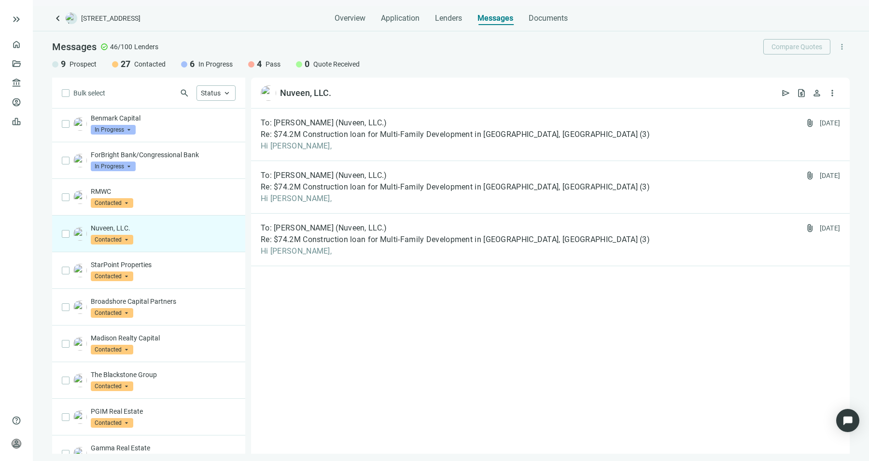
click at [152, 270] on div "StarPoint Properties Contacted arrow_drop_down" at bounding box center [163, 270] width 145 height 21
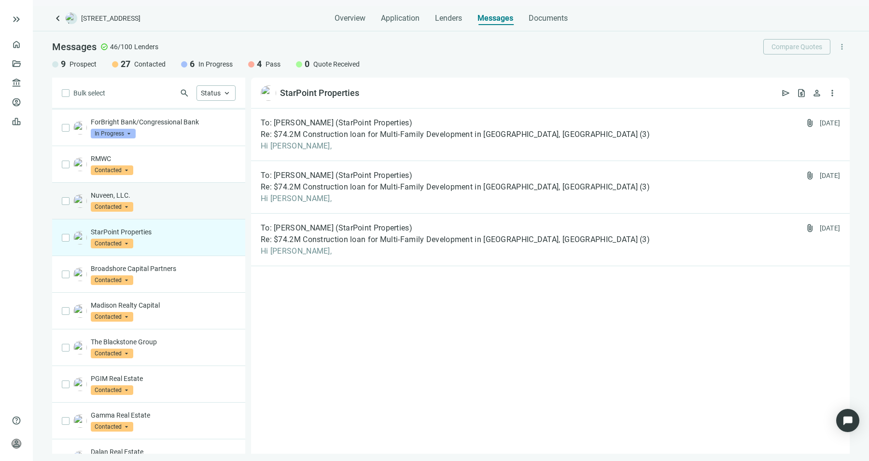
click at [152, 270] on p "Broadshore Capital Partners" at bounding box center [163, 269] width 145 height 10
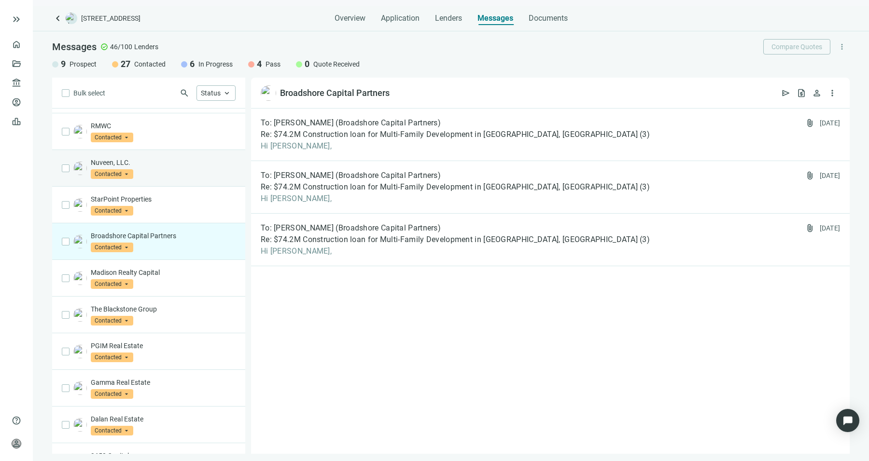
click at [152, 270] on p "Madison Realty Capital" at bounding box center [163, 273] width 145 height 10
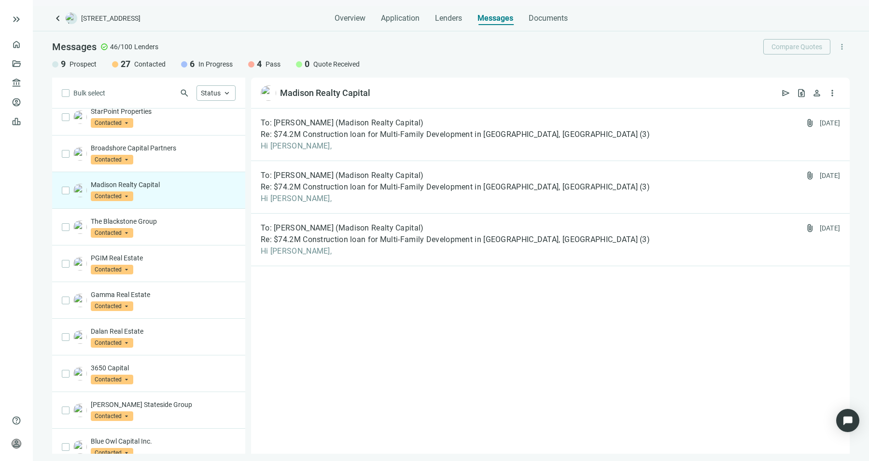
click at [152, 270] on div "PGIM Real Estate Contacted arrow_drop_down" at bounding box center [163, 263] width 145 height 21
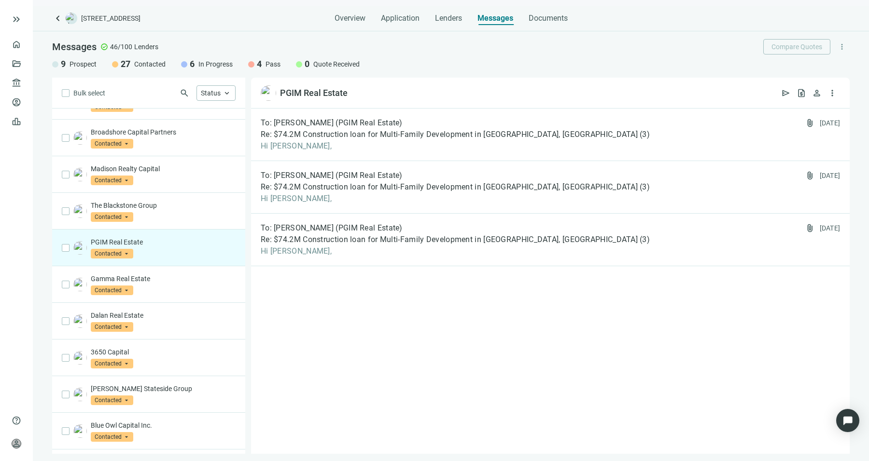
click at [152, 270] on div "Gamma Real Estate Contacted arrow_drop_down" at bounding box center [148, 284] width 193 height 37
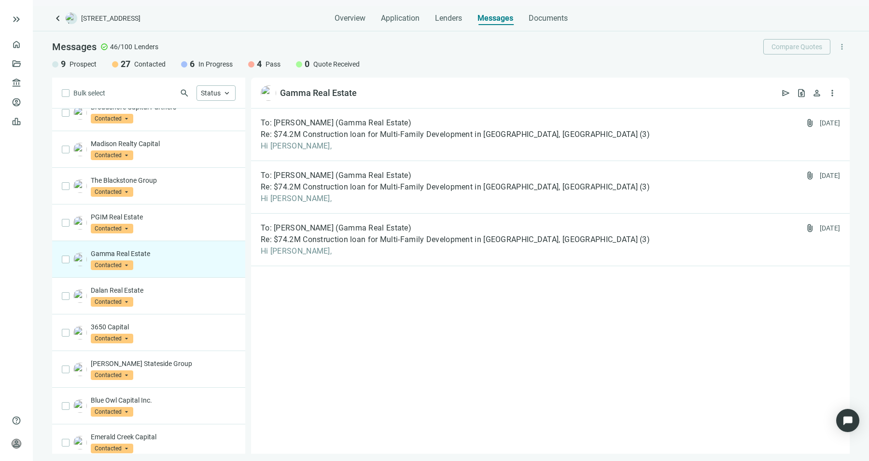
click at [152, 270] on div "Gamma Real Estate Contacted arrow_drop_down" at bounding box center [148, 259] width 193 height 37
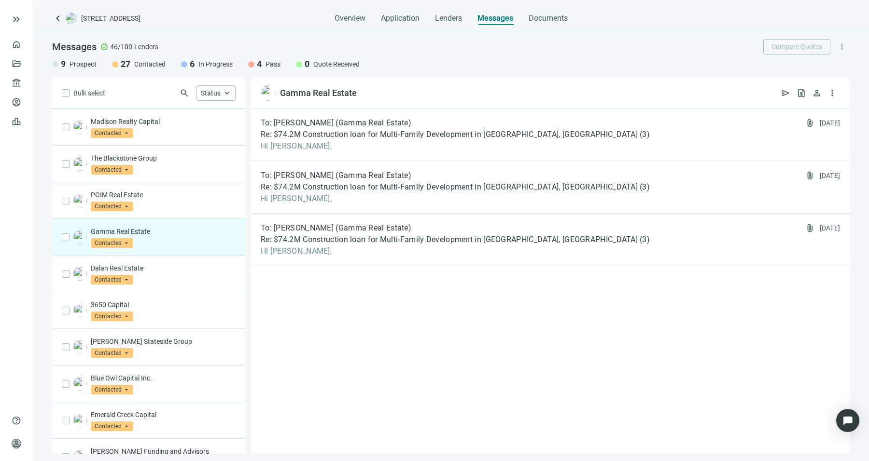
click at [152, 270] on div "Dalan Real Estate Contacted arrow_drop_down" at bounding box center [163, 274] width 145 height 21
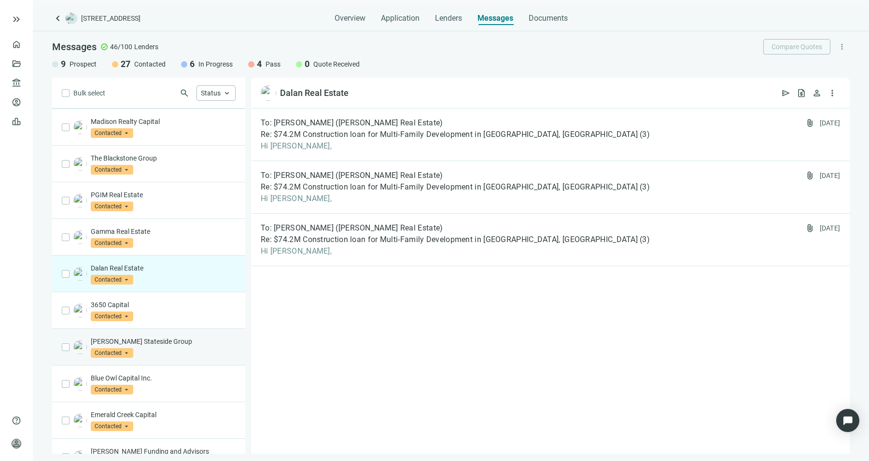
click at [166, 329] on div "Churchill Stateside Group Contacted arrow_drop_down" at bounding box center [148, 347] width 193 height 37
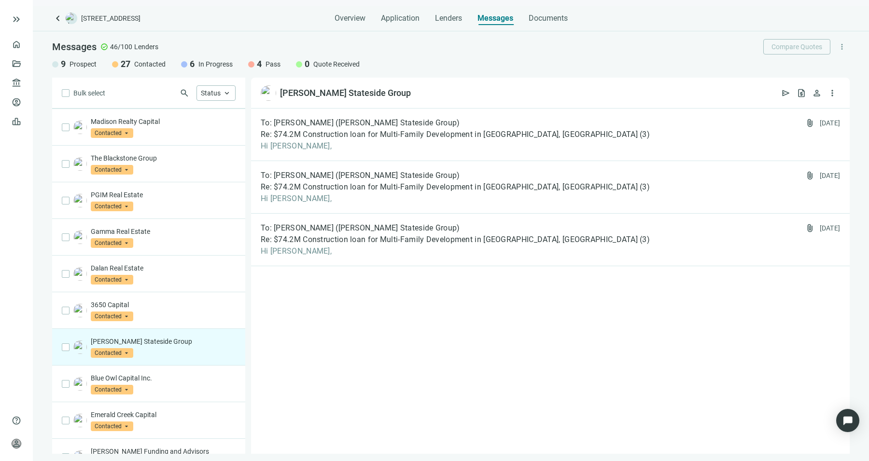
scroll to position [332, 0]
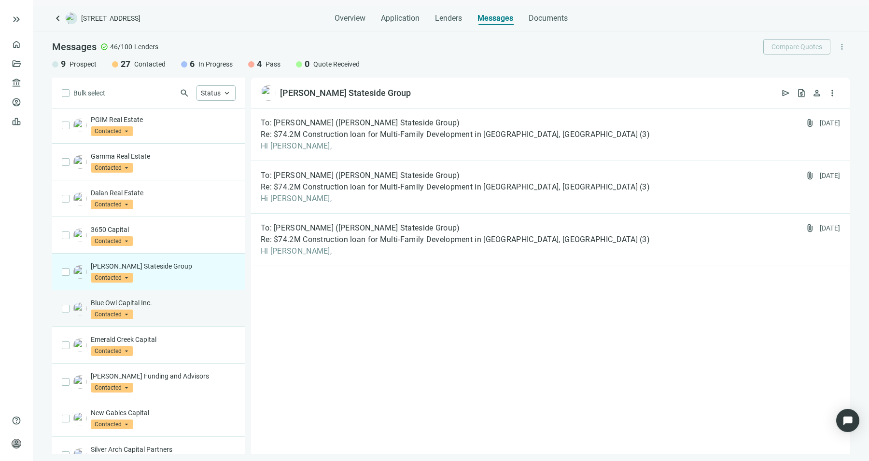
click at [181, 309] on div "Blue Owl Capital Inc. Contacted arrow_drop_down" at bounding box center [163, 308] width 145 height 21
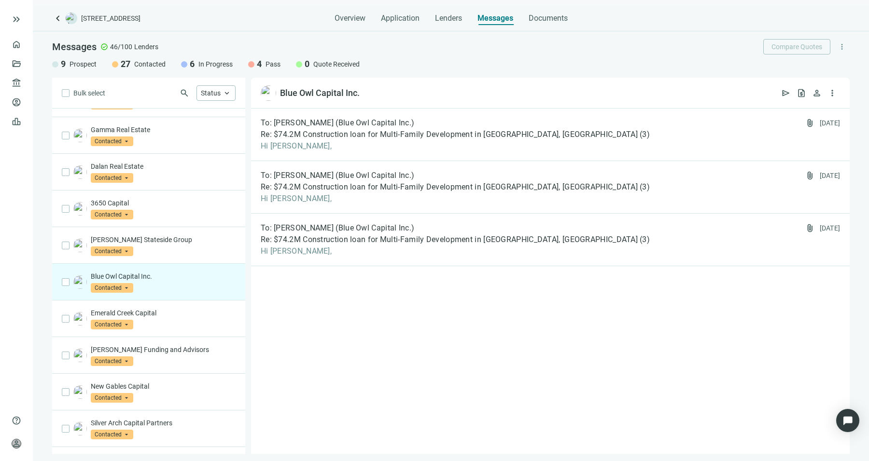
scroll to position [359, 0]
click at [181, 309] on p "Emerald Creek Capital" at bounding box center [163, 313] width 145 height 10
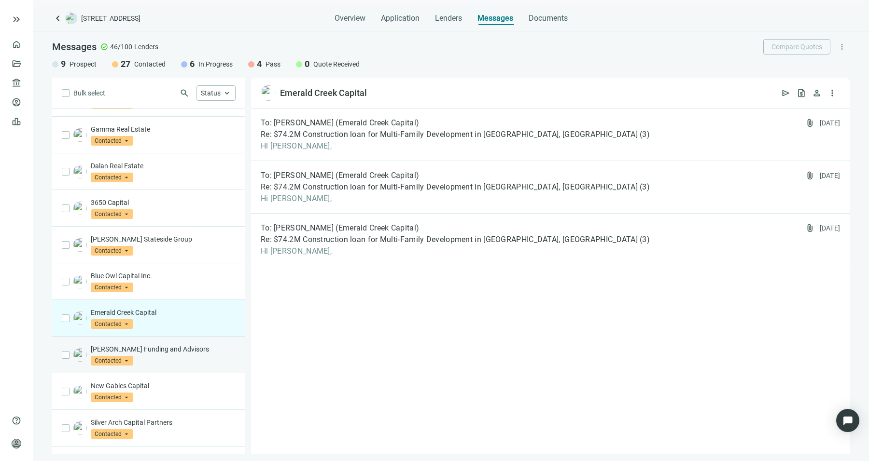
click at [184, 345] on p "Procida Funding and Advisors" at bounding box center [163, 350] width 145 height 10
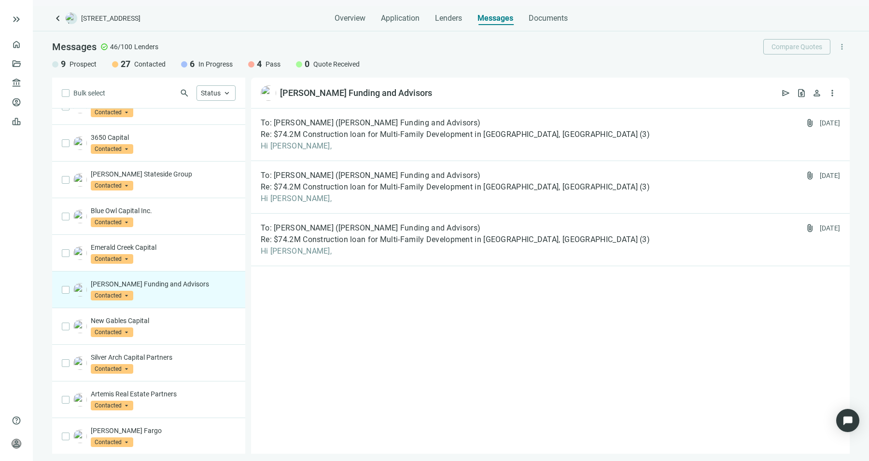
click at [184, 345] on div "Silver Arch Capital Partners Contacted arrow_drop_down" at bounding box center [148, 363] width 193 height 37
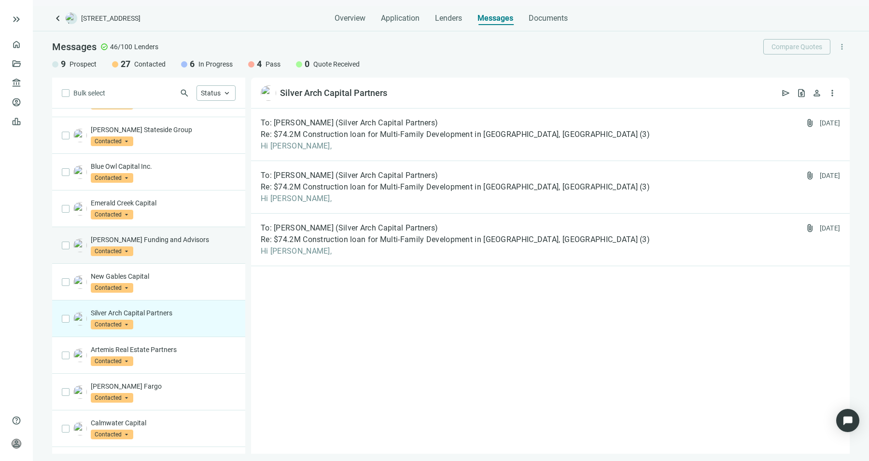
click at [184, 345] on p "Artemis Real Estate Partners" at bounding box center [163, 350] width 145 height 10
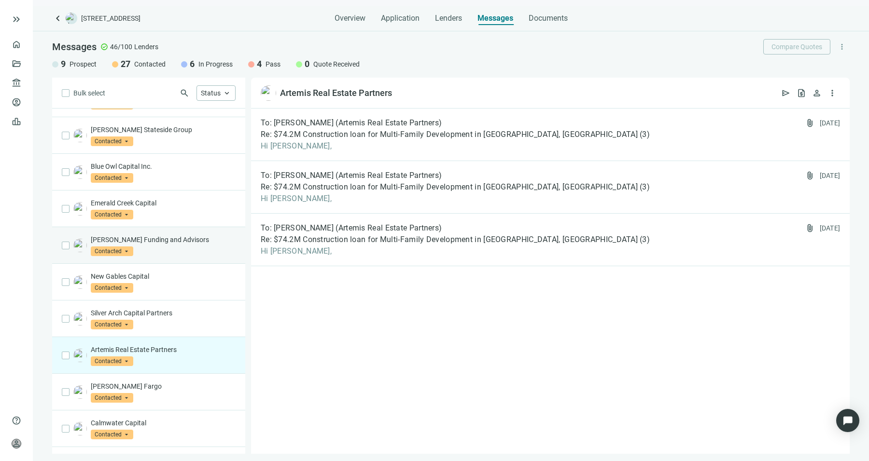
scroll to position [544, 0]
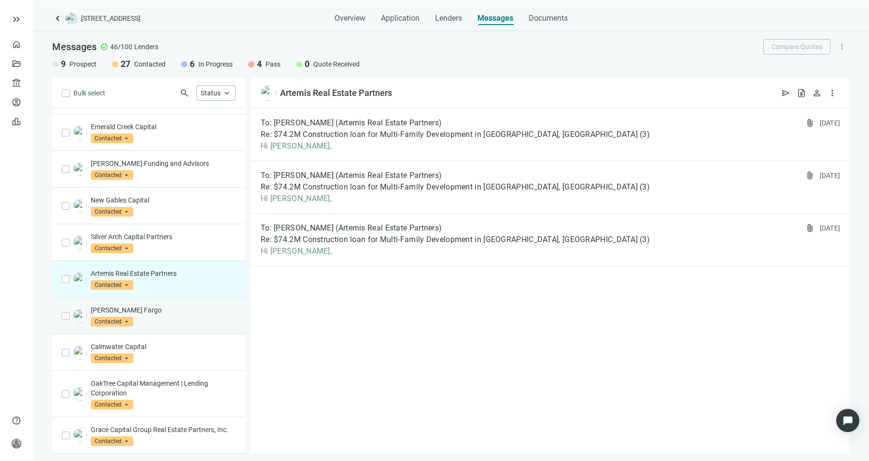
click at [192, 322] on div "Wells Fargo Contacted arrow_drop_down" at bounding box center [148, 316] width 193 height 37
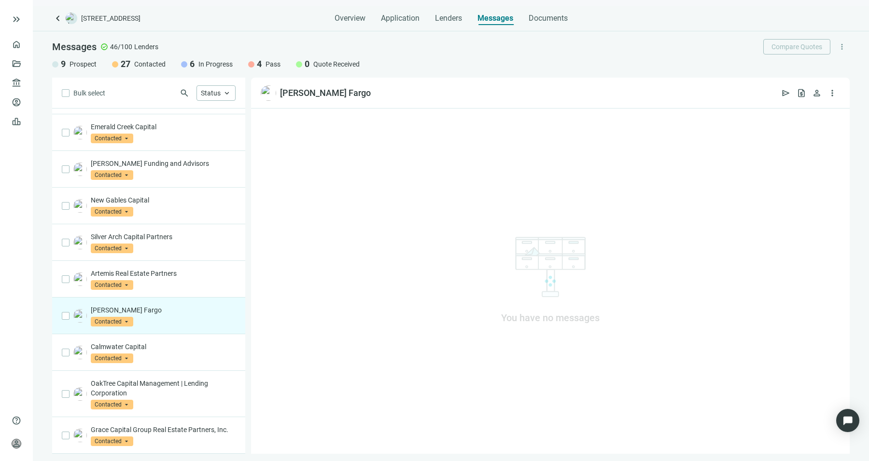
scroll to position [607, 0]
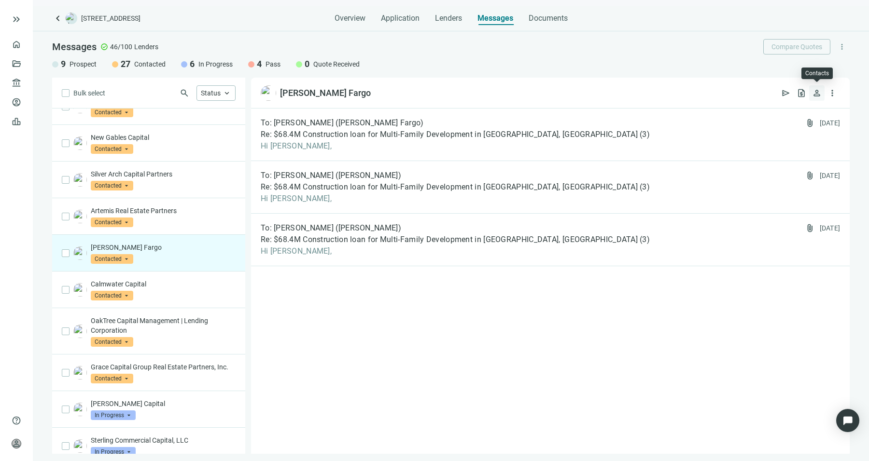
click at [821, 95] on span "person" at bounding box center [817, 93] width 10 height 10
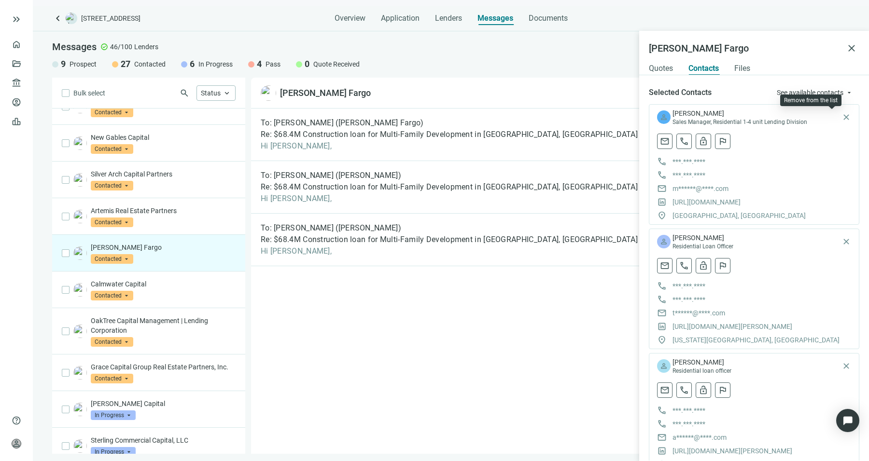
click at [841, 116] on div "person Matthew Didier Sales Manager, Residential 1-4 unit Lending Division clos…" at bounding box center [754, 164] width 210 height 121
click at [841, 120] on span "close" at bounding box center [846, 117] width 10 height 10
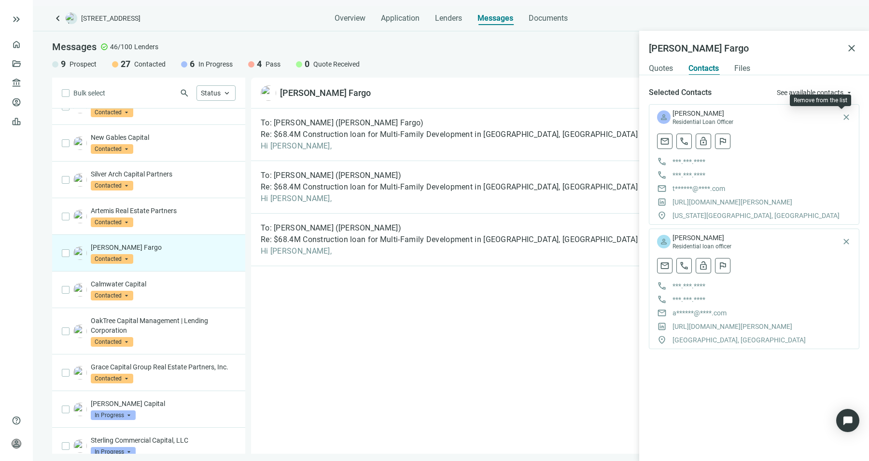
click at [841, 120] on span "close" at bounding box center [846, 117] width 10 height 10
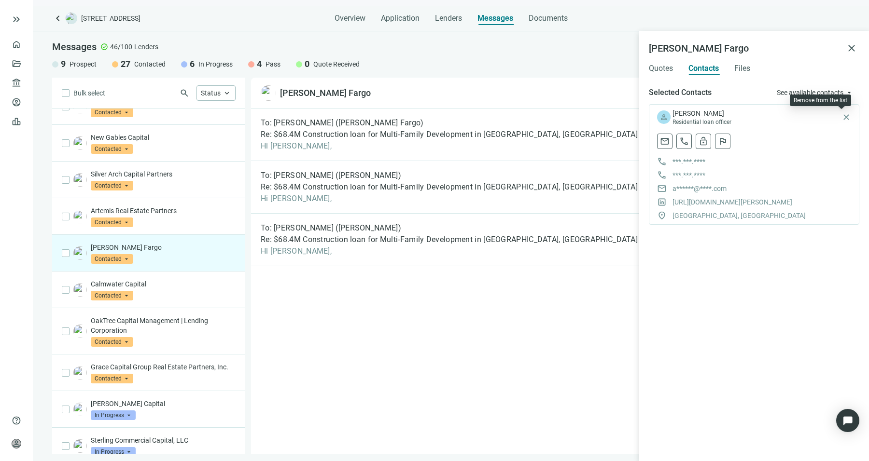
click at [841, 120] on span "close" at bounding box center [846, 117] width 10 height 10
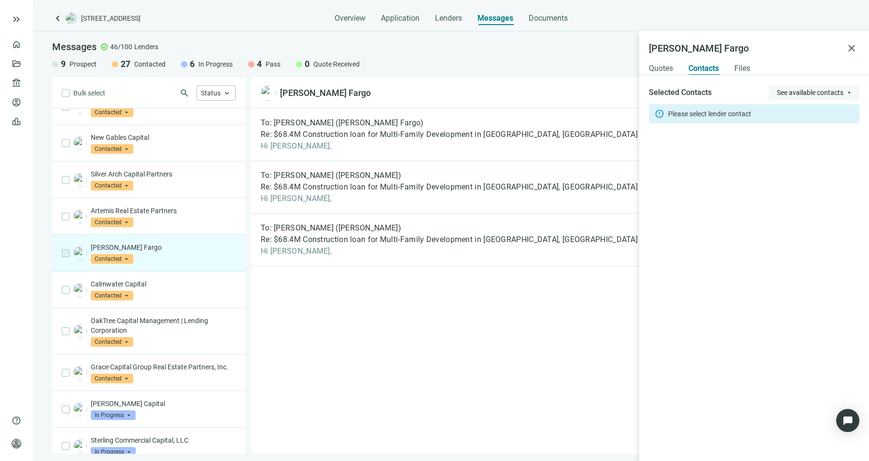
click at [835, 95] on span "See available contacts" at bounding box center [810, 93] width 67 height 8
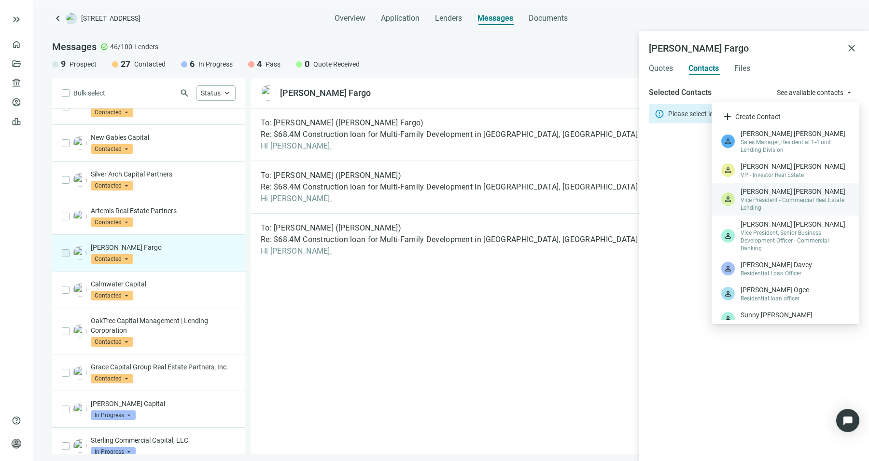
scroll to position [36, 0]
click at [811, 196] on span "Vice President - Commercial Real Estate Lending" at bounding box center [794, 202] width 109 height 15
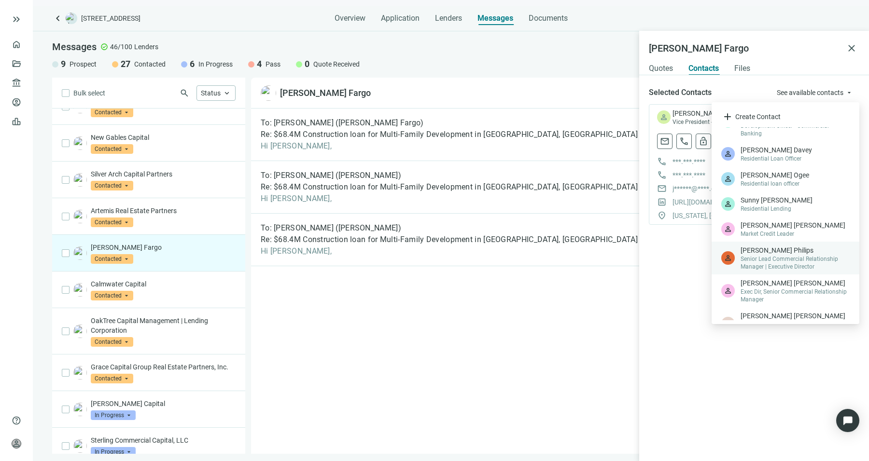
scroll to position [195, 0]
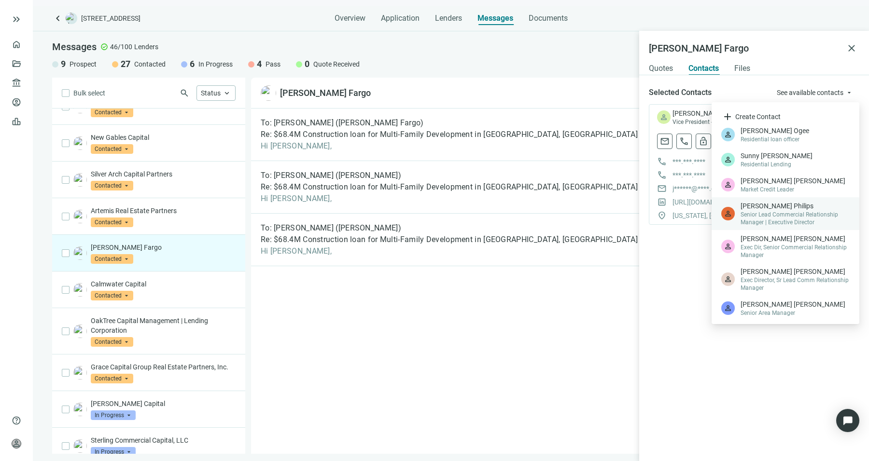
click at [791, 219] on span "Senior Lead Commercial Relationship Manager | Executive Director" at bounding box center [794, 218] width 109 height 15
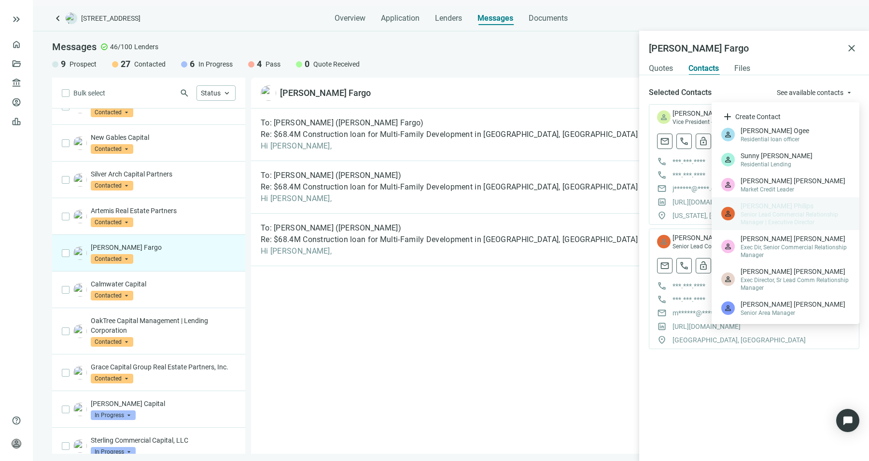
click at [573, 358] on div "To: Tom Davey (Wells Fargo) Re: $68.4M Construction loan for Multi-Family Devel…" at bounding box center [550, 282] width 598 height 346
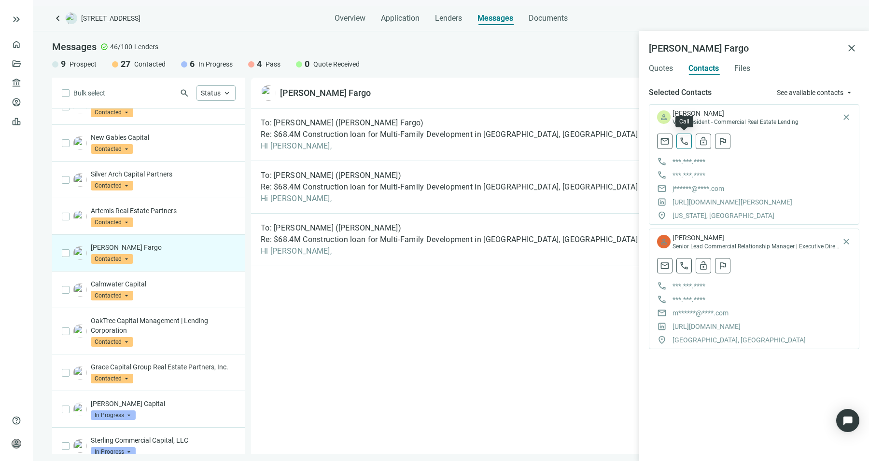
click at [682, 146] on span "call" at bounding box center [684, 142] width 10 height 10
click at [673, 165] on span "Call Direct phone" at bounding box center [657, 164] width 50 height 10
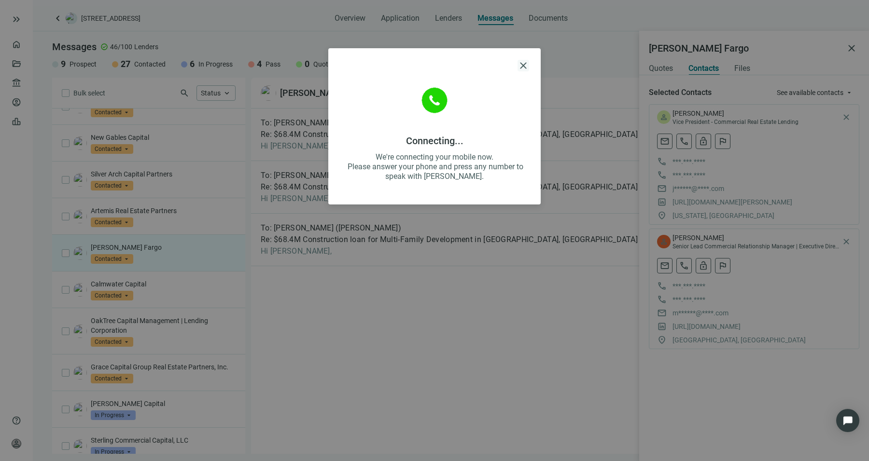
click at [526, 60] on span "close" at bounding box center [523, 66] width 12 height 12
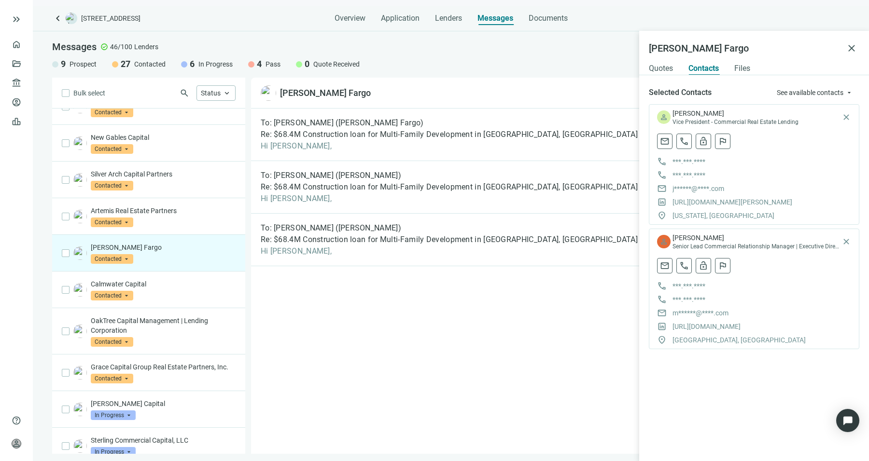
click at [691, 175] on span "***.***.****" at bounding box center [688, 175] width 33 height 10
click at [680, 145] on span "call" at bounding box center [684, 142] width 10 height 10
click at [672, 178] on span "Call Cell phone" at bounding box center [653, 181] width 43 height 10
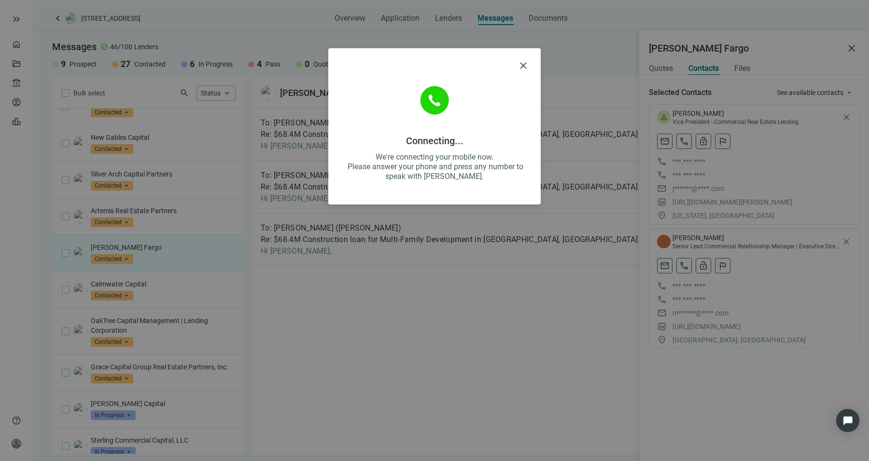
click at [517, 57] on div "close Connecting... We're connecting your mobile now. Please answer your phone …" at bounding box center [434, 126] width 212 height 156
click at [522, 62] on span "close" at bounding box center [523, 66] width 12 height 12
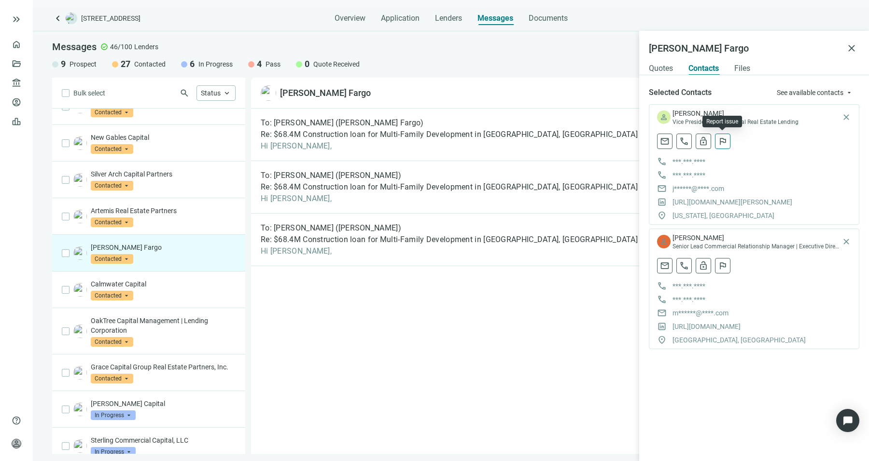
click at [724, 143] on span "flag" at bounding box center [723, 142] width 10 height 10
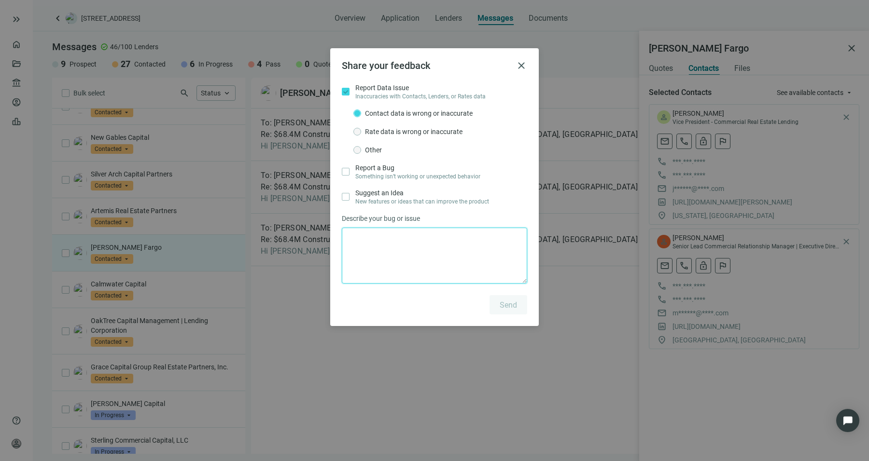
click at [435, 234] on textarea at bounding box center [434, 256] width 185 height 56
type textarea "**********"
click at [499, 309] on button "Send" at bounding box center [508, 304] width 38 height 19
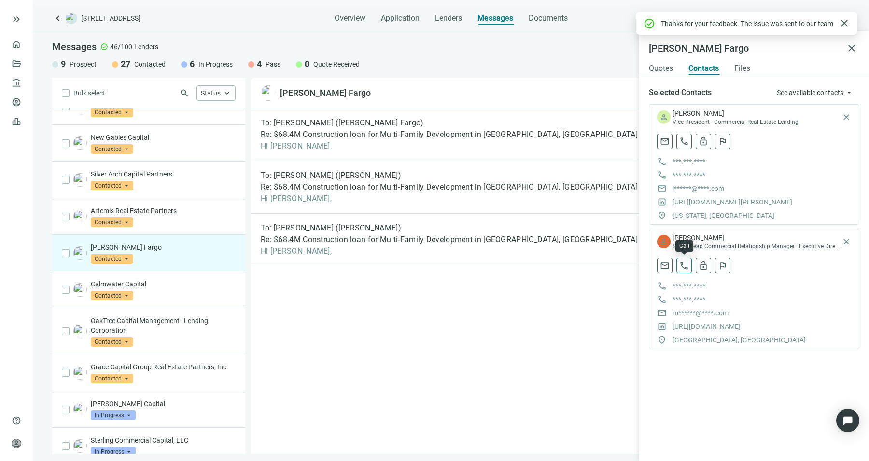
click at [685, 263] on span "call" at bounding box center [684, 266] width 10 height 10
click at [672, 303] on span "Call Cell phone" at bounding box center [653, 305] width 43 height 10
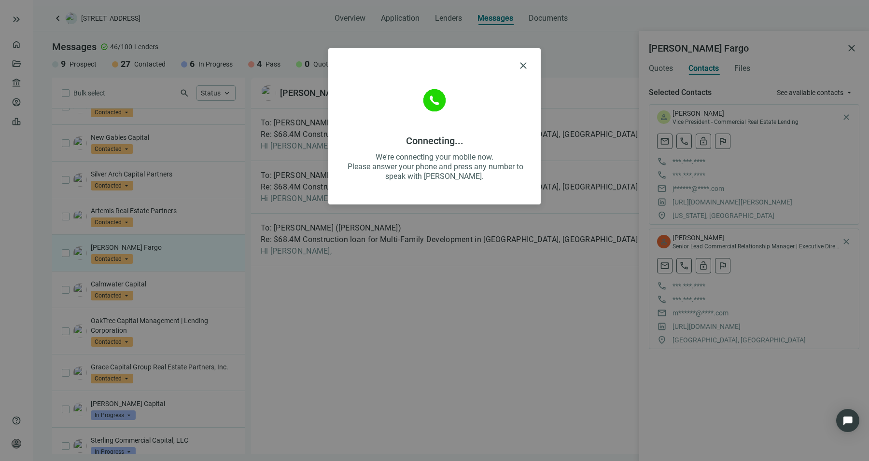
click at [531, 65] on div "close Connecting... We're connecting your mobile now. Please answer your phone …" at bounding box center [434, 126] width 212 height 156
click at [527, 64] on span "close" at bounding box center [523, 66] width 12 height 12
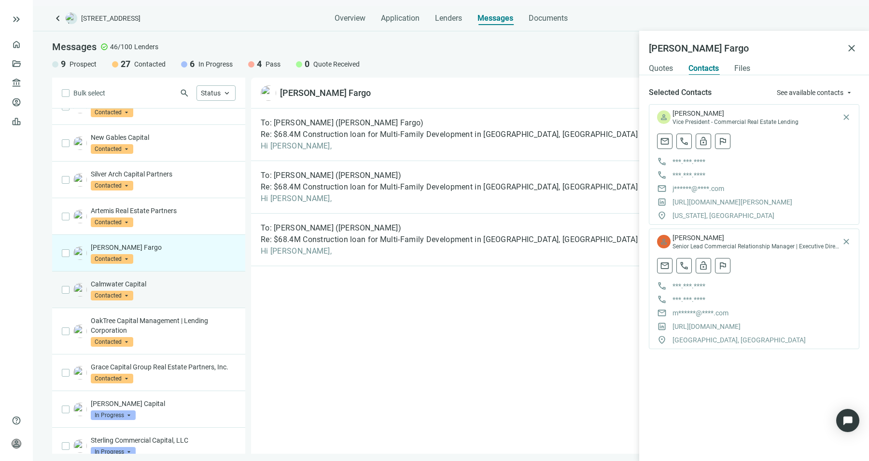
click at [204, 273] on div "Calmwater Capital Contacted arrow_drop_down" at bounding box center [148, 290] width 193 height 37
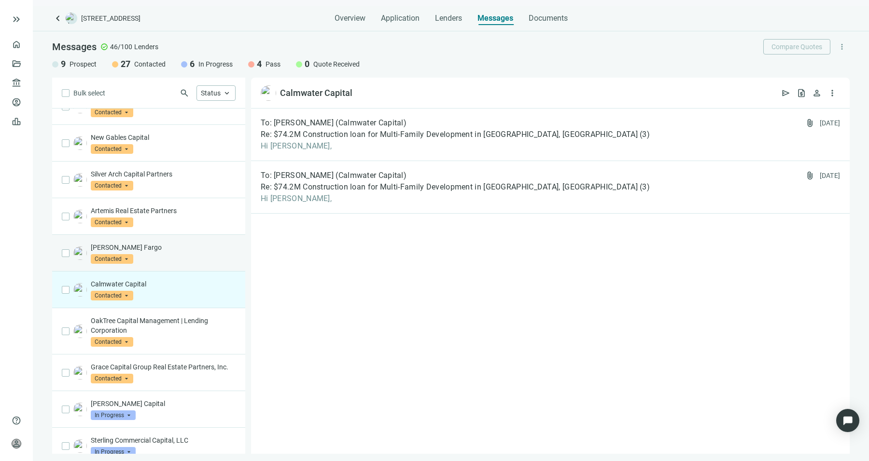
click at [189, 243] on p "Wells Fargo" at bounding box center [163, 248] width 145 height 10
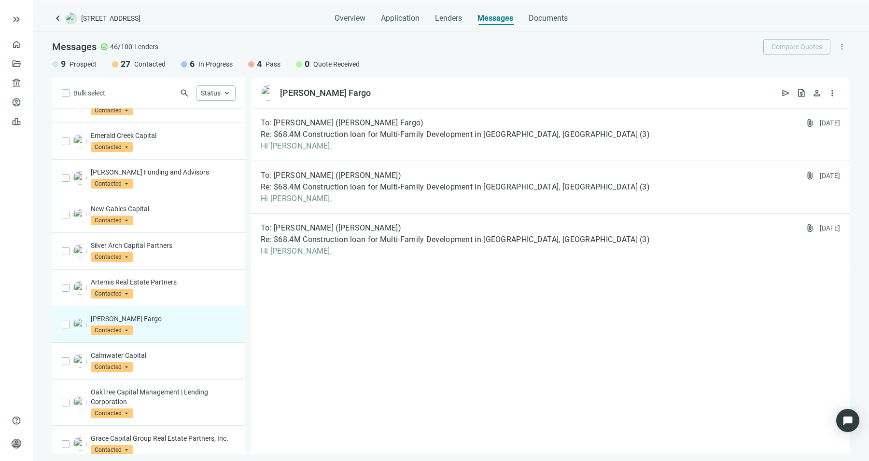
click at [189, 243] on p "Silver Arch Capital Partners" at bounding box center [163, 246] width 145 height 10
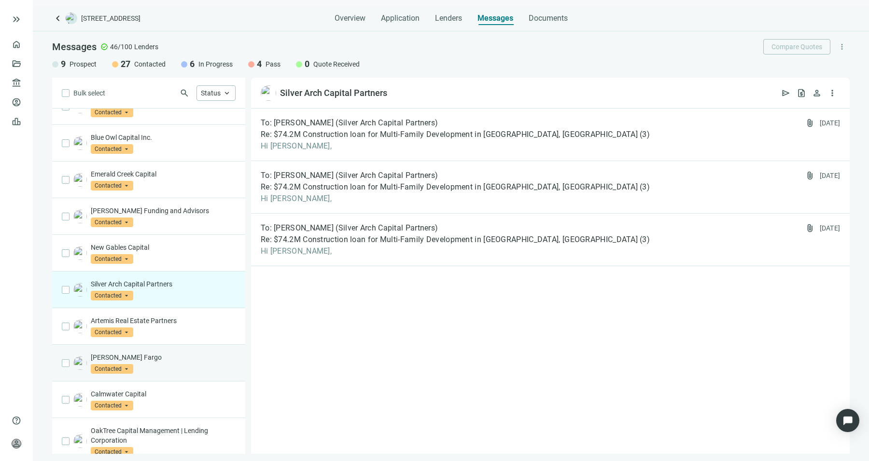
click at [189, 243] on p "New Gables Capital" at bounding box center [163, 248] width 145 height 10
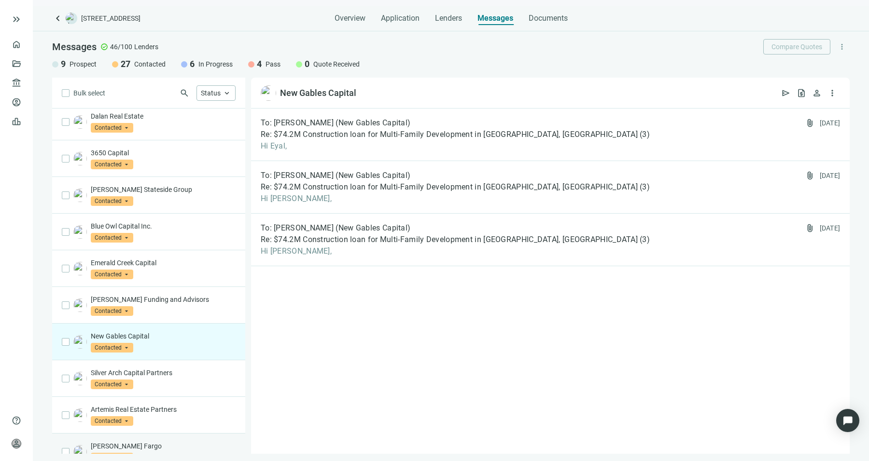
click at [189, 243] on div "Blue Owl Capital Inc. Contacted arrow_drop_down" at bounding box center [148, 232] width 193 height 37
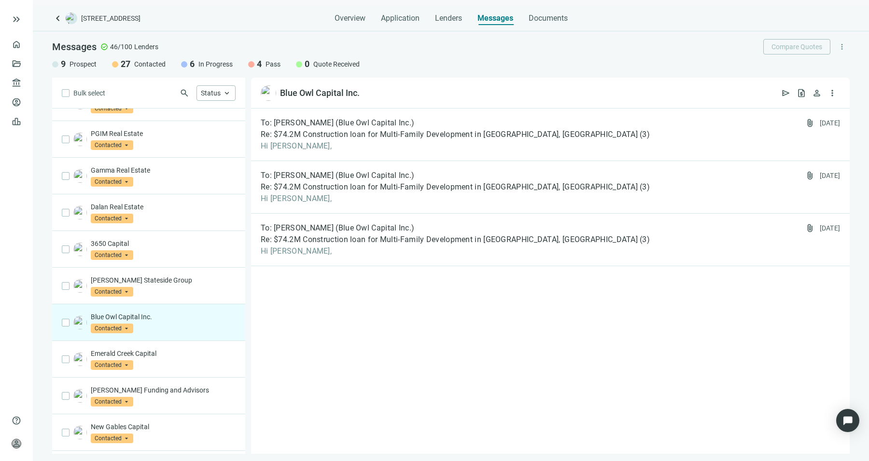
scroll to position [317, 0]
click at [189, 243] on p "3650 Capital" at bounding box center [163, 244] width 145 height 10
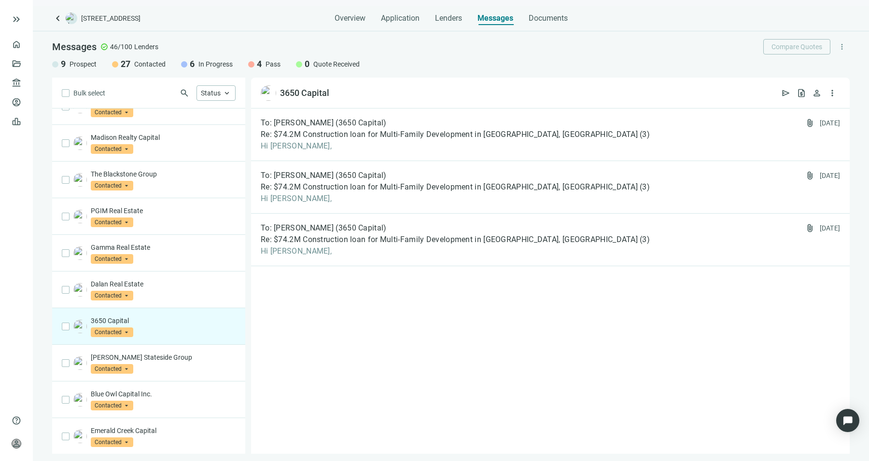
click at [189, 243] on p "Gamma Real Estate" at bounding box center [163, 248] width 145 height 10
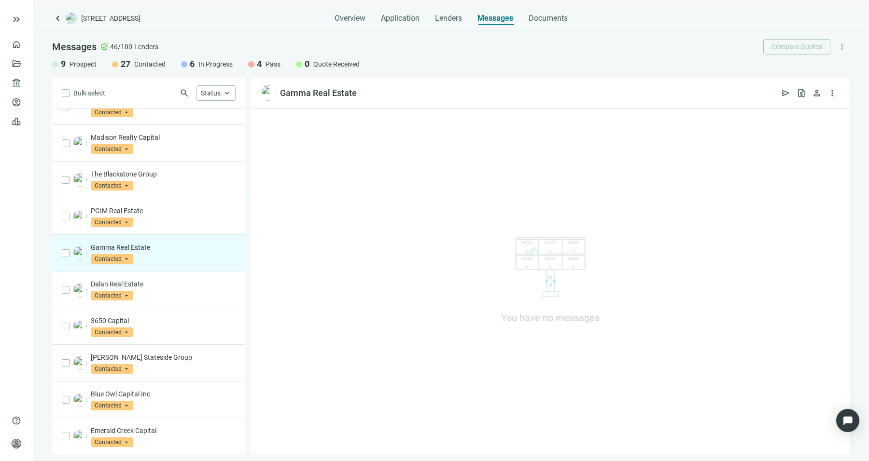
scroll to position [189, 0]
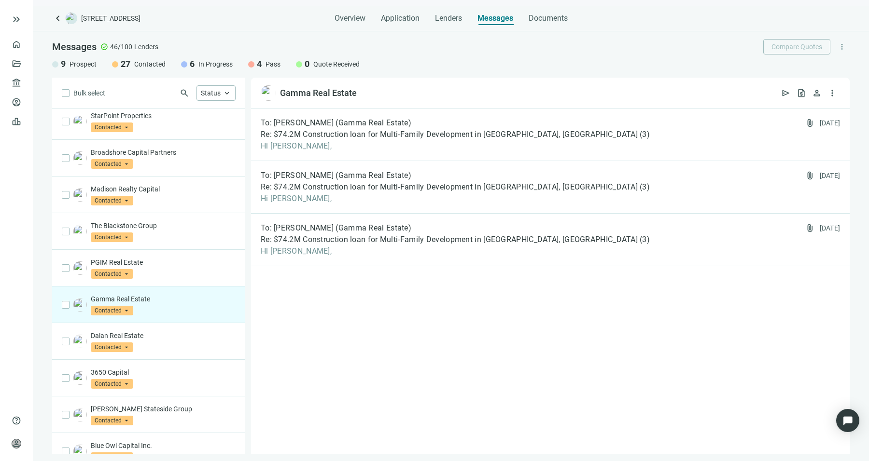
click at [189, 243] on div "The Blackstone Group Contacted arrow_drop_down" at bounding box center [148, 231] width 193 height 37
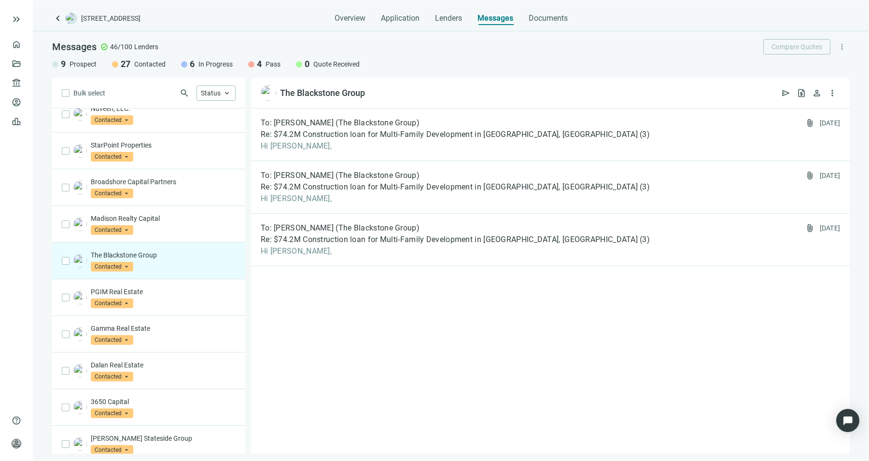
scroll to position [158, 0]
click at [198, 222] on p "Madison Realty Capital" at bounding box center [163, 220] width 145 height 10
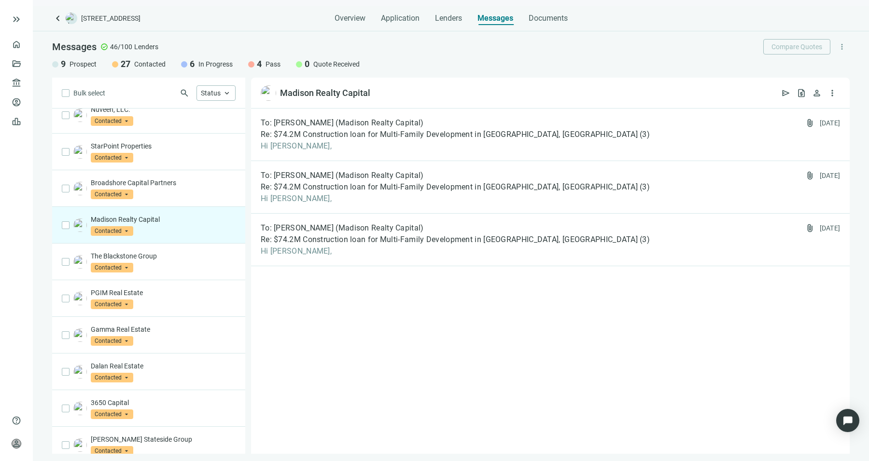
scroll to position [140, 0]
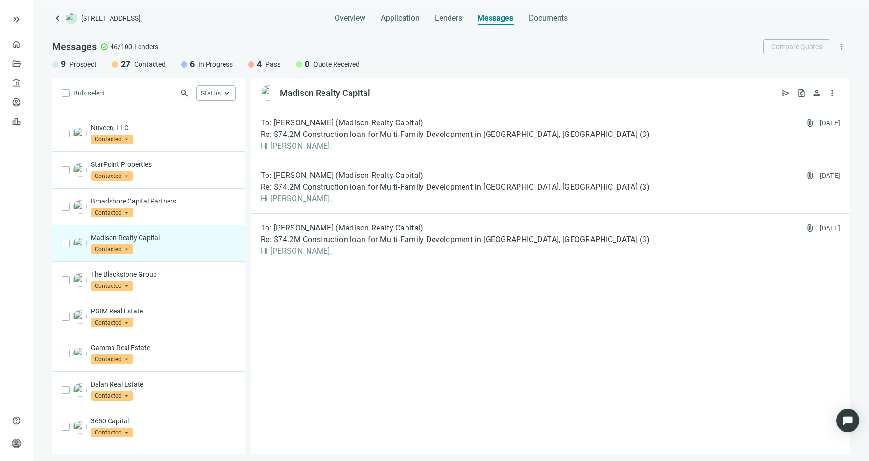
click at [198, 222] on div "Broadshore Capital Partners Contacted arrow_drop_down" at bounding box center [148, 207] width 193 height 37
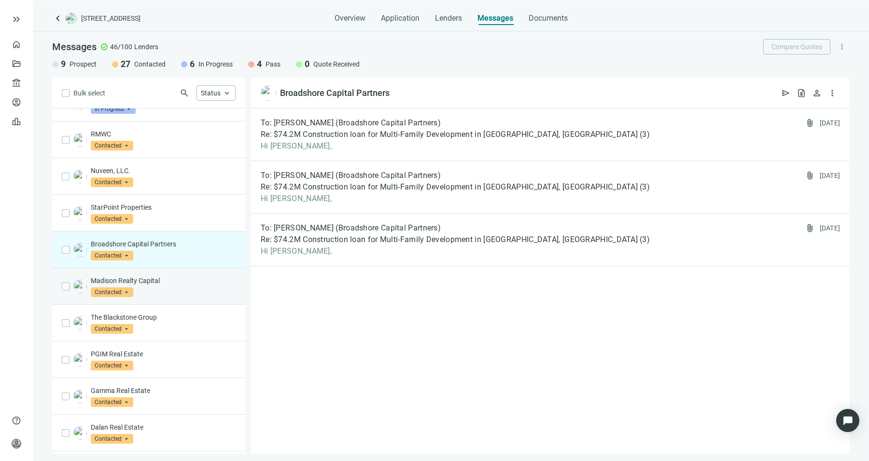
click at [198, 222] on div "StarPoint Properties Contacted arrow_drop_down" at bounding box center [163, 213] width 145 height 21
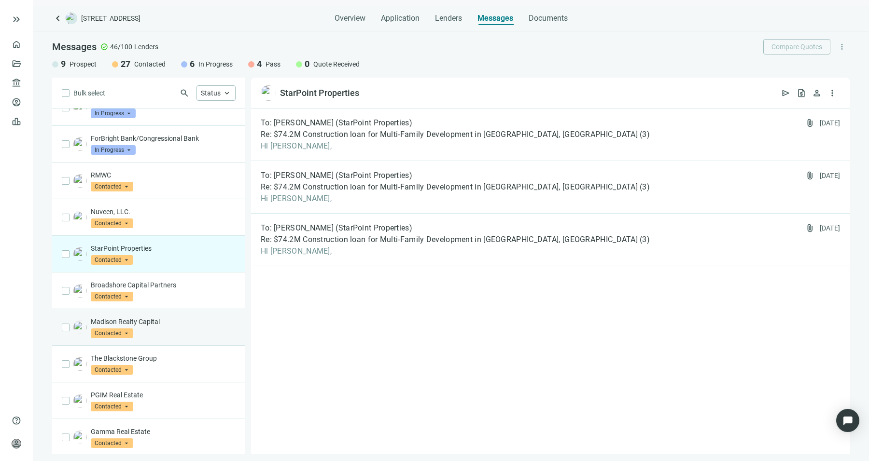
scroll to position [56, 0]
click at [198, 222] on div "Nuveen, LLC. Contacted arrow_drop_down" at bounding box center [163, 218] width 145 height 21
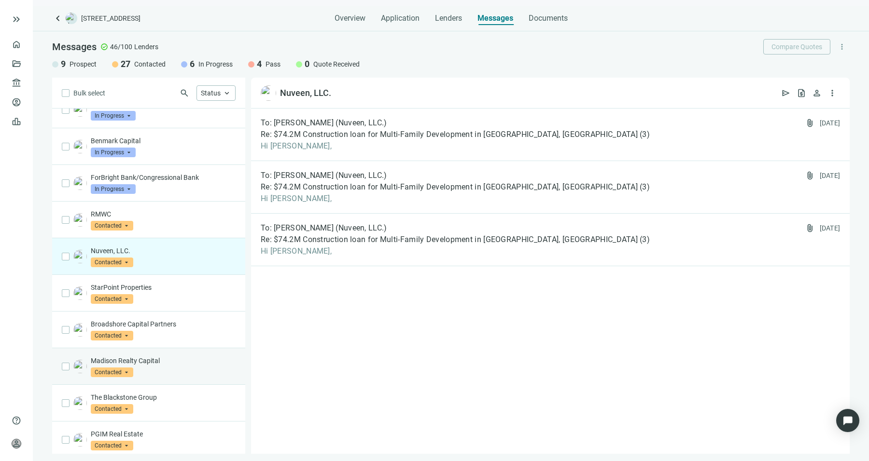
click at [198, 222] on div "RMWC Contacted arrow_drop_down" at bounding box center [163, 219] width 145 height 21
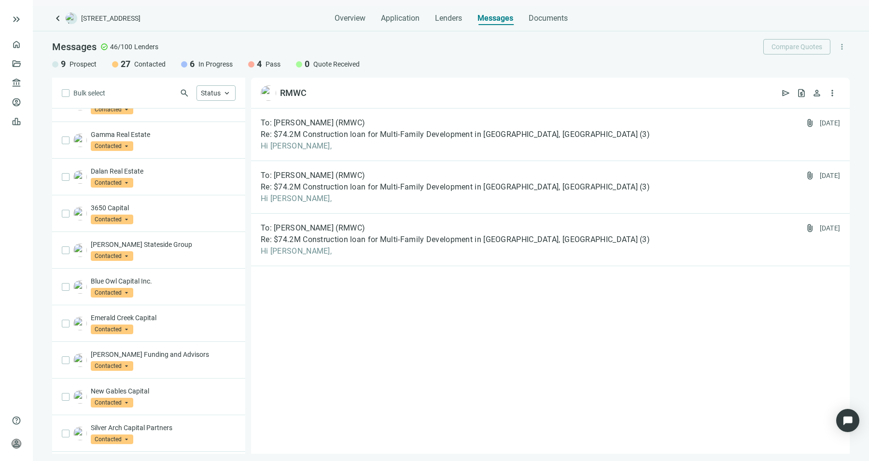
scroll to position [379, 0]
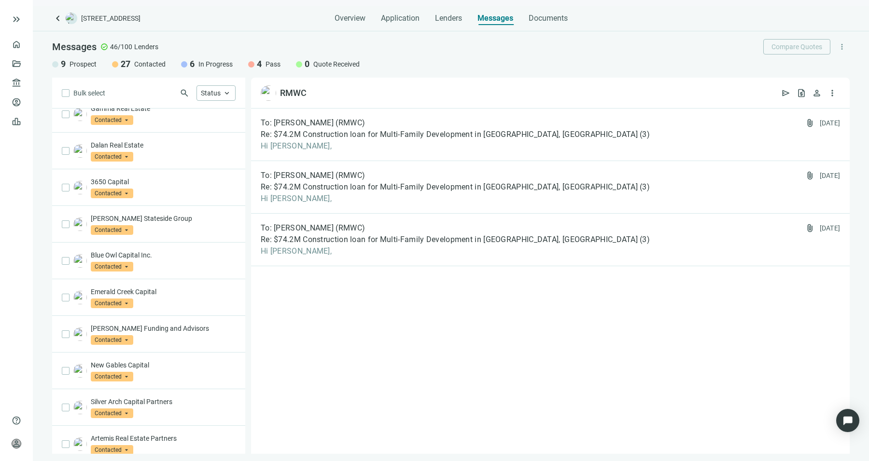
click at [198, 222] on div "Churchill Stateside Group Contacted arrow_drop_down" at bounding box center [163, 224] width 145 height 21
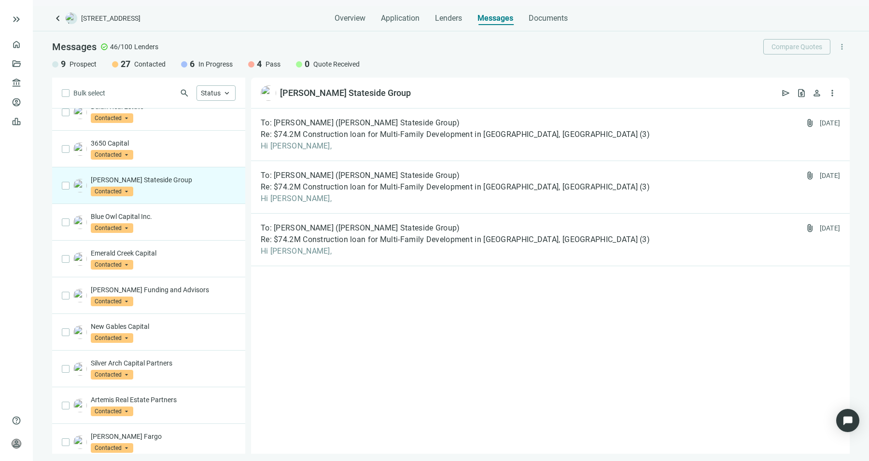
click at [198, 222] on div "Blue Owl Capital Inc. Contacted arrow_drop_down" at bounding box center [163, 222] width 145 height 21
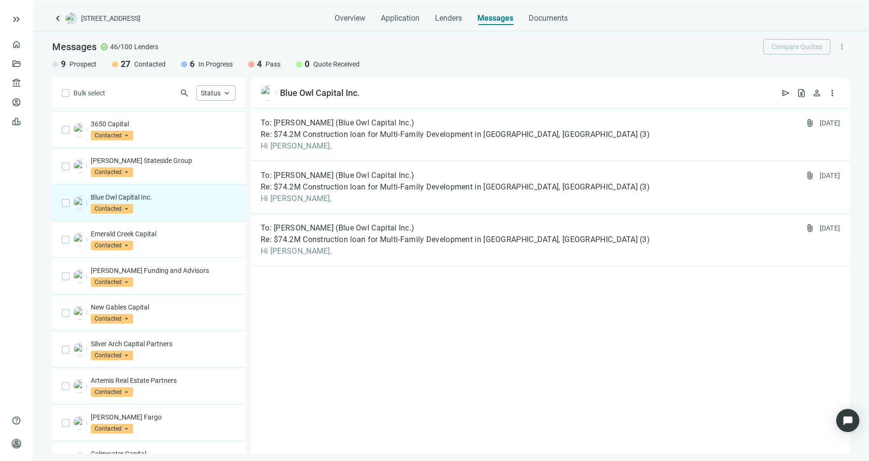
click at [198, 222] on div "Emerald Creek Capital Contacted arrow_drop_down" at bounding box center [148, 240] width 193 height 37
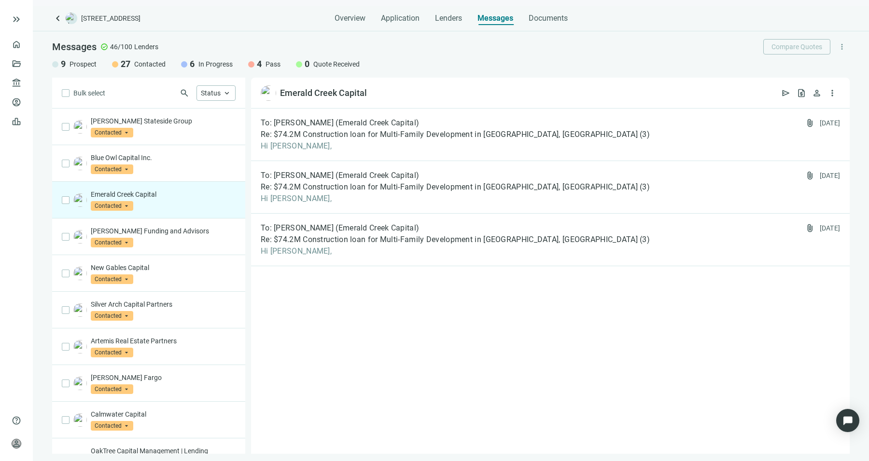
click at [198, 222] on div "Procida Funding and Advisors Contacted arrow_drop_down" at bounding box center [148, 237] width 193 height 37
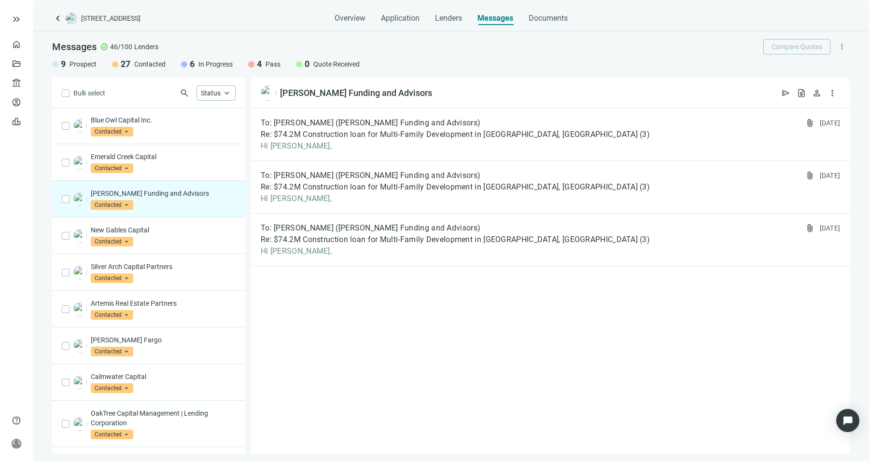
scroll to position [515, 0]
click at [198, 225] on p "New Gables Capital" at bounding box center [163, 230] width 145 height 10
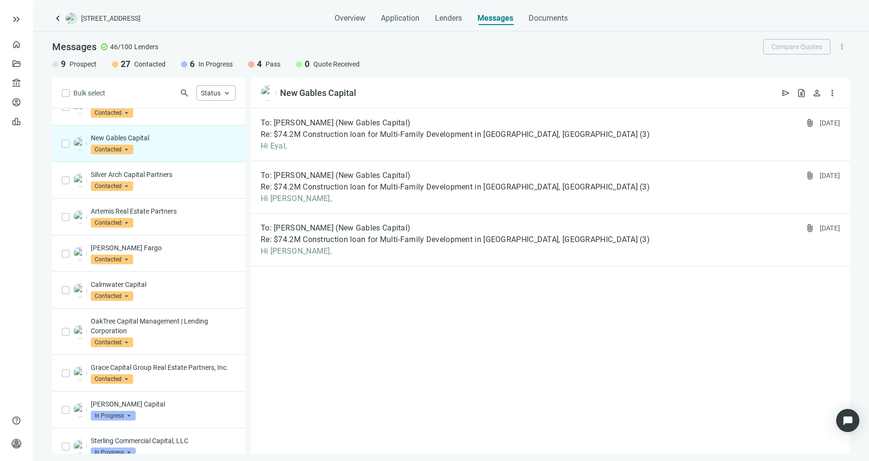
scroll to position [607, 0]
click at [198, 222] on div "Artemis Real Estate Partners Contacted arrow_drop_down" at bounding box center [163, 216] width 145 height 21
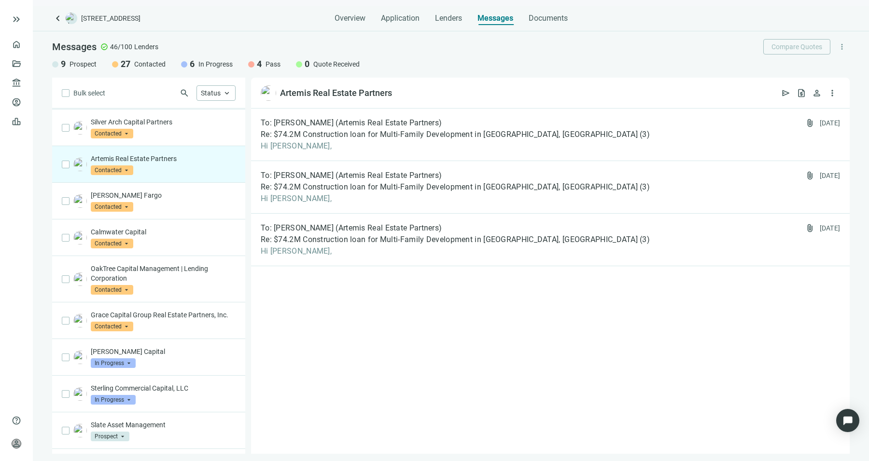
click at [198, 222] on div "Calmwater Capital Contacted arrow_drop_down" at bounding box center [148, 238] width 193 height 37
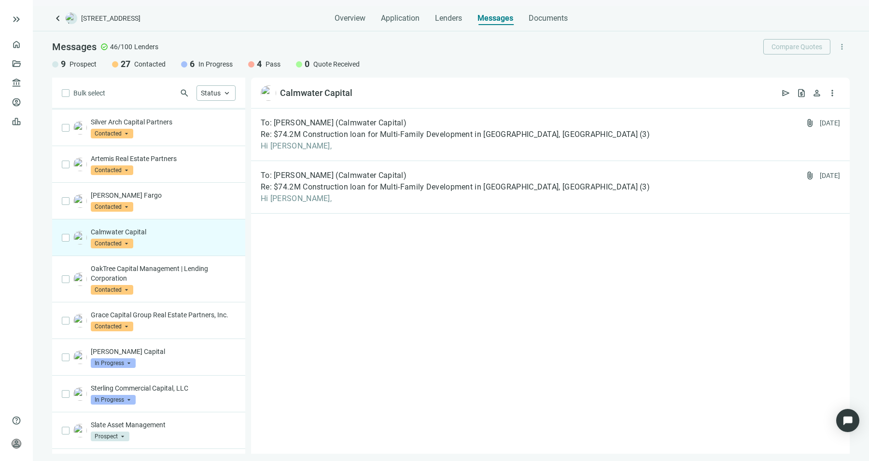
scroll to position [706, 0]
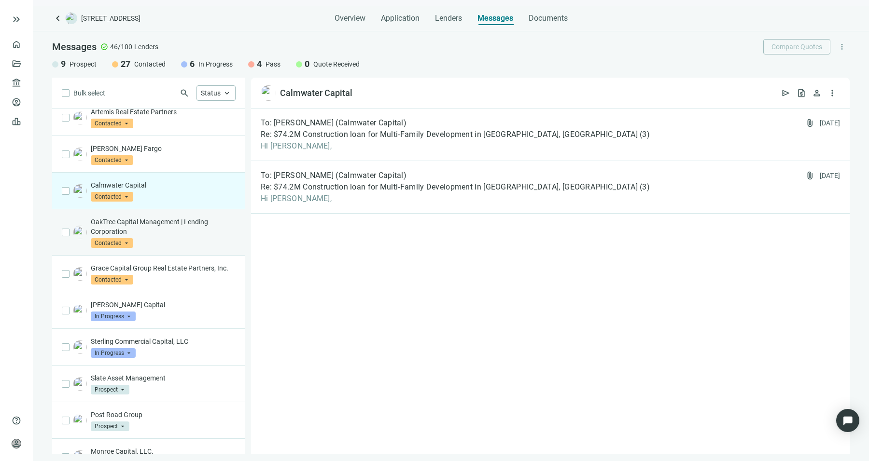
click at [197, 245] on div "OakTree Capital Management | Lending Corporation Contacted arrow_drop_down" at bounding box center [148, 232] width 193 height 46
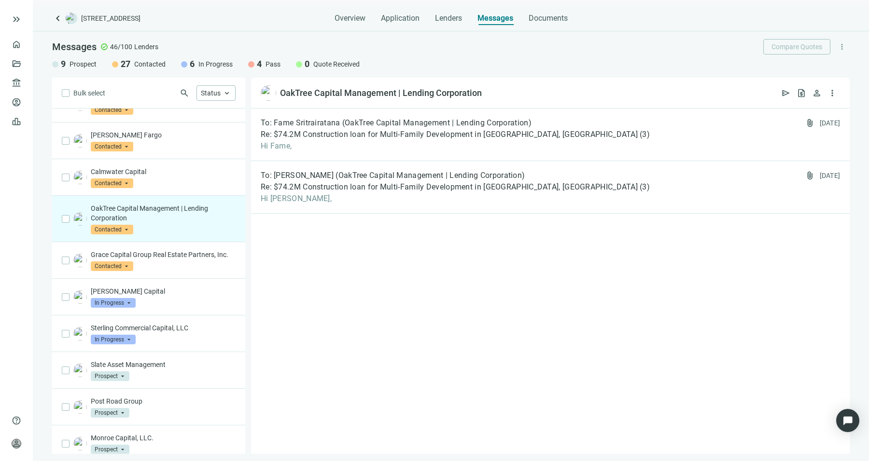
scroll to position [720, 0]
click at [197, 250] on p "Grace Capital Group Real Estate Partners, Inc." at bounding box center [163, 255] width 145 height 10
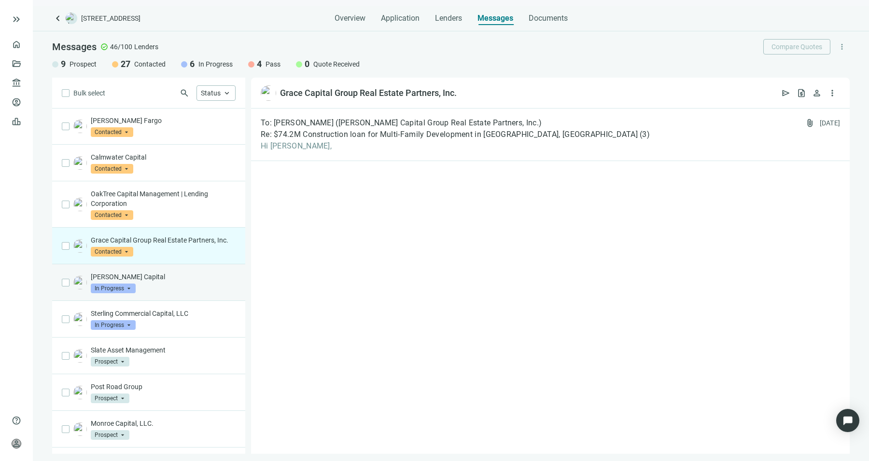
scroll to position [735, 0]
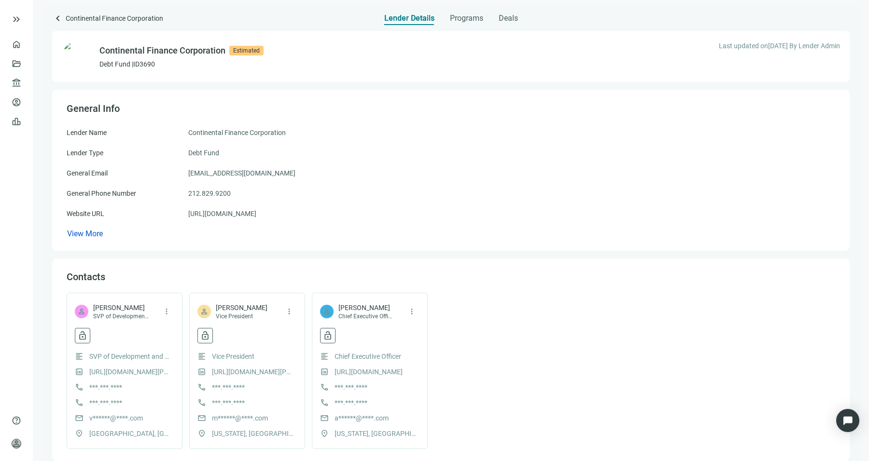
click at [465, 33] on div "Continental Finance Corporation Estimated Debt Fund | ID 3690 Last updated on […" at bounding box center [450, 56] width 797 height 51
click at [466, 24] on div "Programs" at bounding box center [466, 15] width 33 height 19
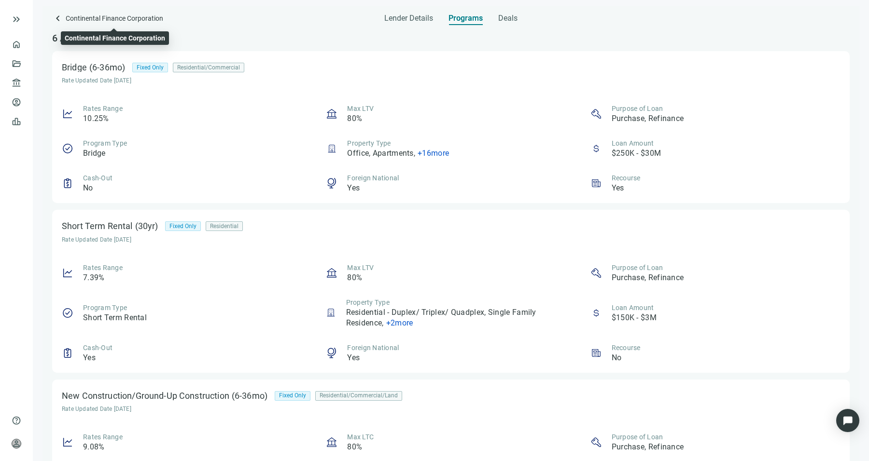
click at [80, 19] on span "Continental Finance Corporation" at bounding box center [114, 19] width 97 height 13
click at [59, 16] on span "keyboard_arrow_left" at bounding box center [58, 19] width 12 height 12
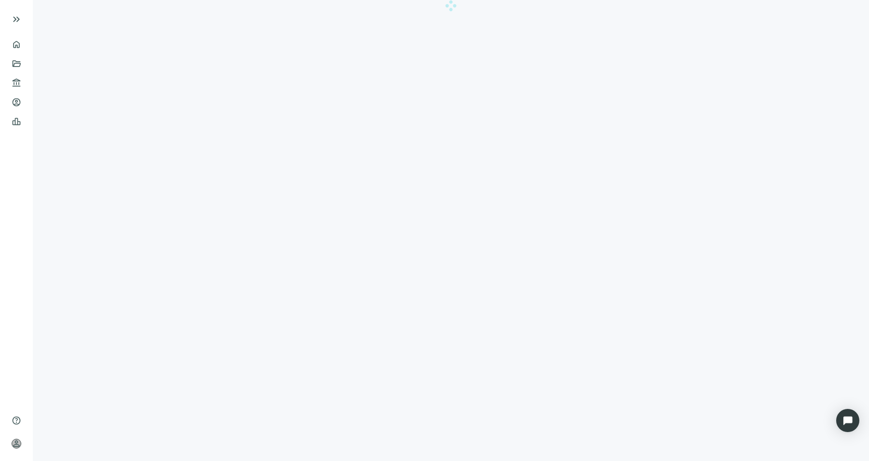
click at [429, 6] on div at bounding box center [450, 6] width 817 height 0
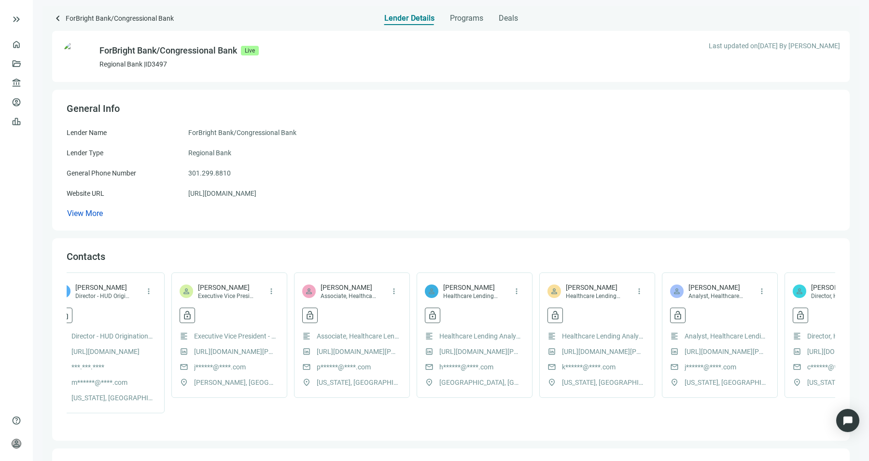
scroll to position [0, 876]
click at [378, 297] on div "person Paul Pivirotto Associate, Healthcare Lending more_vert" at bounding box center [351, 291] width 99 height 17
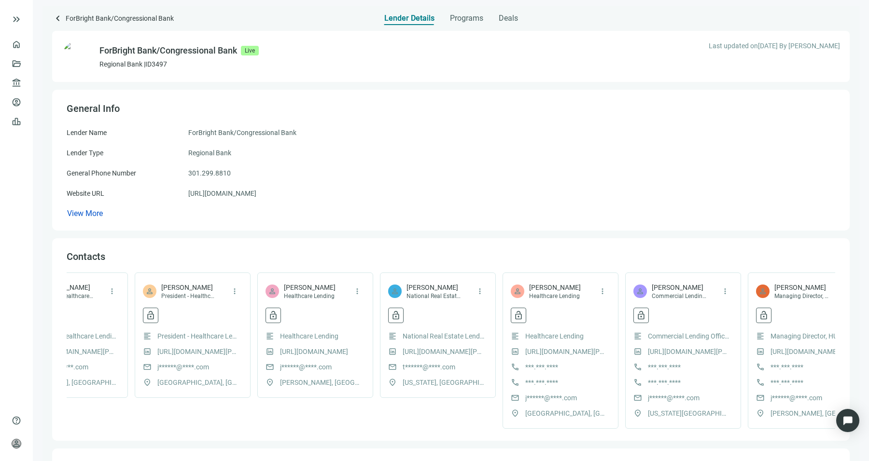
scroll to position [0, 1661]
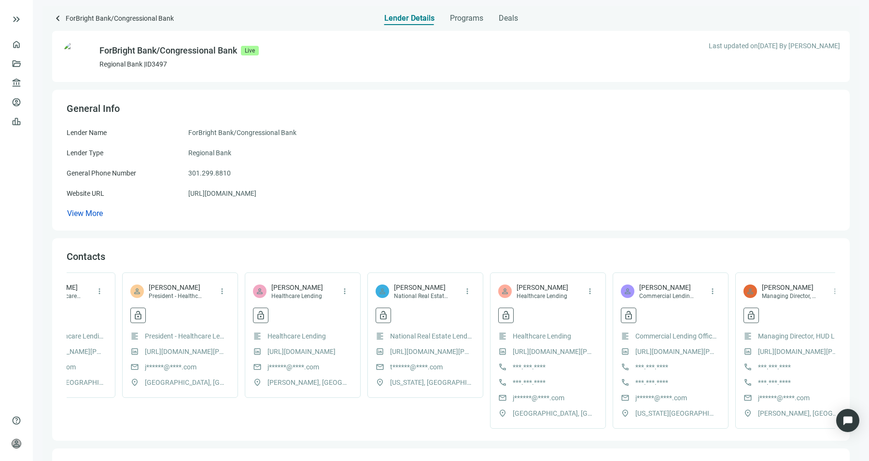
click at [51, 22] on div "keyboard_arrow_left ForBright Bank/Congressional Bank Lender Details Programs D…" at bounding box center [450, 234] width 817 height 456
click at [58, 15] on span "keyboard_arrow_left" at bounding box center [58, 19] width 12 height 12
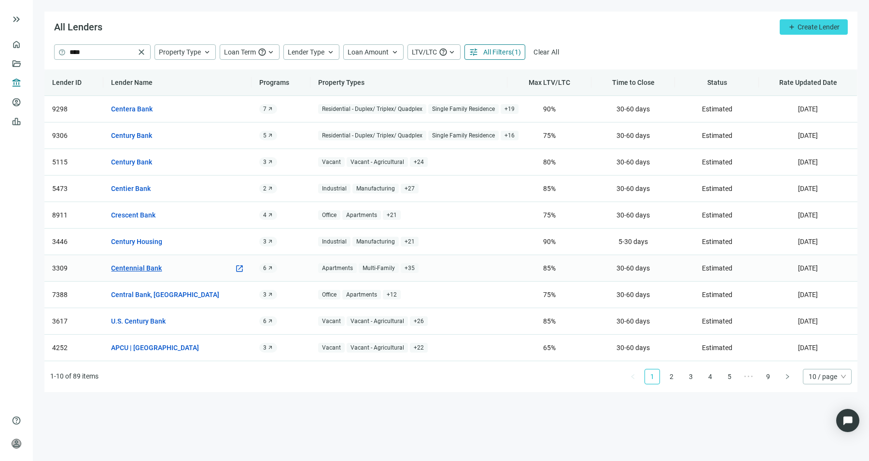
click at [150, 263] on link "Centennial Bank" at bounding box center [136, 268] width 51 height 11
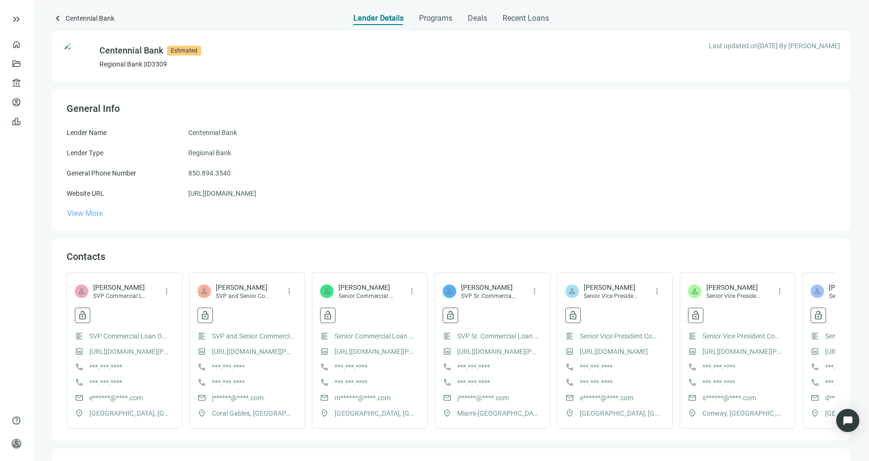
click at [83, 215] on span "View More" at bounding box center [85, 213] width 36 height 9
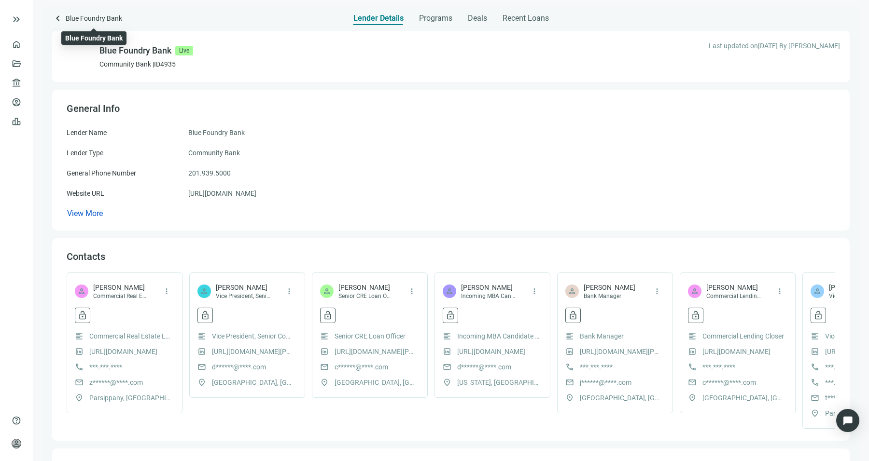
click at [71, 19] on span "Blue Foundry Bank" at bounding box center [94, 19] width 56 height 13
click at [63, 18] on span "keyboard_arrow_left" at bounding box center [58, 19] width 12 height 12
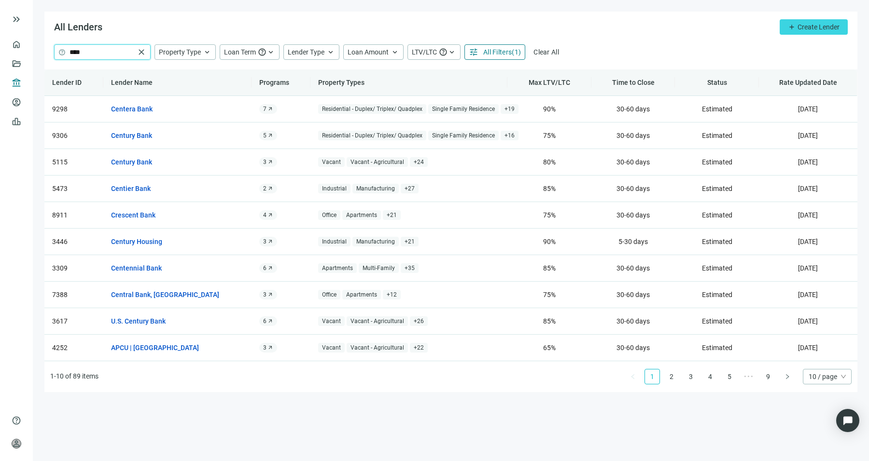
click at [109, 55] on input "****" at bounding box center [102, 52] width 65 height 14
type input "*******"
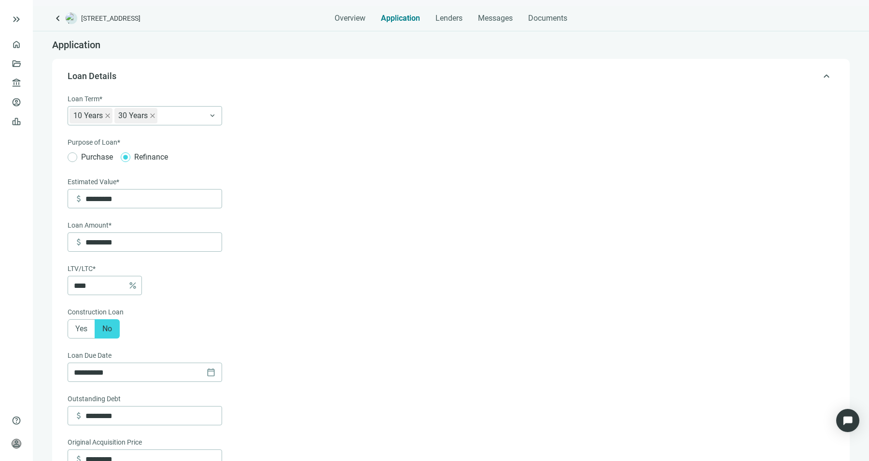
type input "**********"
